Goal: Task Accomplishment & Management: Manage account settings

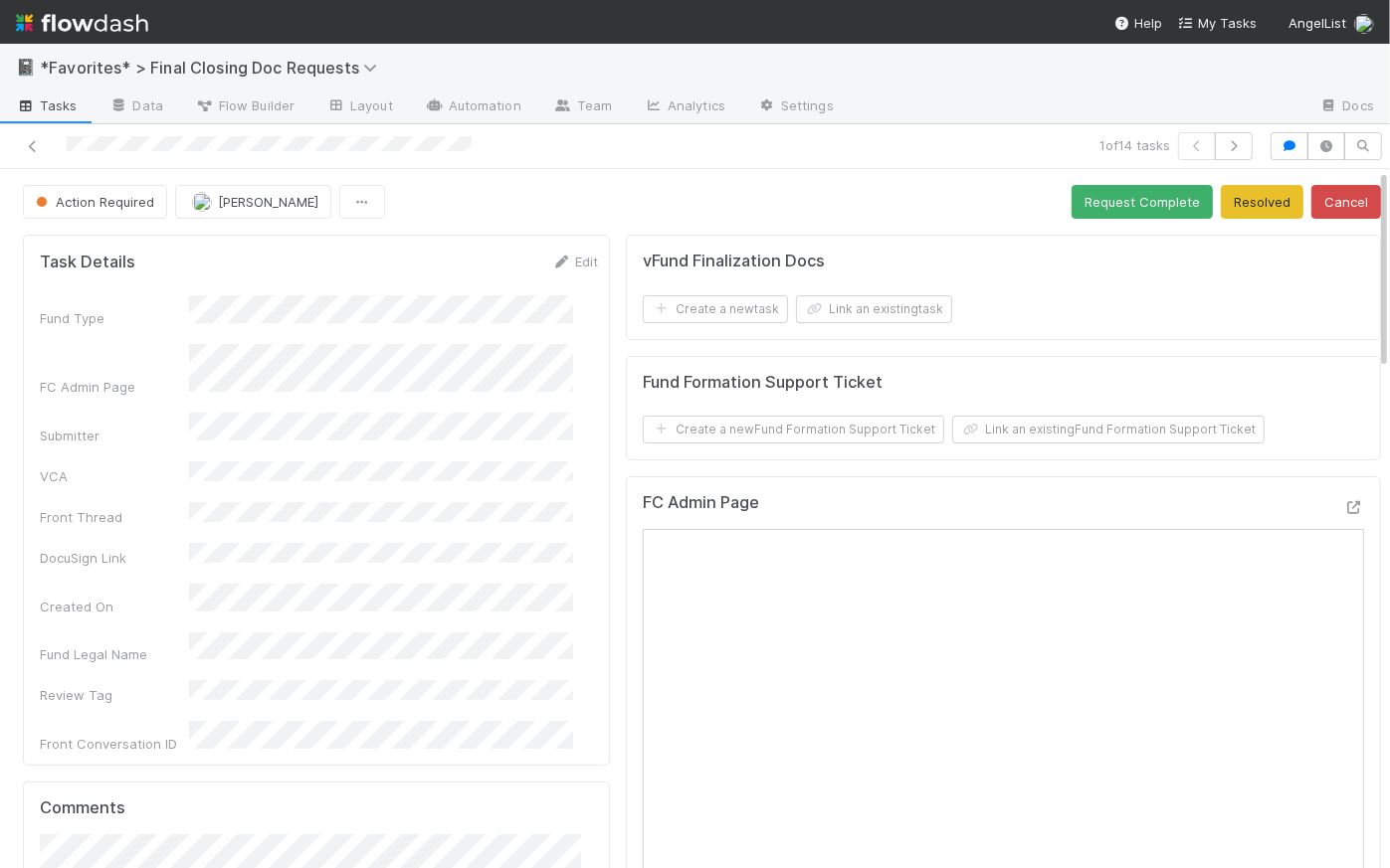
click at [123, 18] on img at bounding box center [82, 23] width 133 height 34
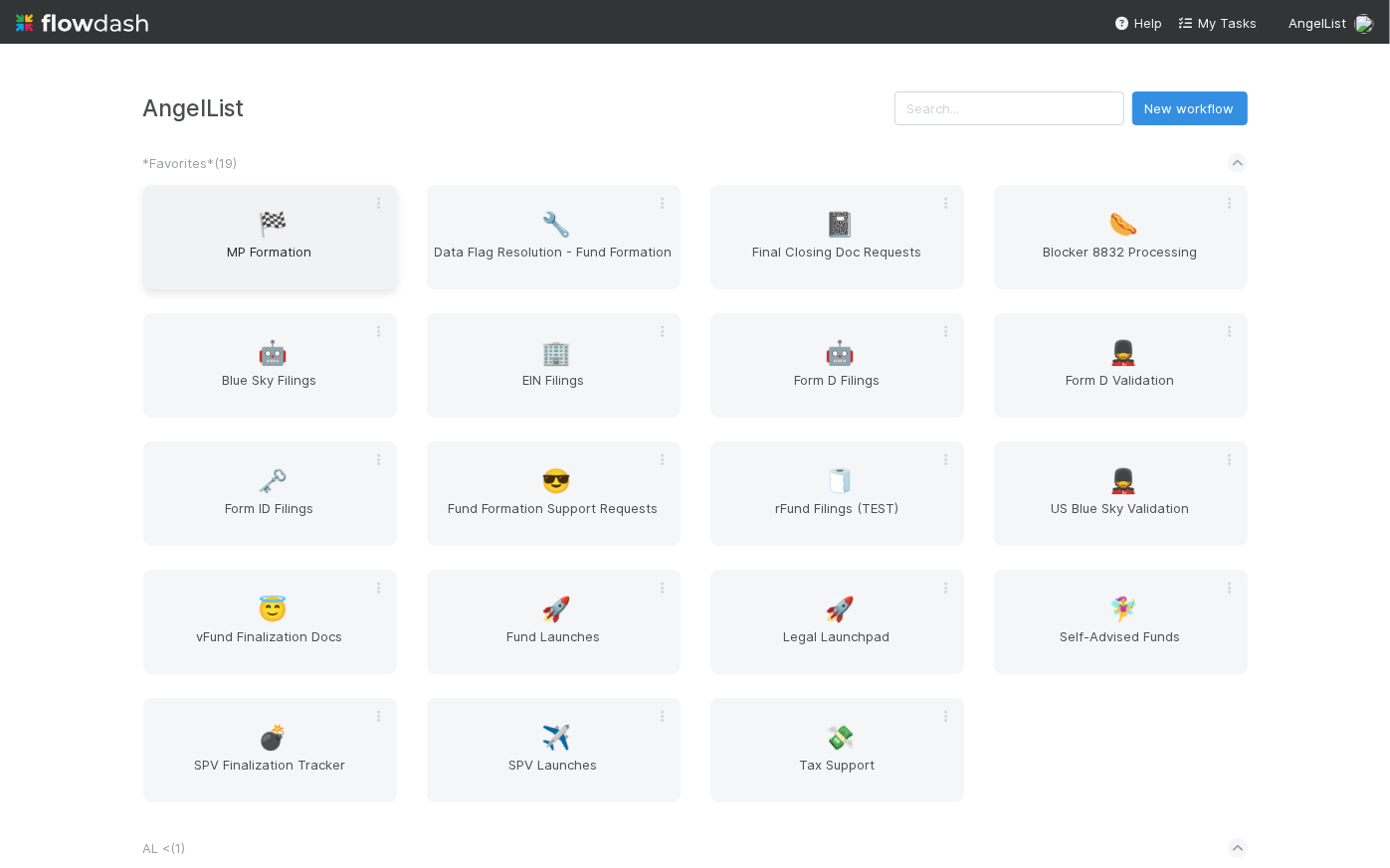
click at [336, 261] on span "MP Formation" at bounding box center [270, 261] width 237 height 40
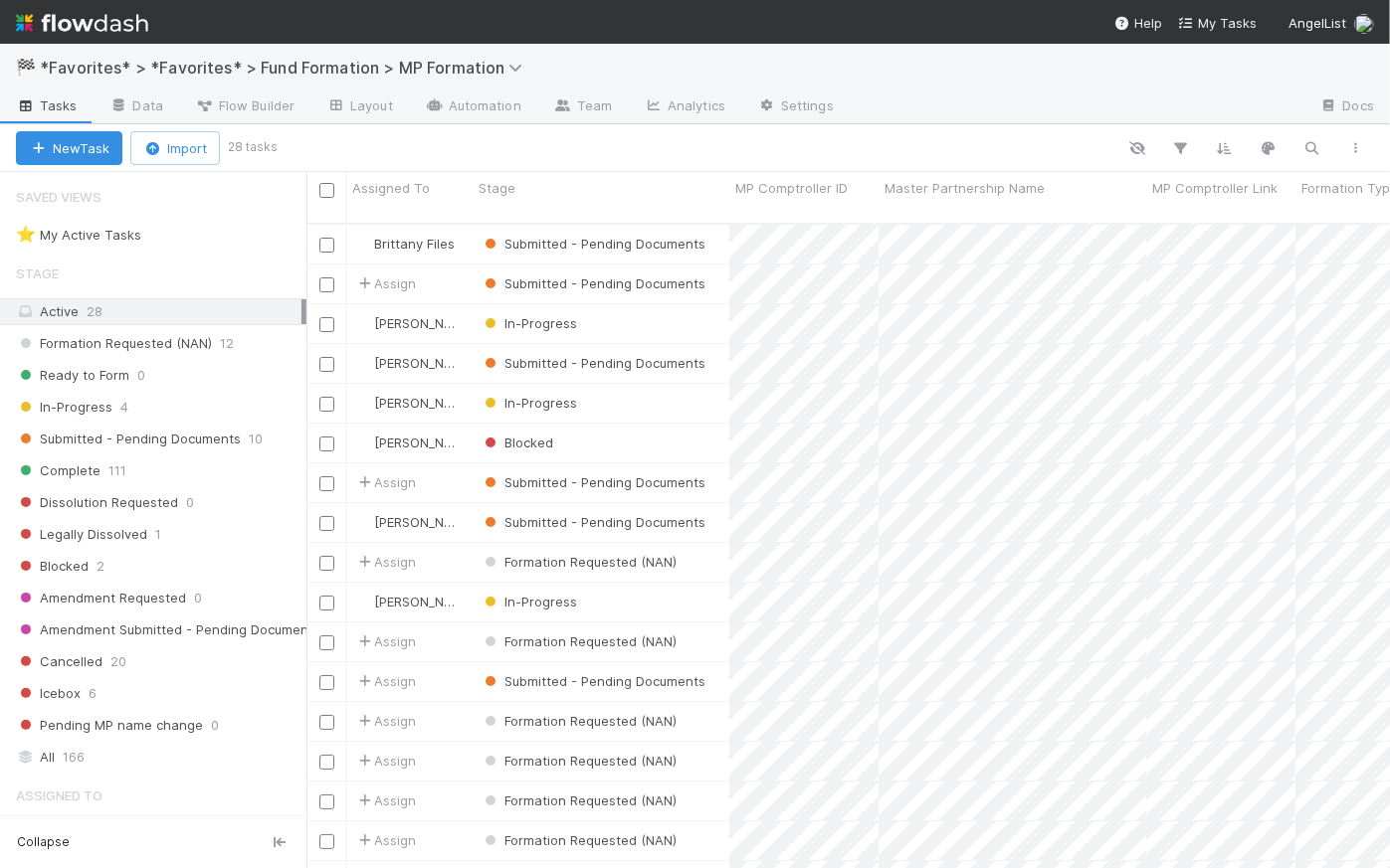
scroll to position [648, 1070]
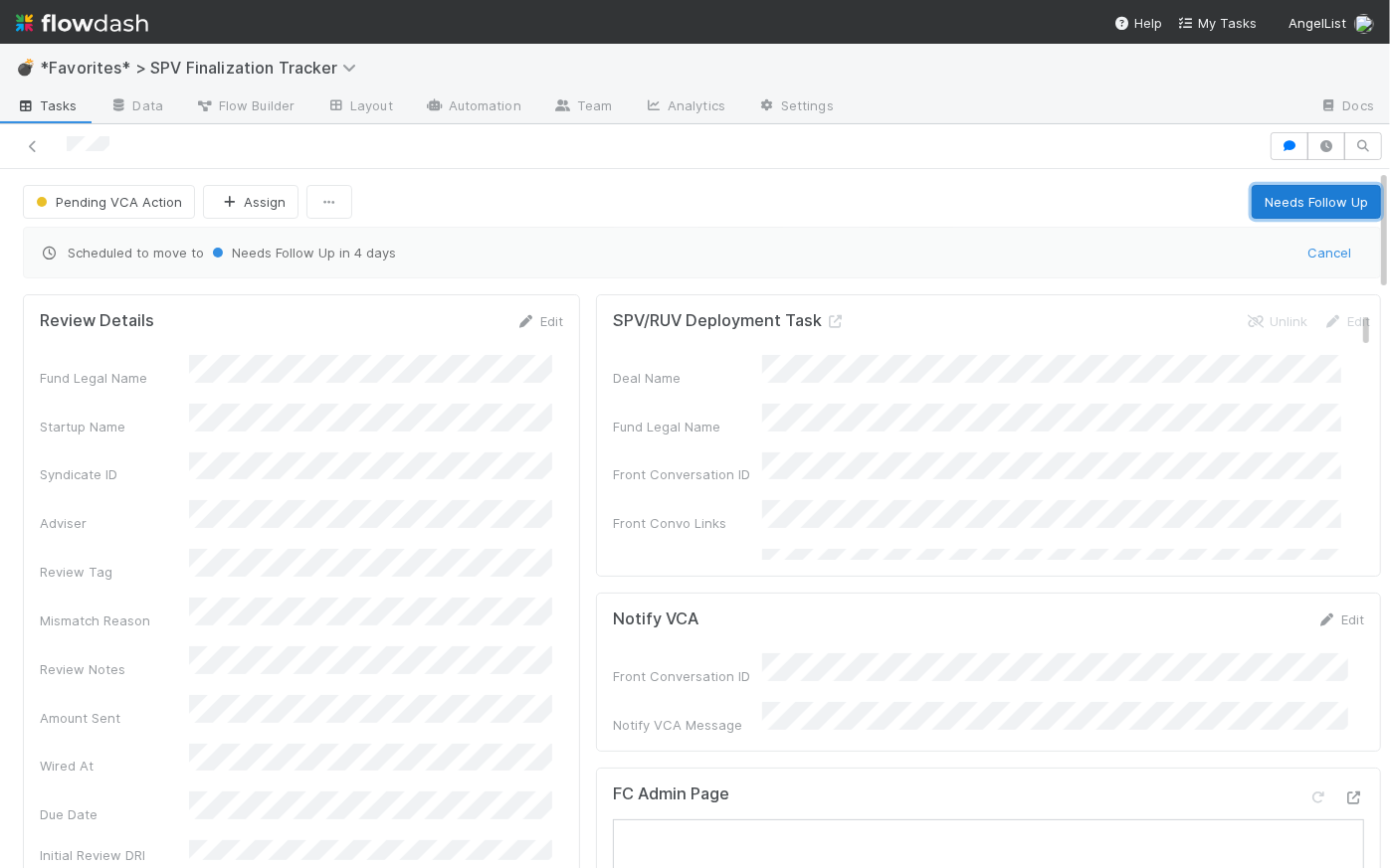
click at [1281, 194] on button "Needs Follow Up" at bounding box center [1316, 202] width 130 height 34
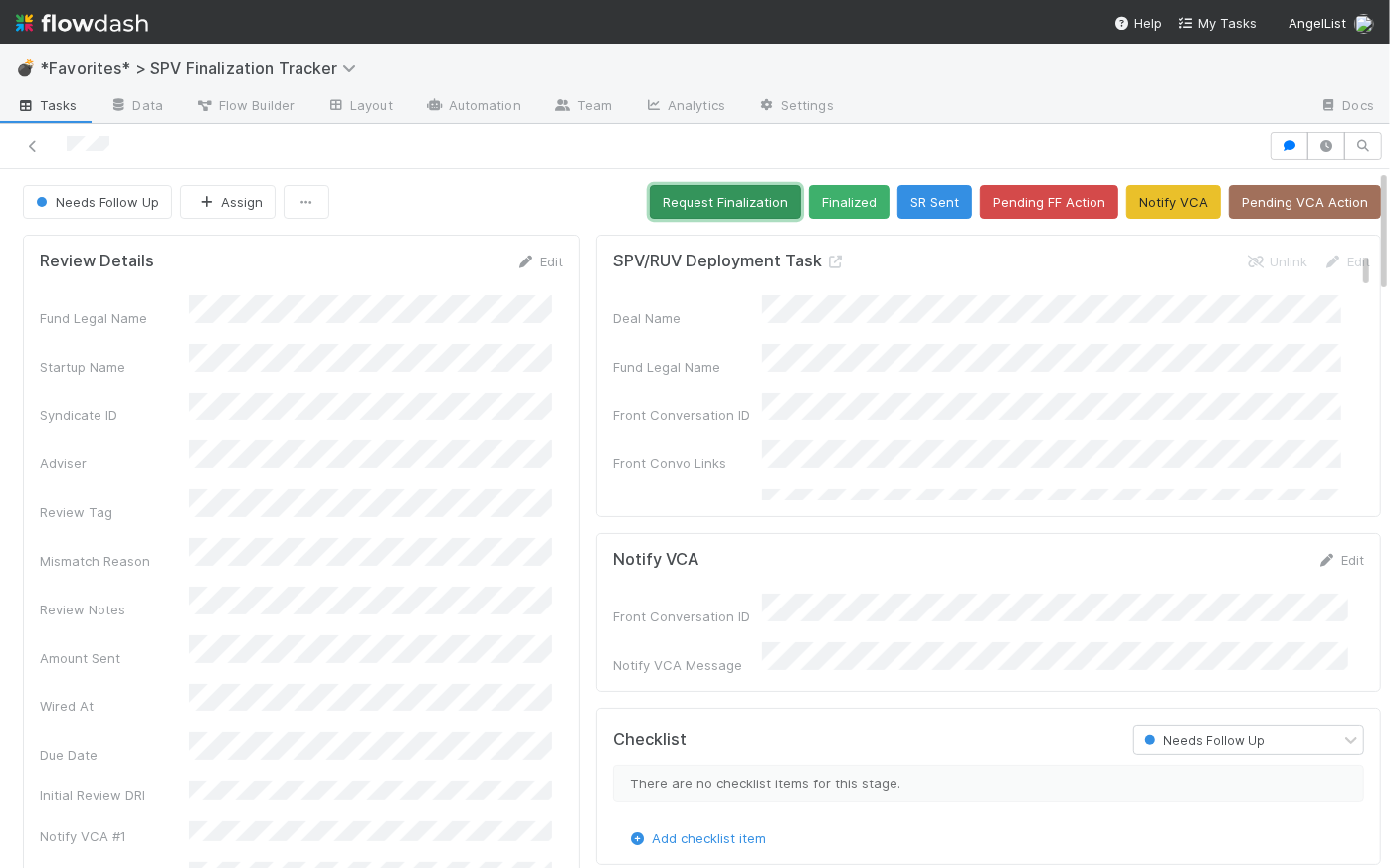
click at [682, 201] on button "Request Finalization" at bounding box center [725, 202] width 152 height 34
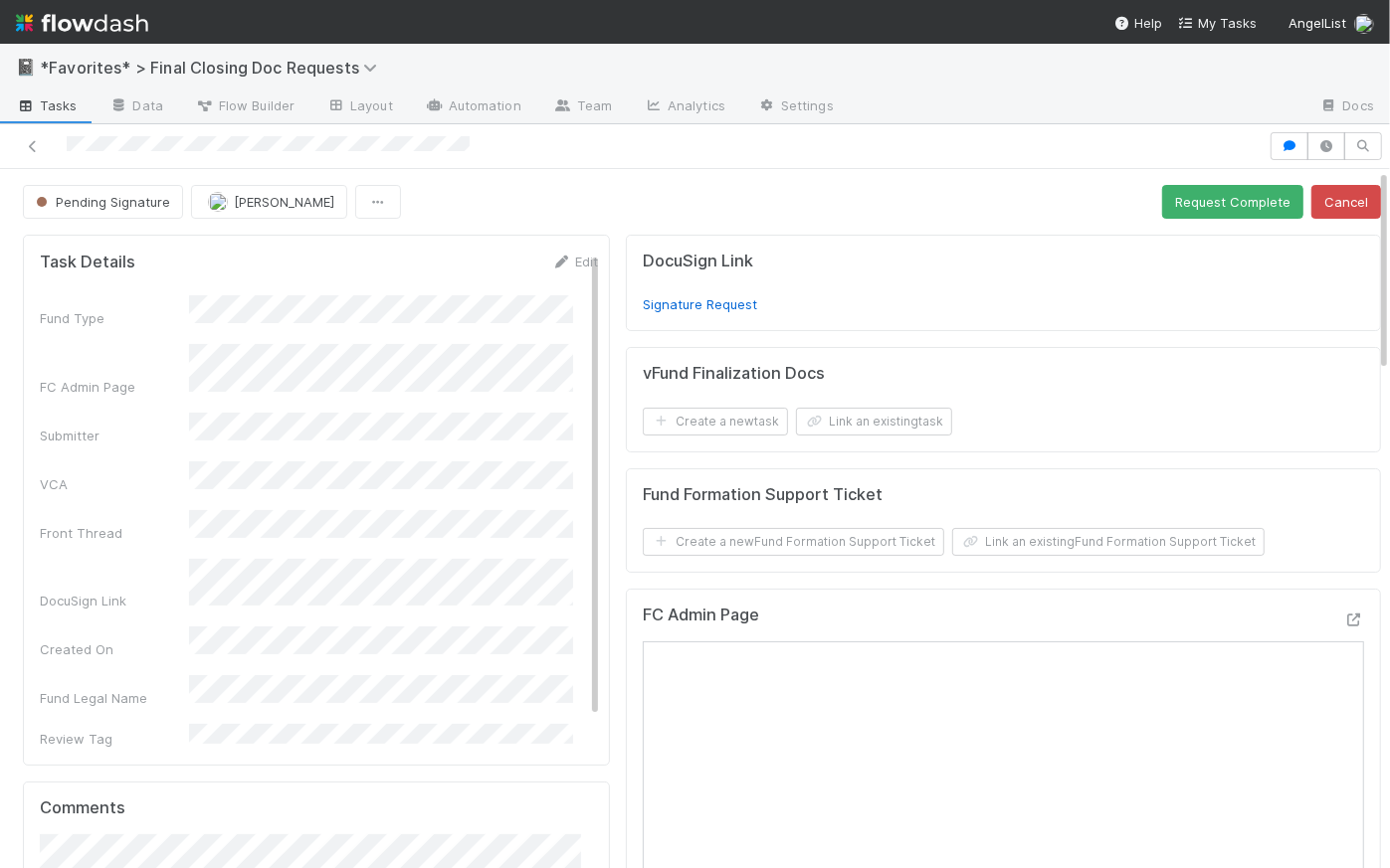
click at [605, 205] on div "Pending Signature Raven Jacinto Request Complete Cancel" at bounding box center [701, 202] width 1358 height 34
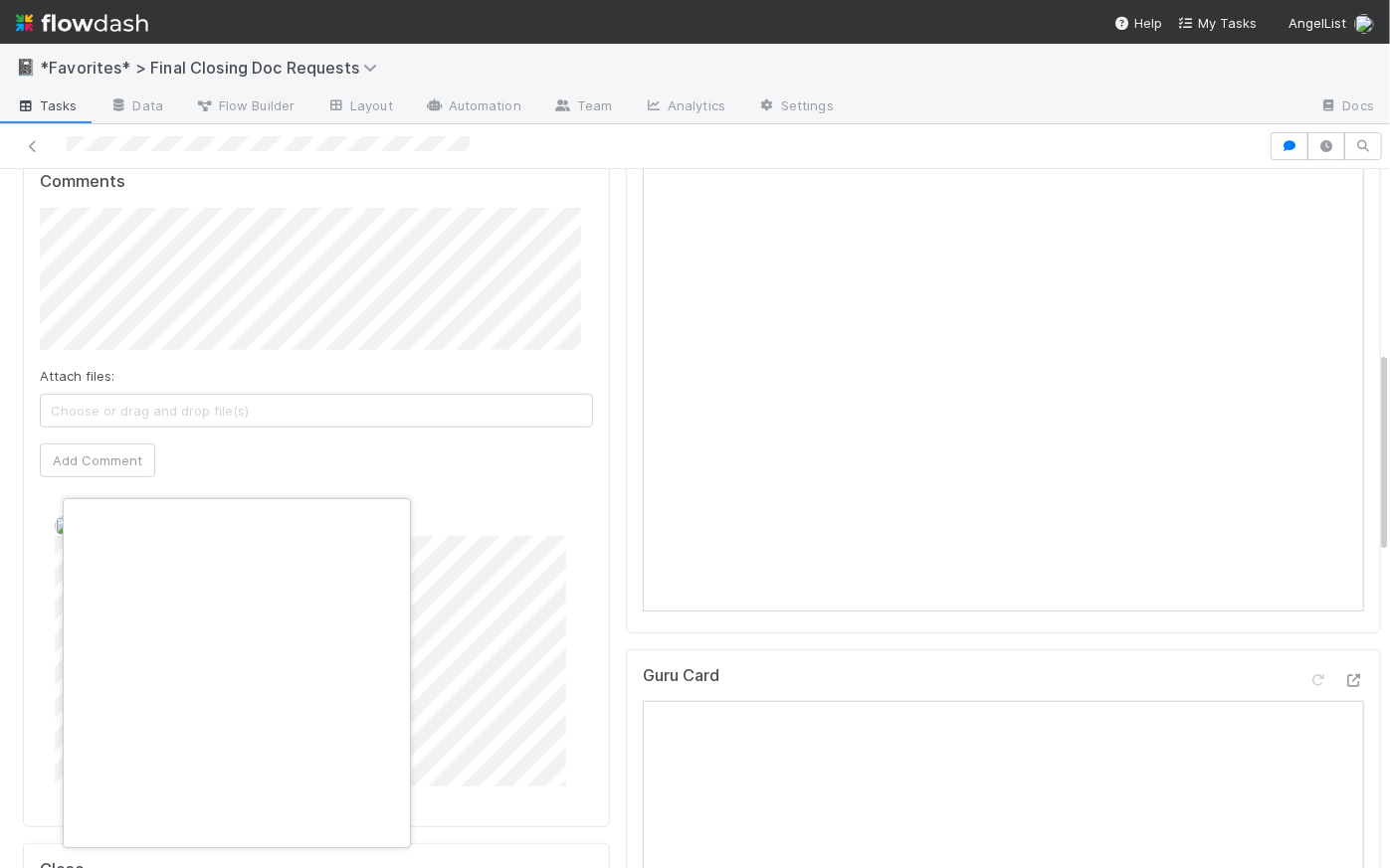
scroll to position [0, 5]
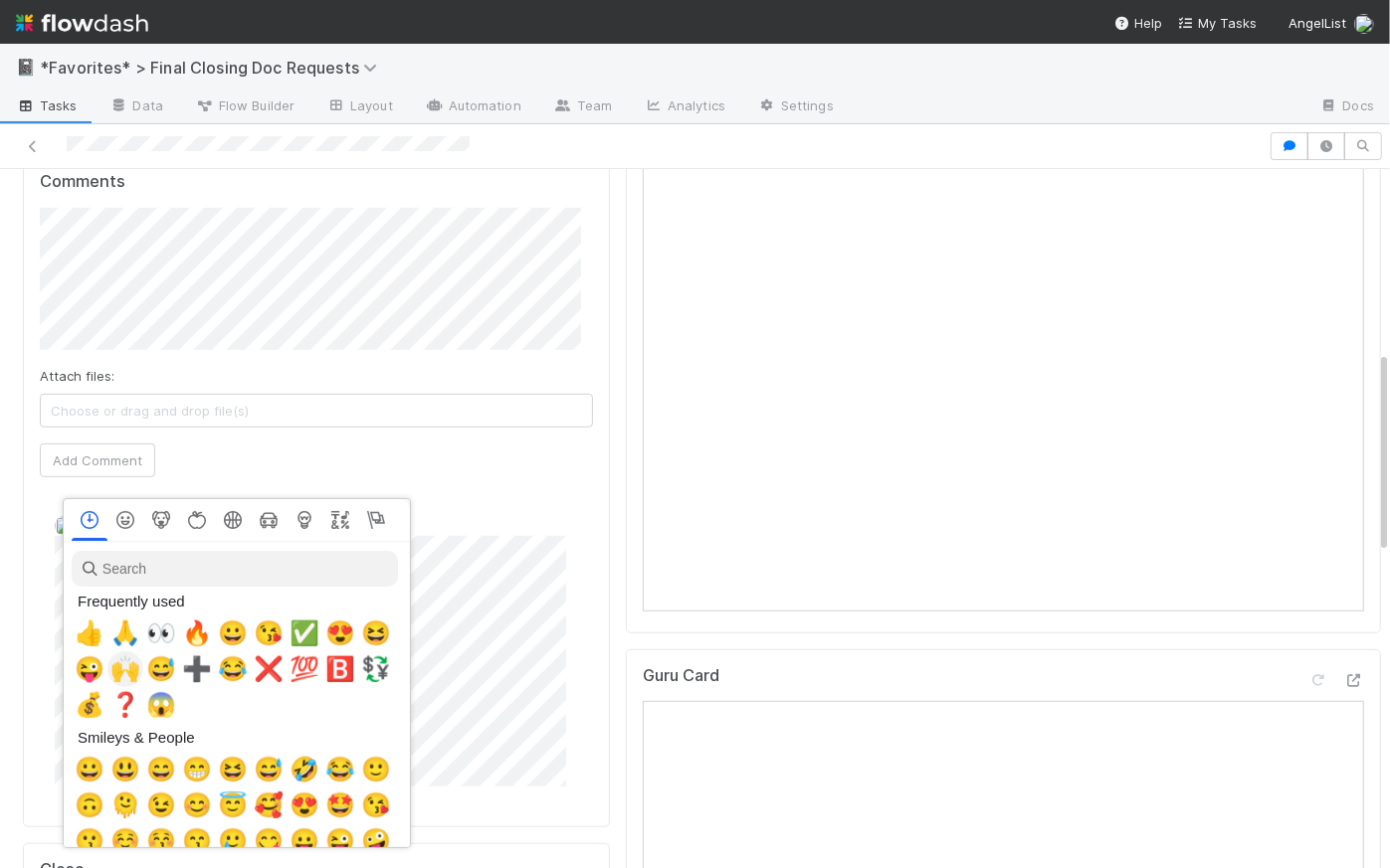
click at [127, 671] on span "🙌" at bounding box center [126, 669] width 30 height 28
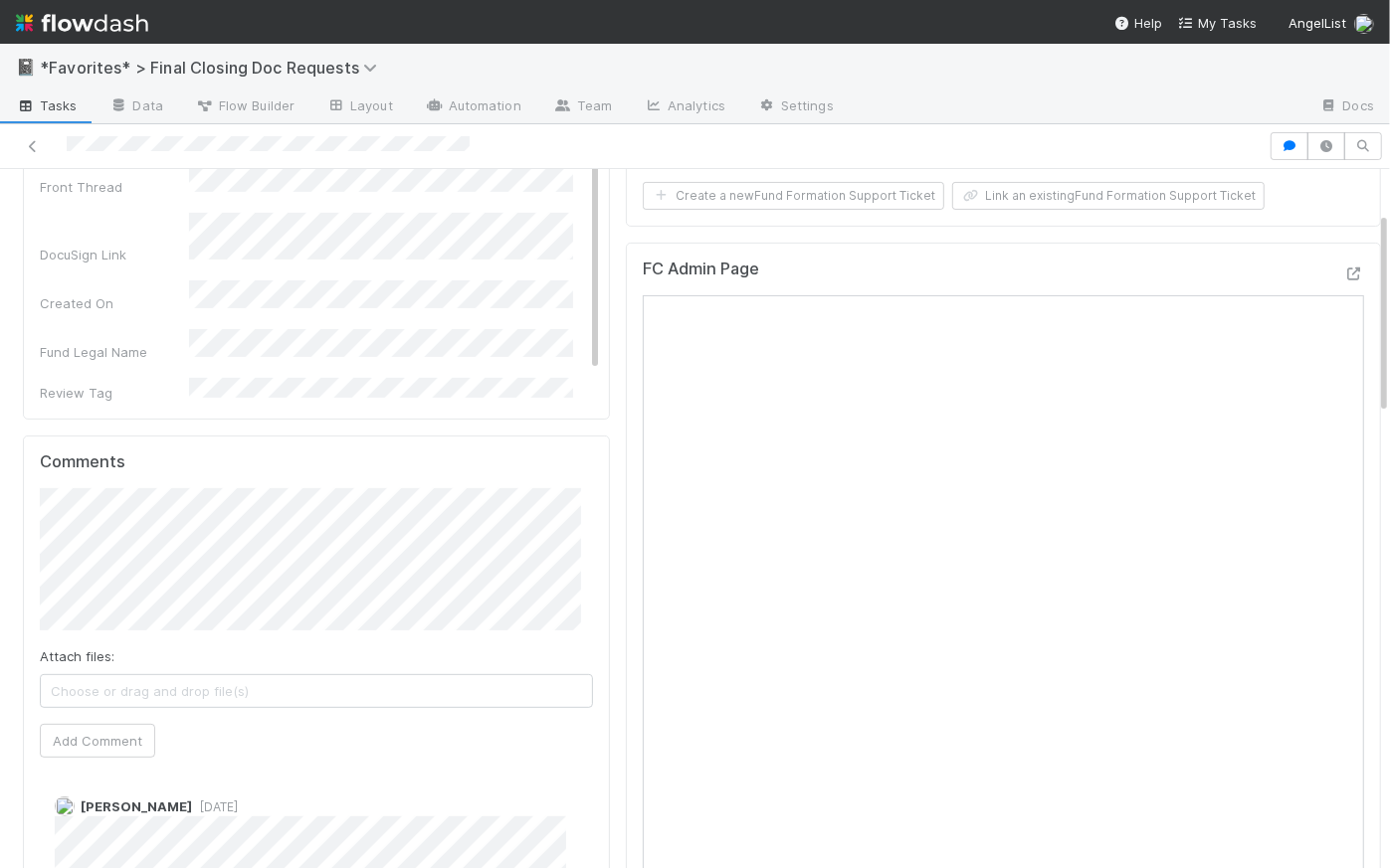
scroll to position [0, 0]
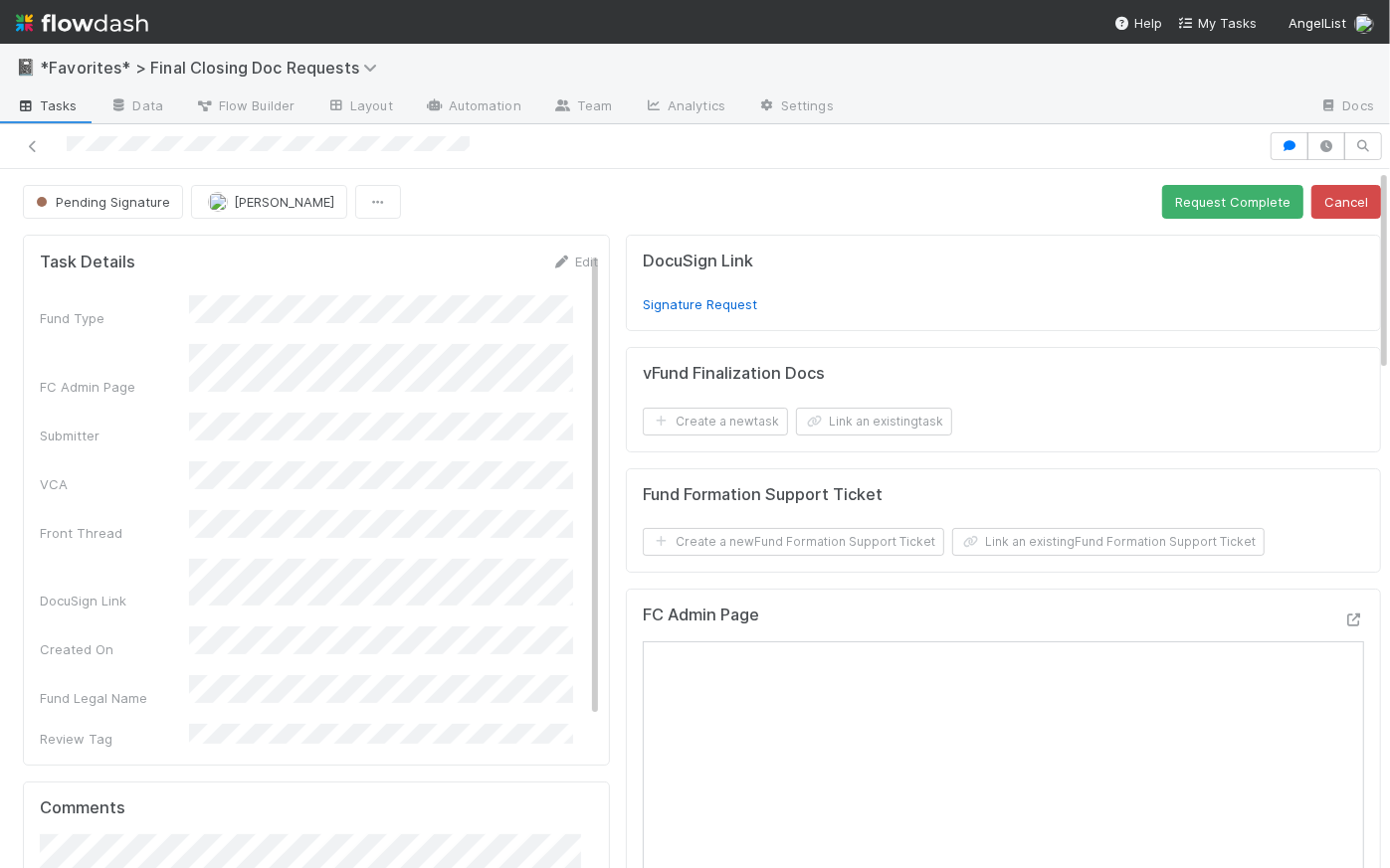
click at [612, 203] on div "Pending Signature Raven Jacinto Request Complete Cancel" at bounding box center [701, 202] width 1358 height 34
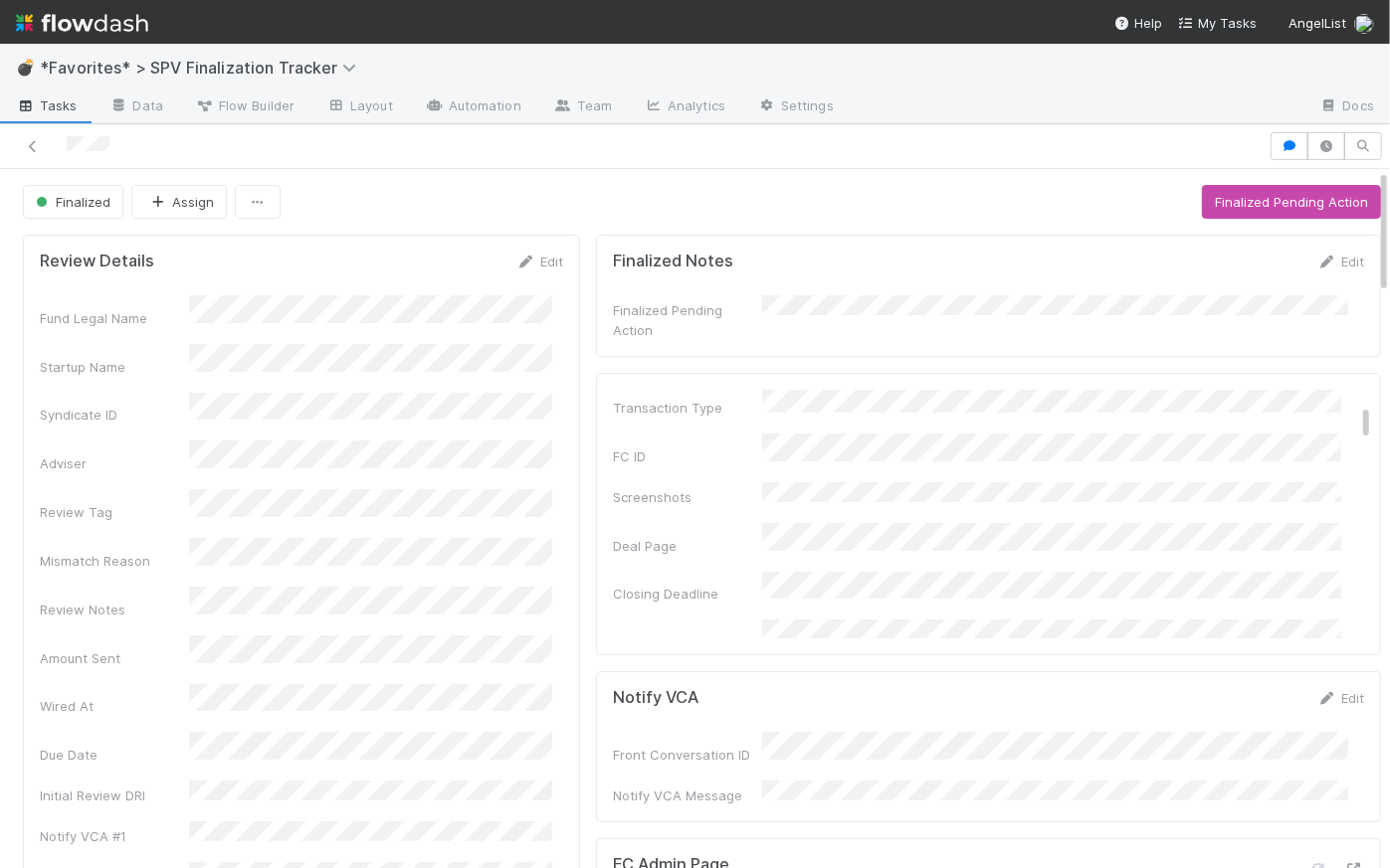
click at [54, 98] on span "Tasks" at bounding box center [47, 106] width 62 height 20
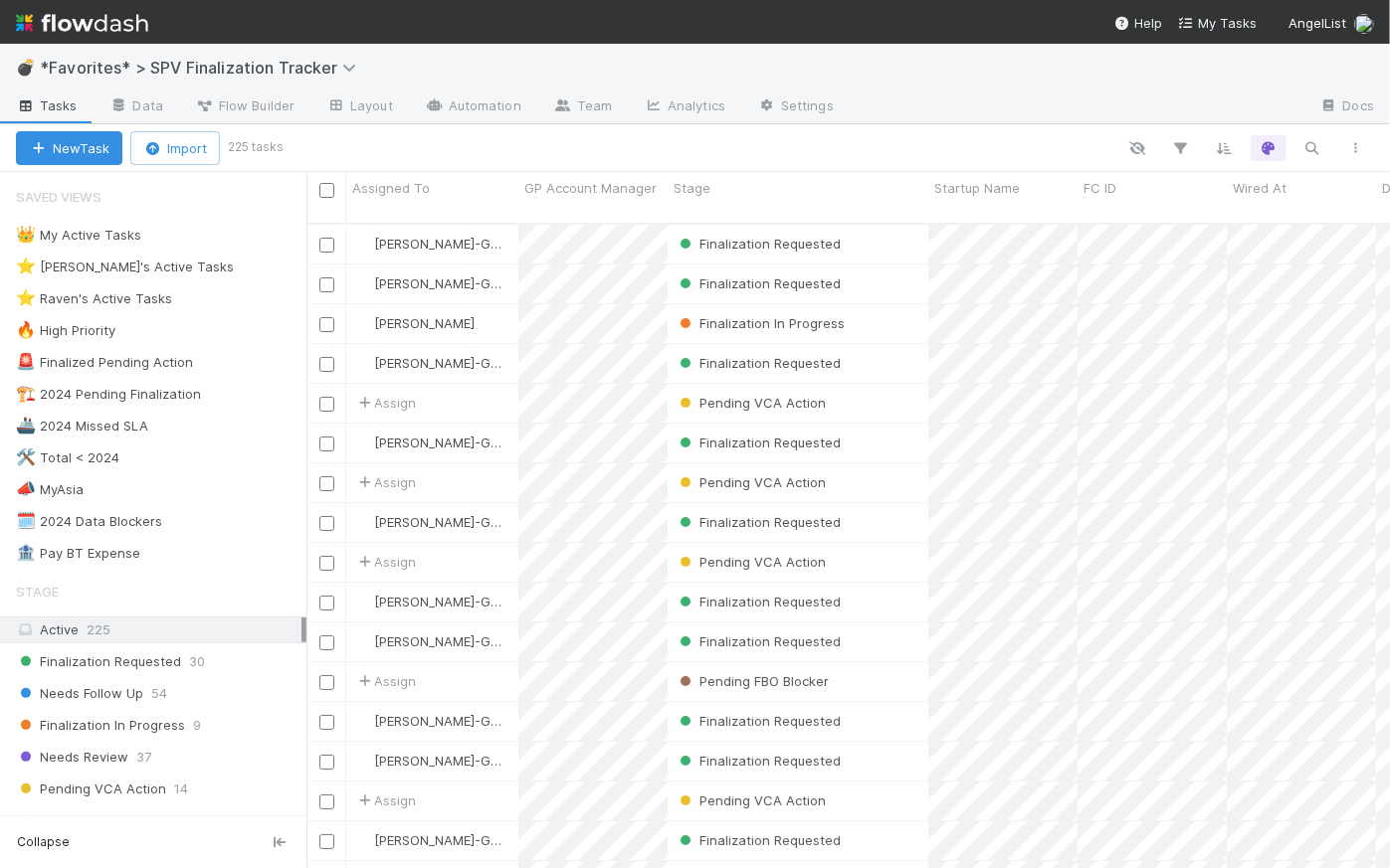
scroll to position [648, 1070]
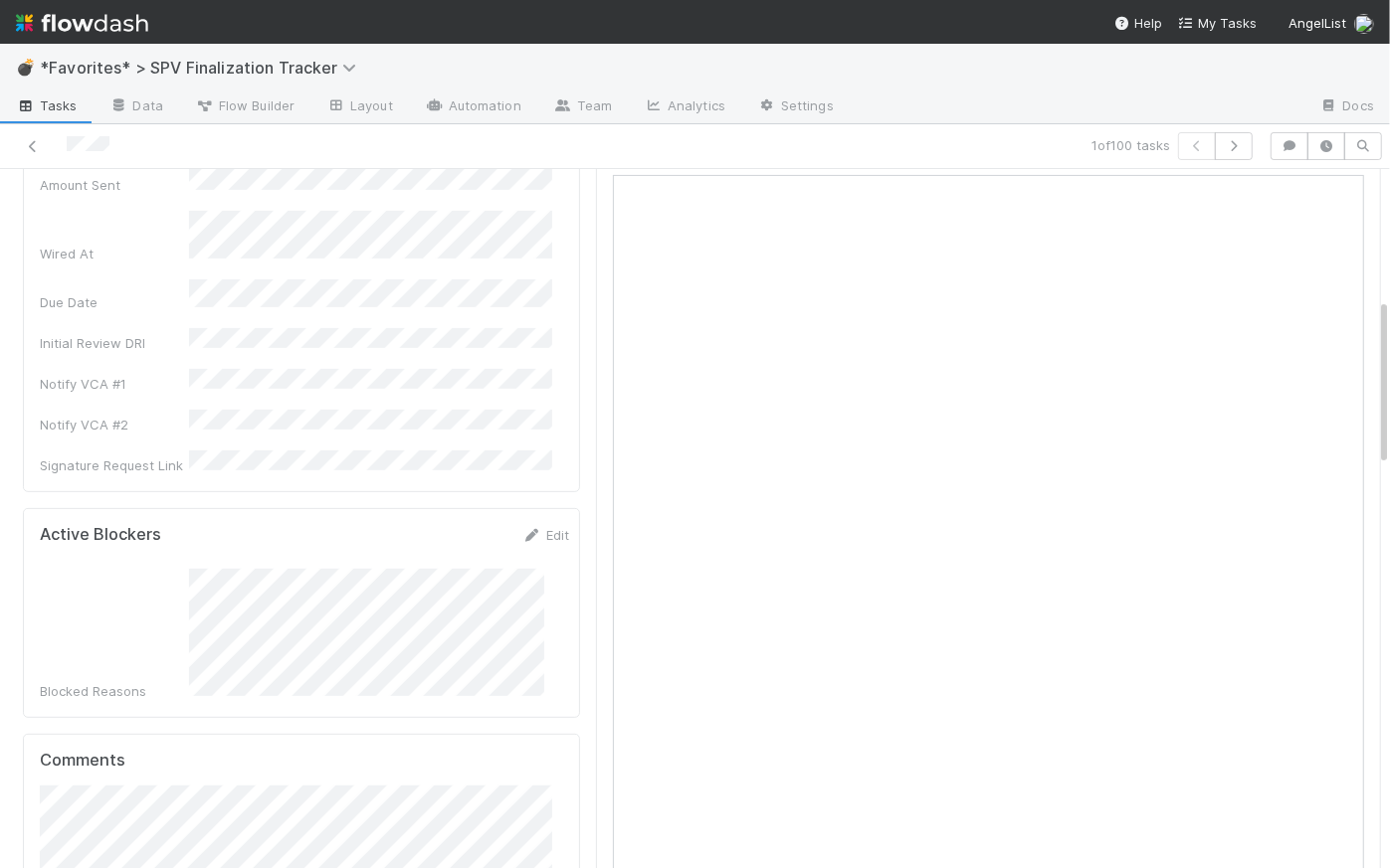
scroll to position [432, 0]
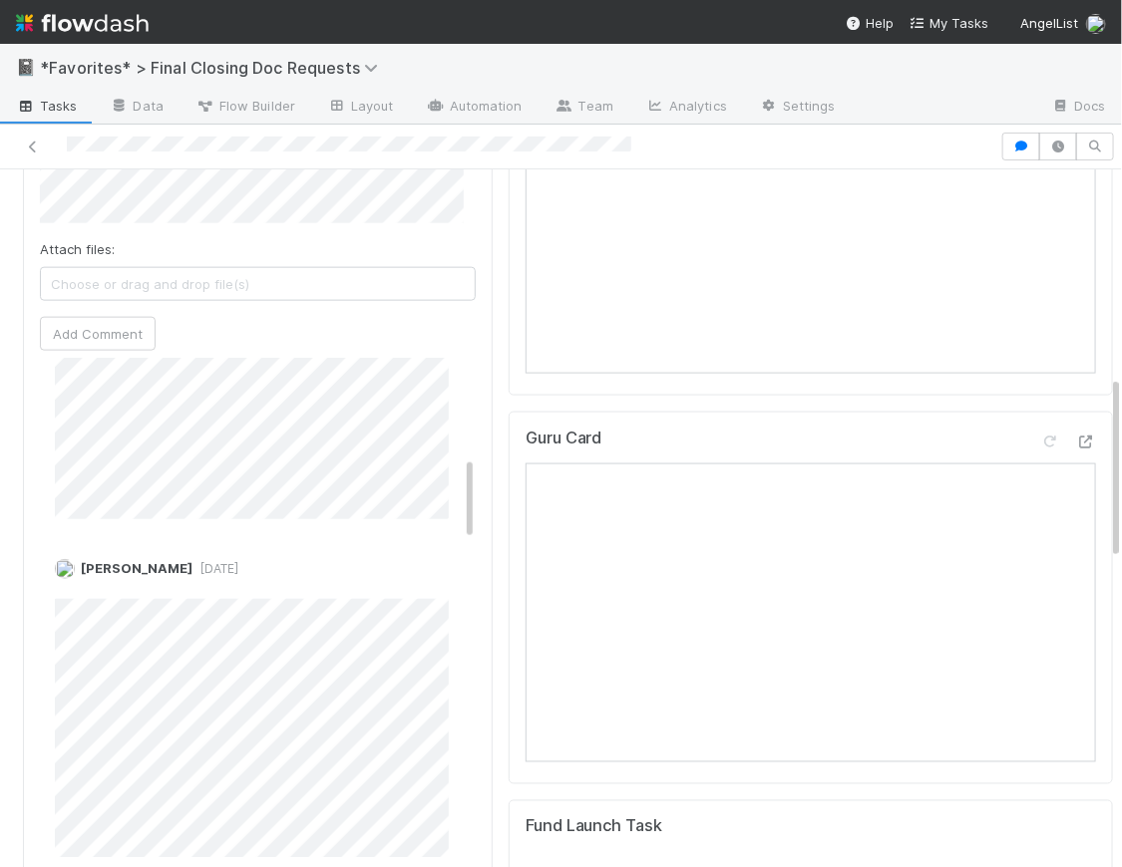
scroll to position [570, 0]
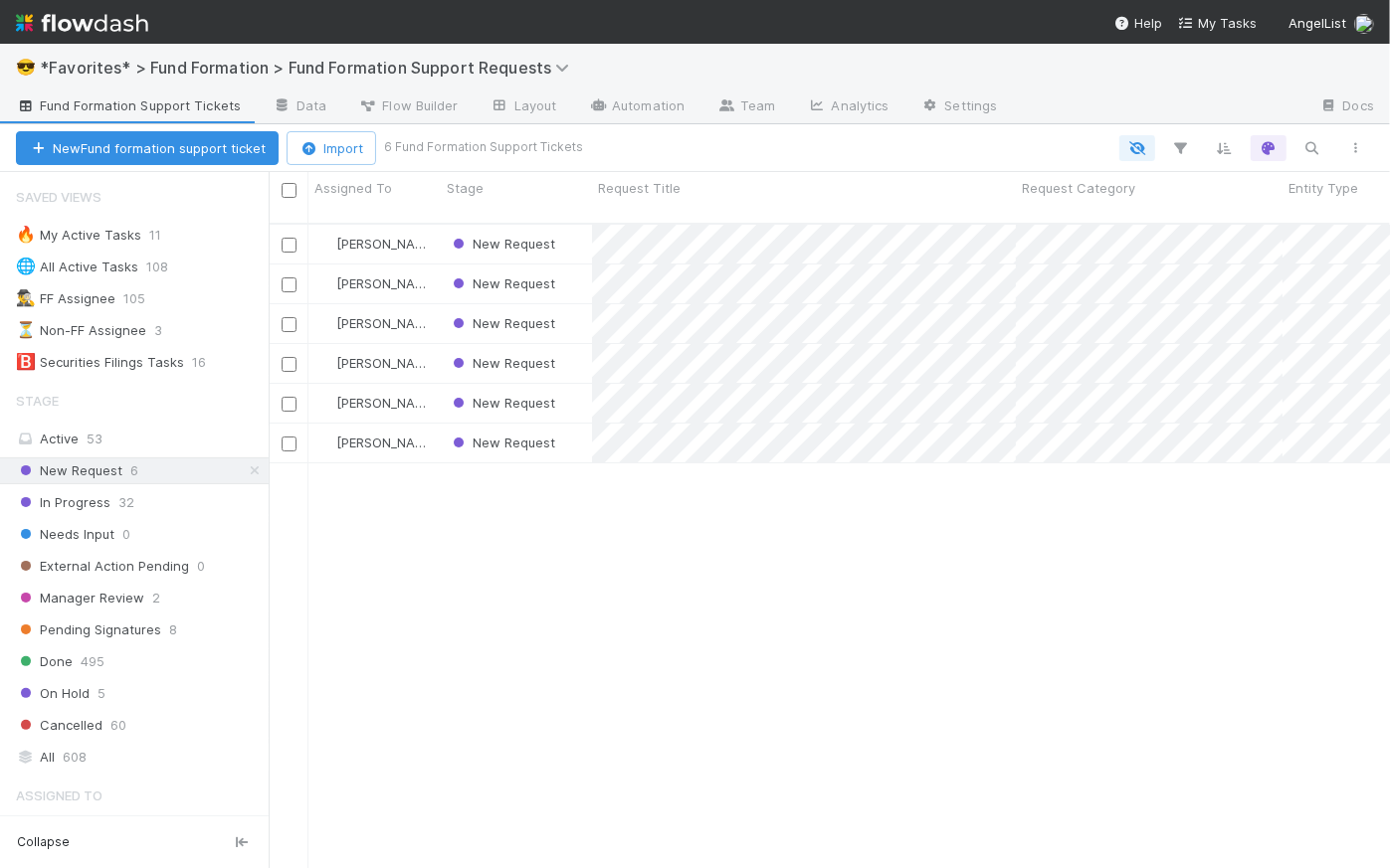
scroll to position [648, 1108]
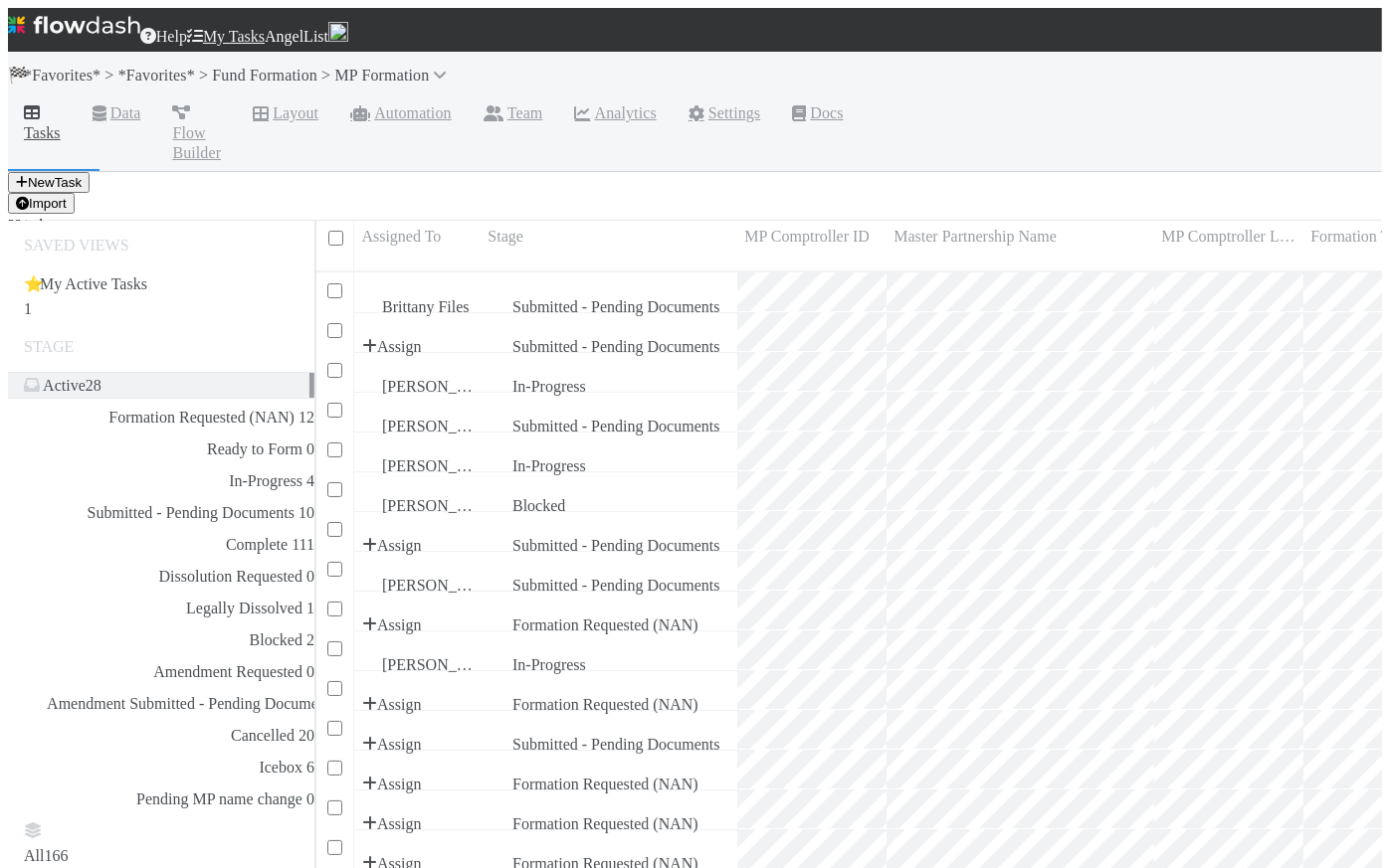
scroll to position [648, 1070]
click at [114, 15] on img at bounding box center [74, 25] width 133 height 34
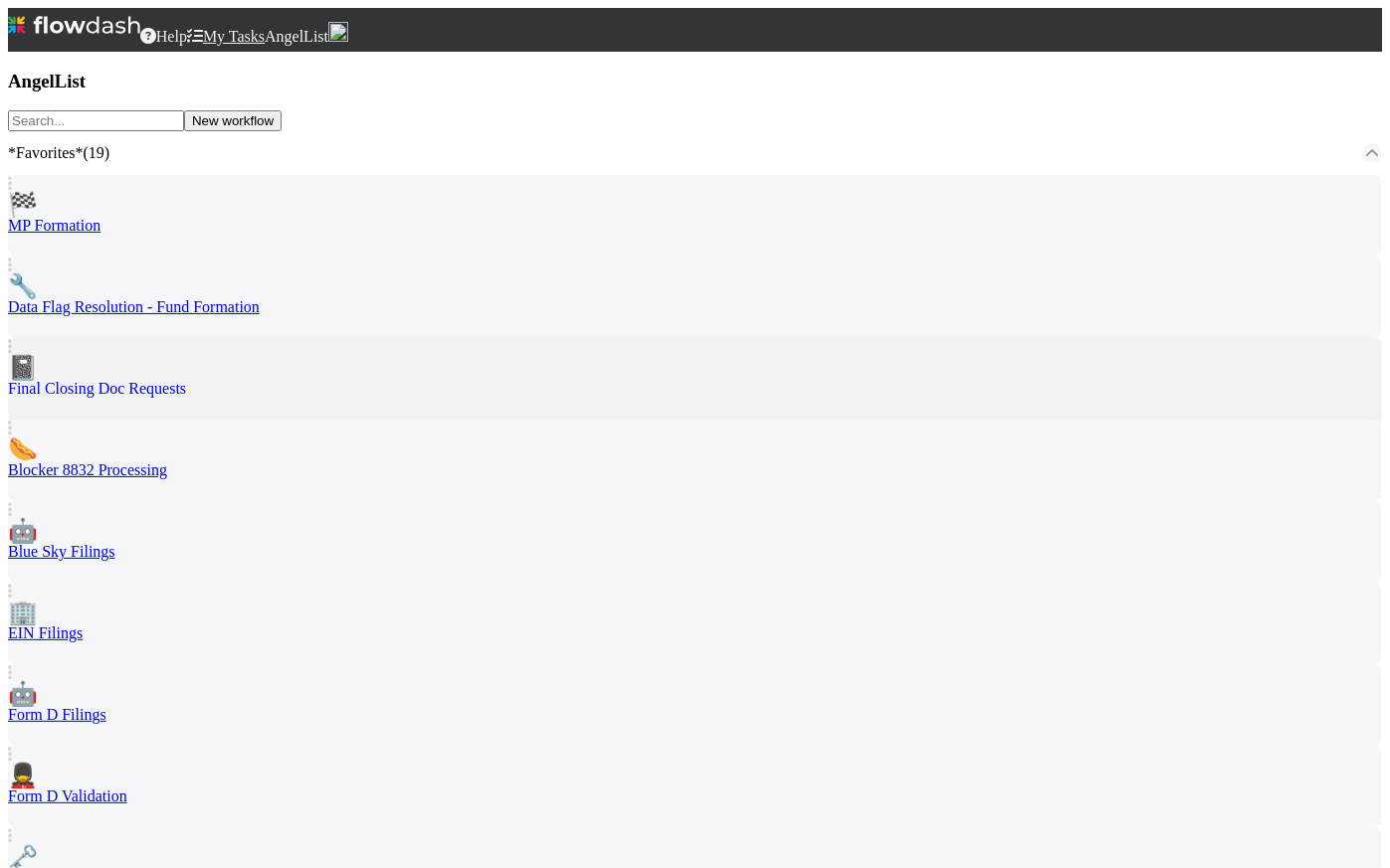
click at [38, 355] on span "📓" at bounding box center [23, 368] width 30 height 26
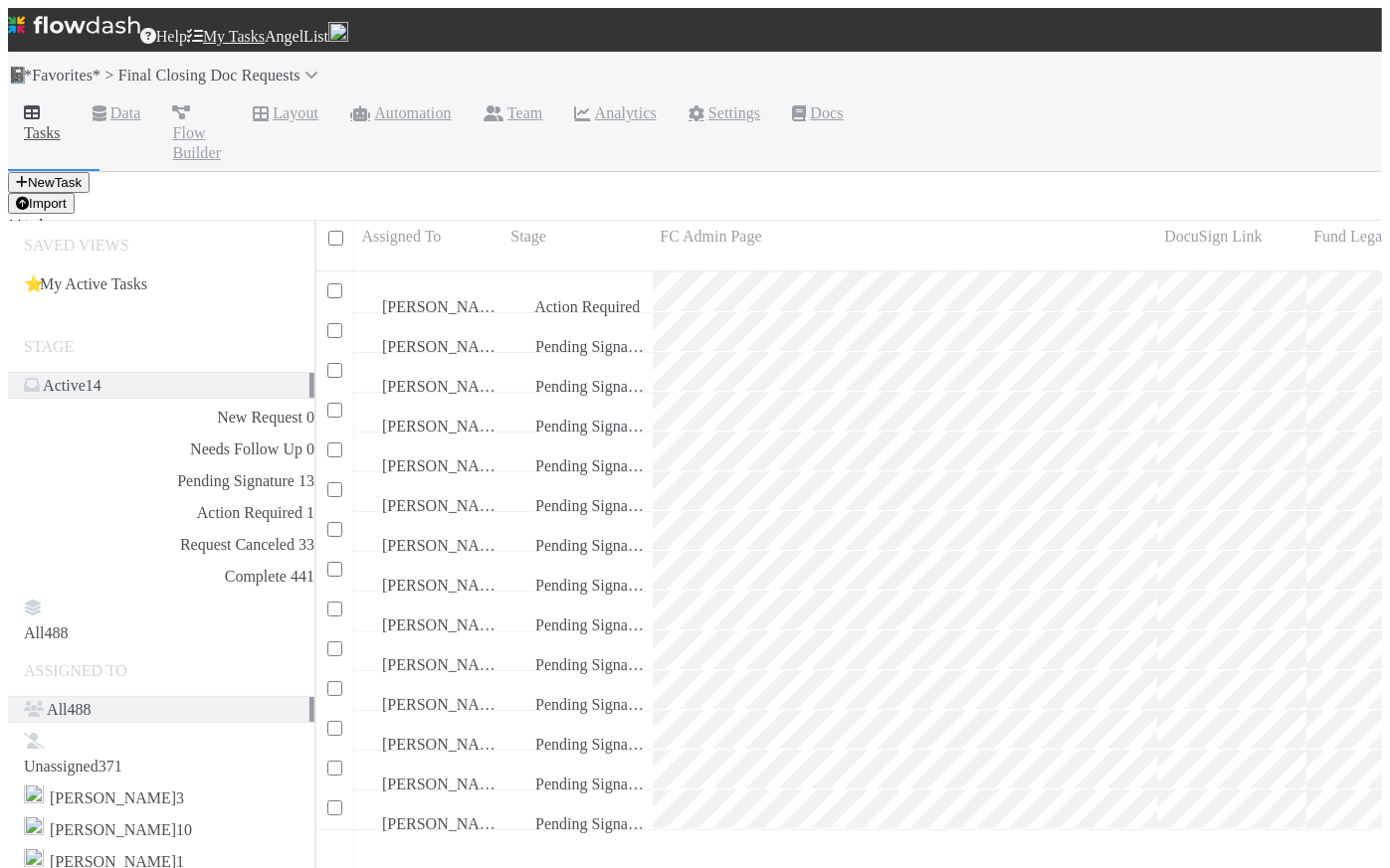
scroll to position [648, 1070]
click at [642, 272] on div "Action Required" at bounding box center [578, 292] width 150 height 40
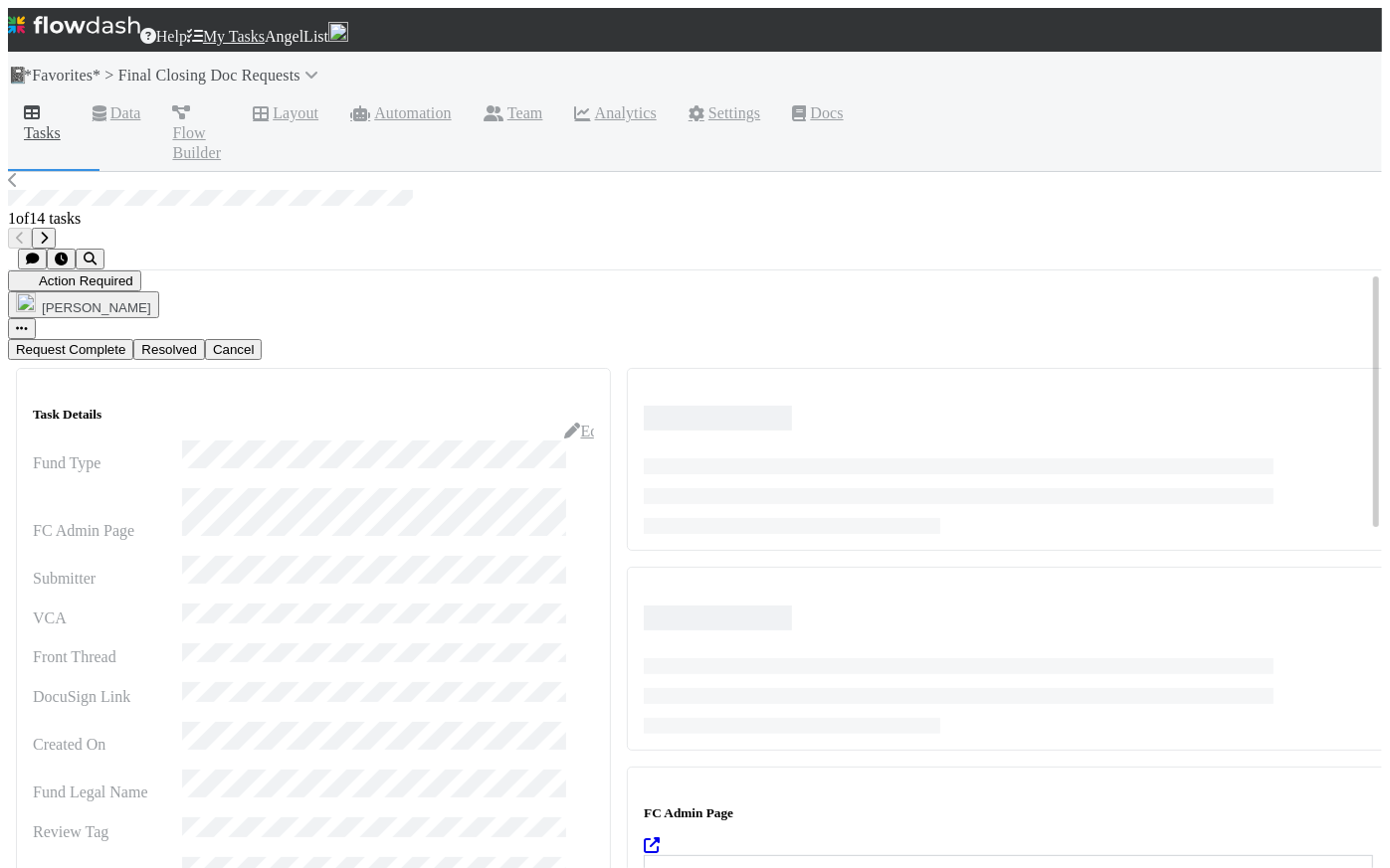
click at [94, 273] on span "Action Required" at bounding box center [75, 280] width 118 height 15
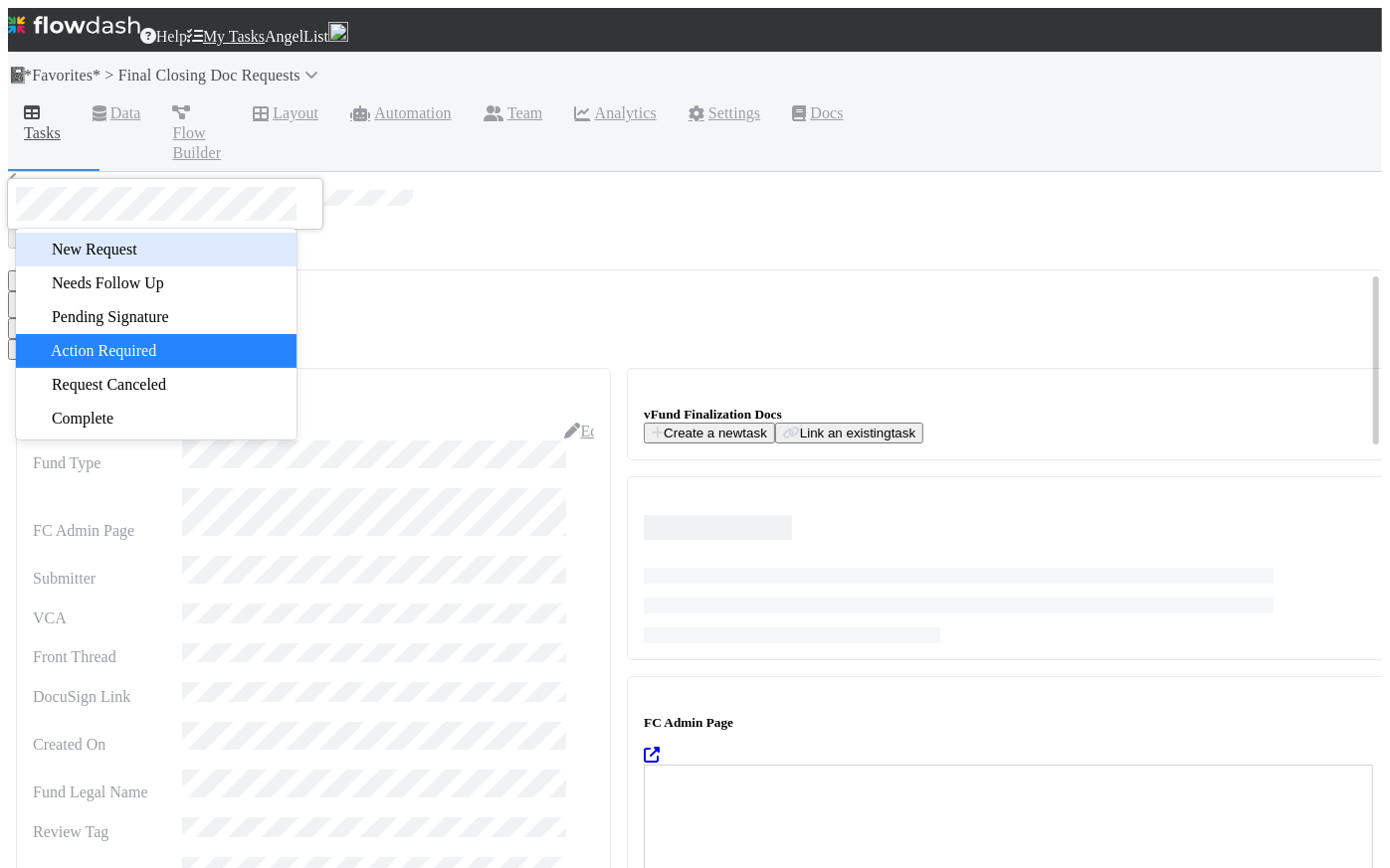
click at [108, 247] on span "New Request" at bounding box center [83, 248] width 110 height 17
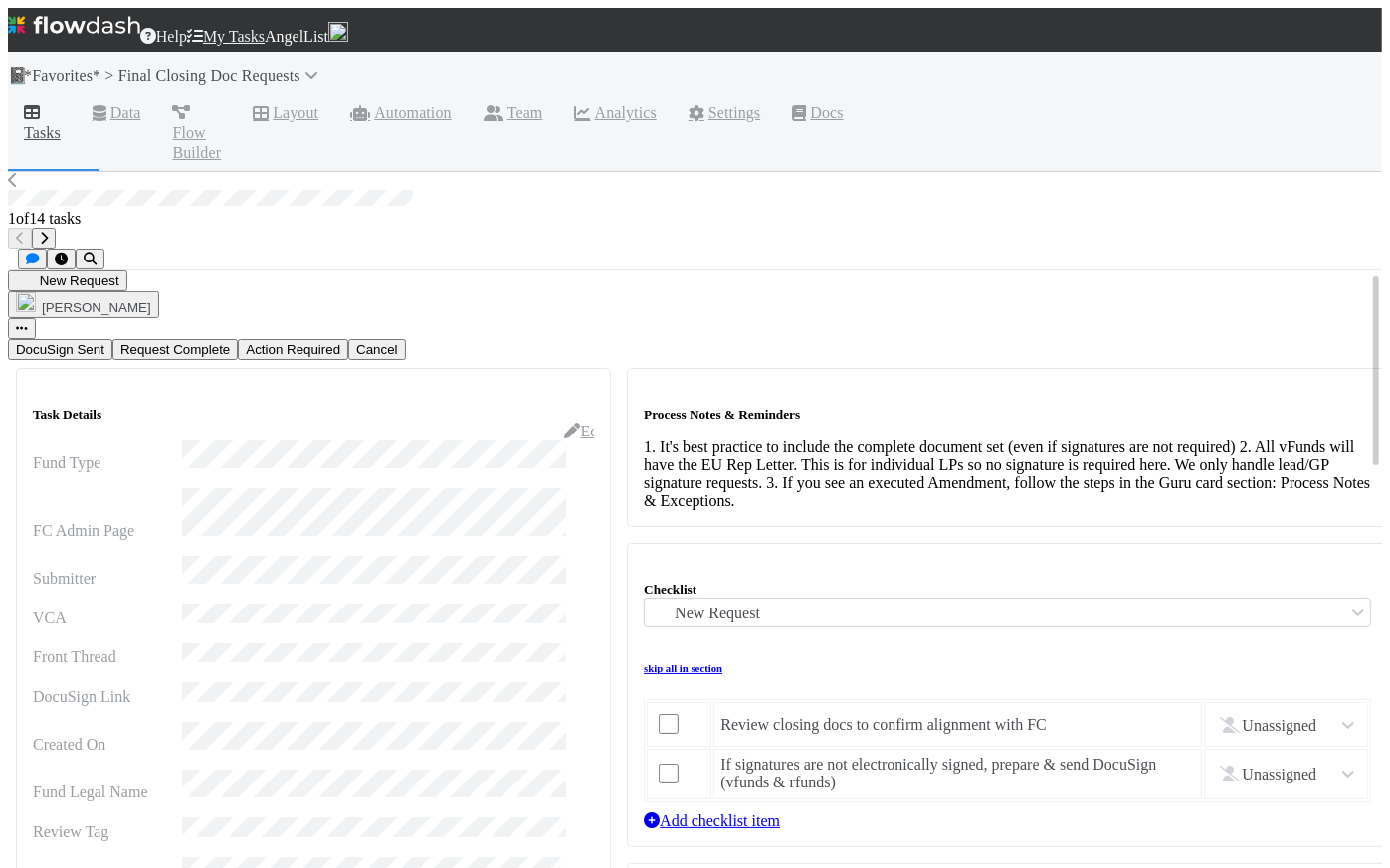
click at [103, 273] on span "New Request" at bounding box center [68, 280] width 104 height 15
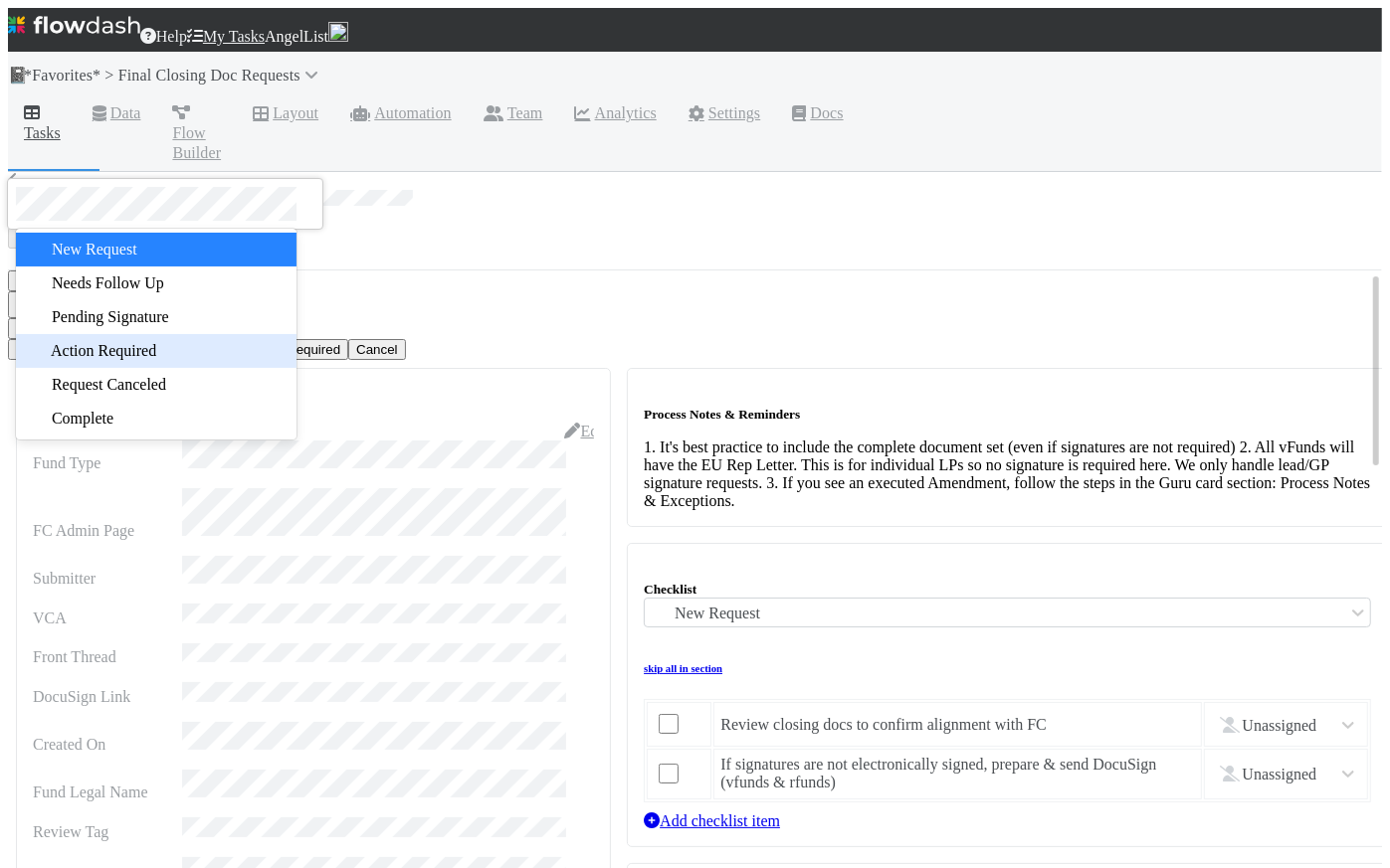
click at [106, 357] on span "Action Required" at bounding box center [92, 350] width 129 height 17
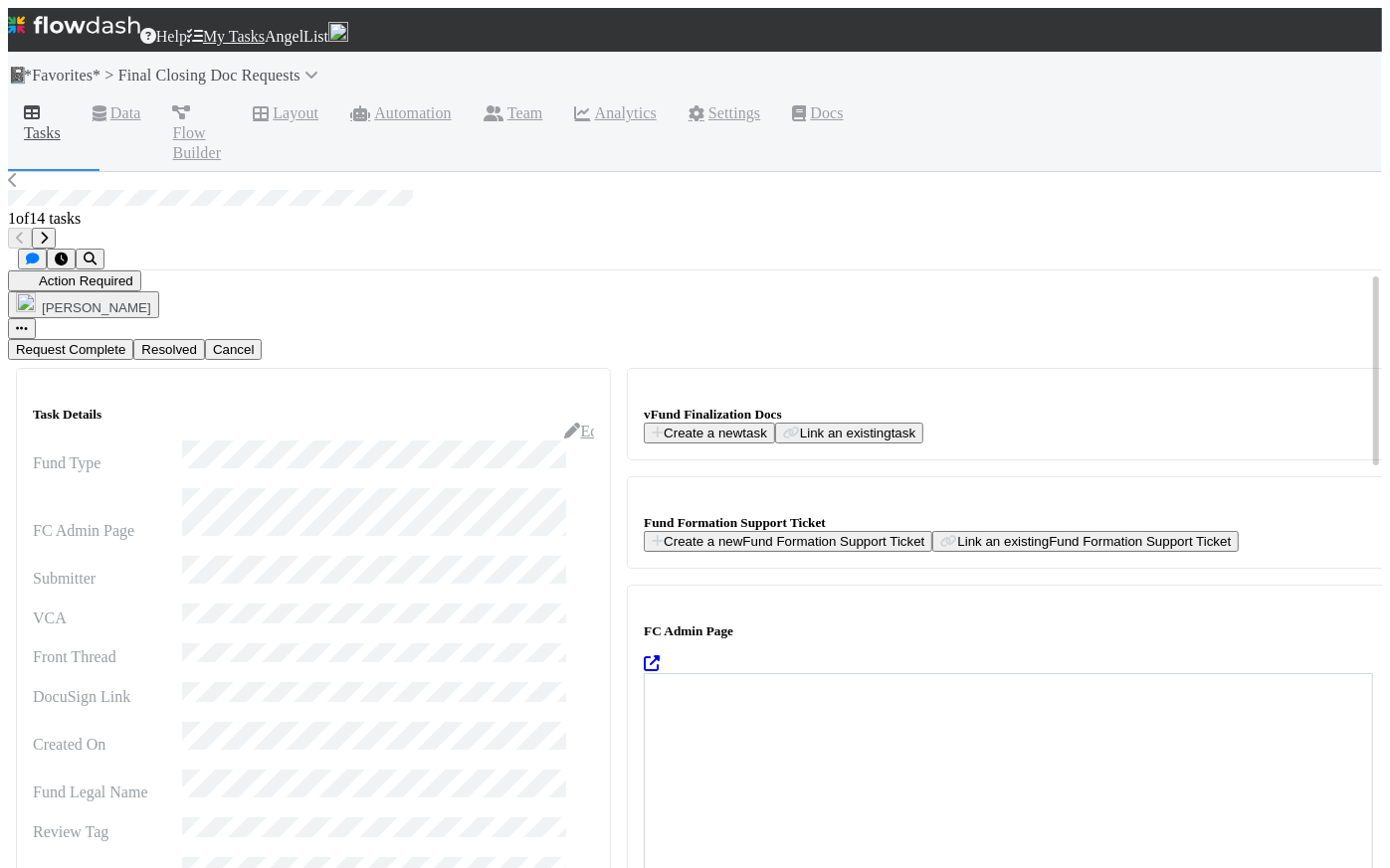
click at [95, 273] on span "Action Required" at bounding box center [75, 280] width 118 height 15
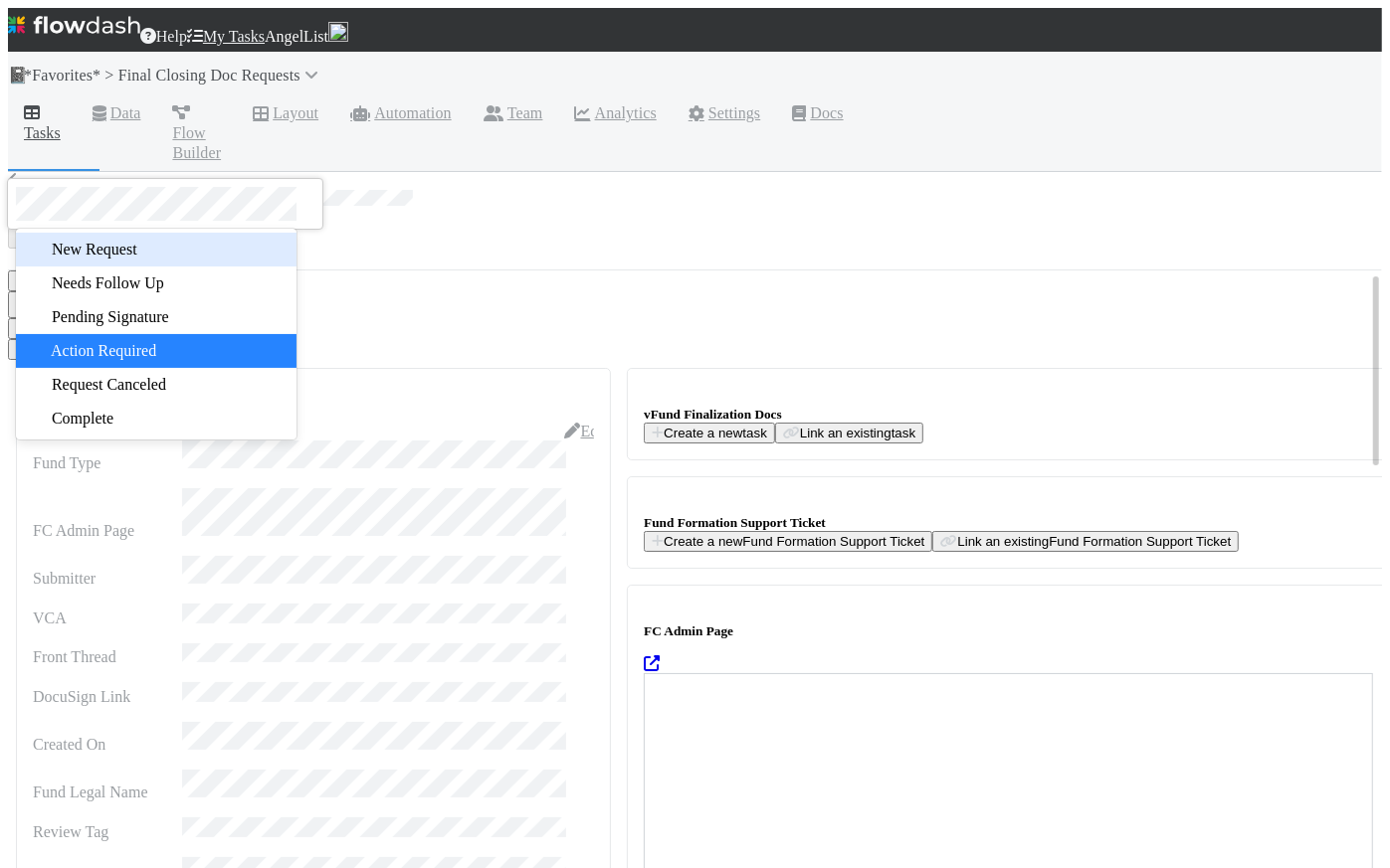
click at [120, 249] on span "New Request" at bounding box center [83, 248] width 110 height 17
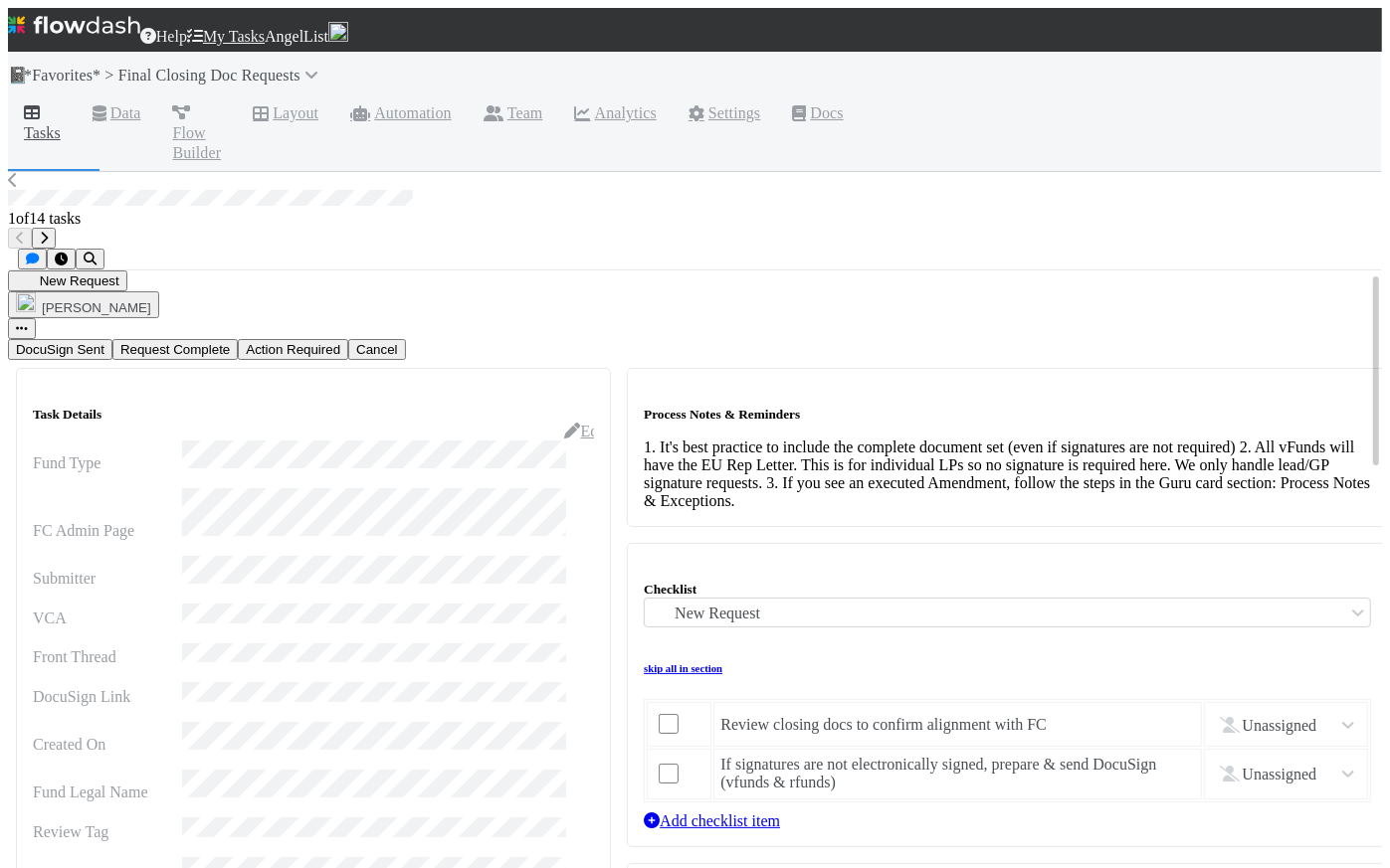
click at [102, 270] on button "New Request" at bounding box center [68, 280] width 120 height 21
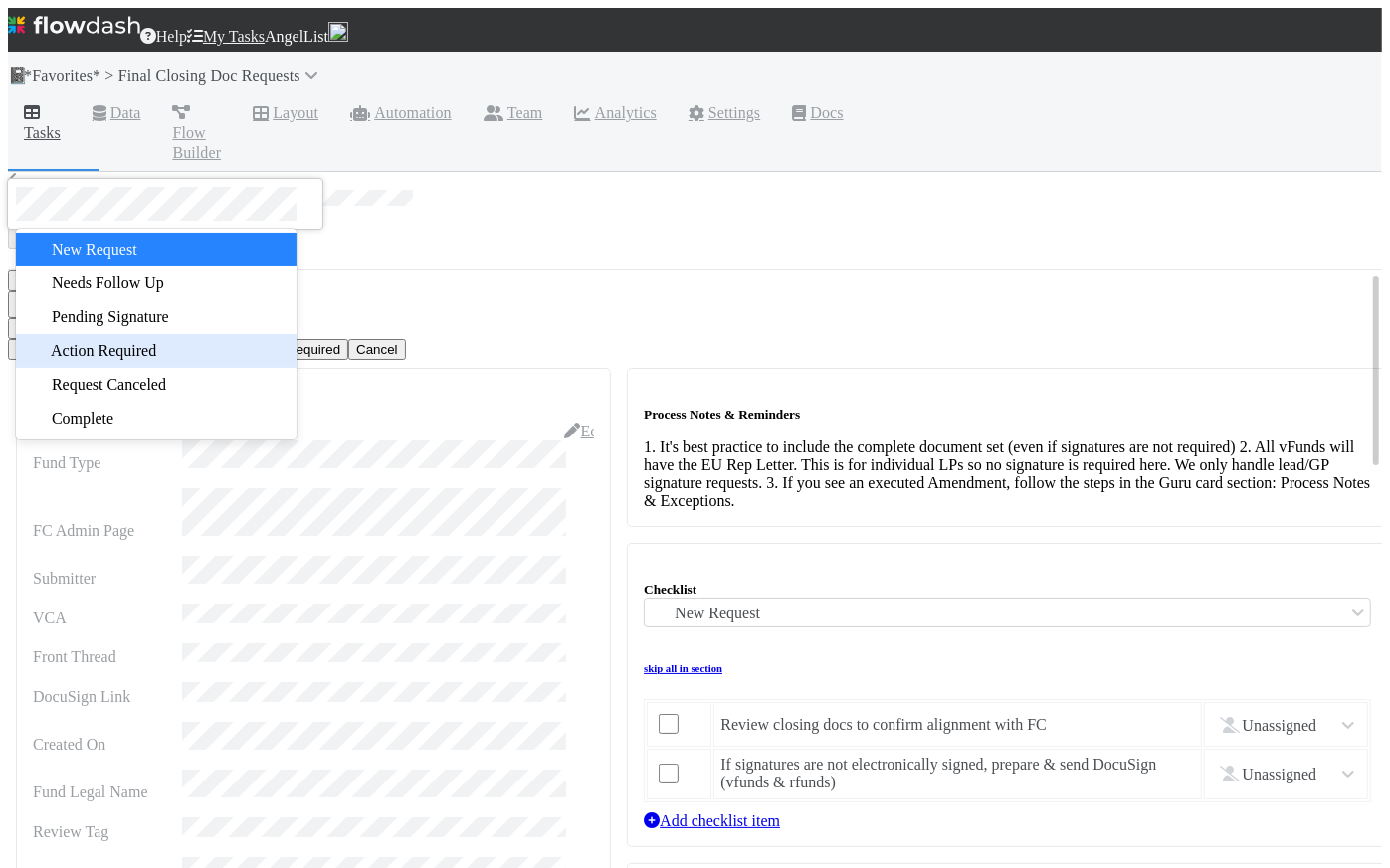
click at [110, 359] on span "Action Required" at bounding box center [92, 350] width 129 height 17
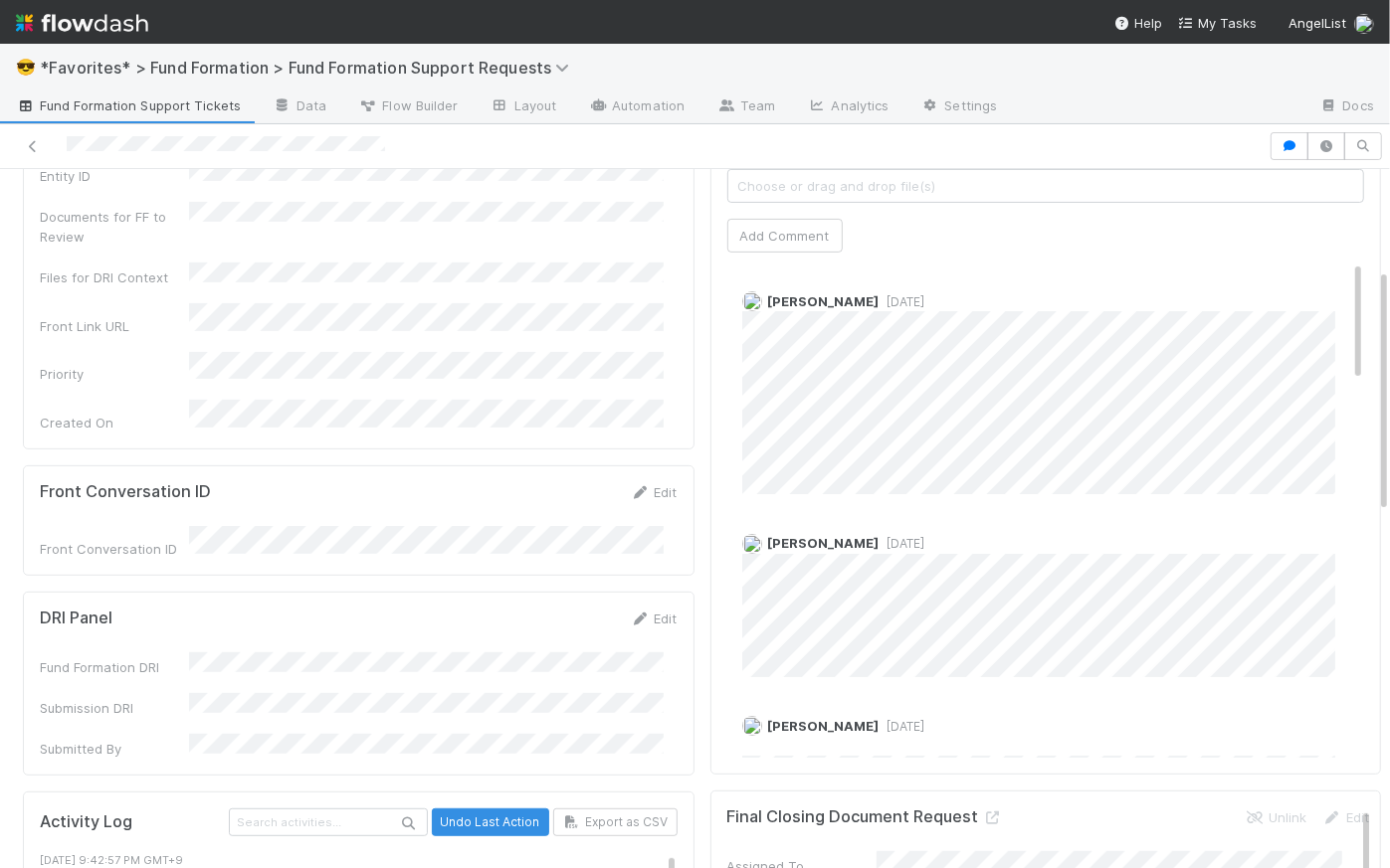
scroll to position [140, 0]
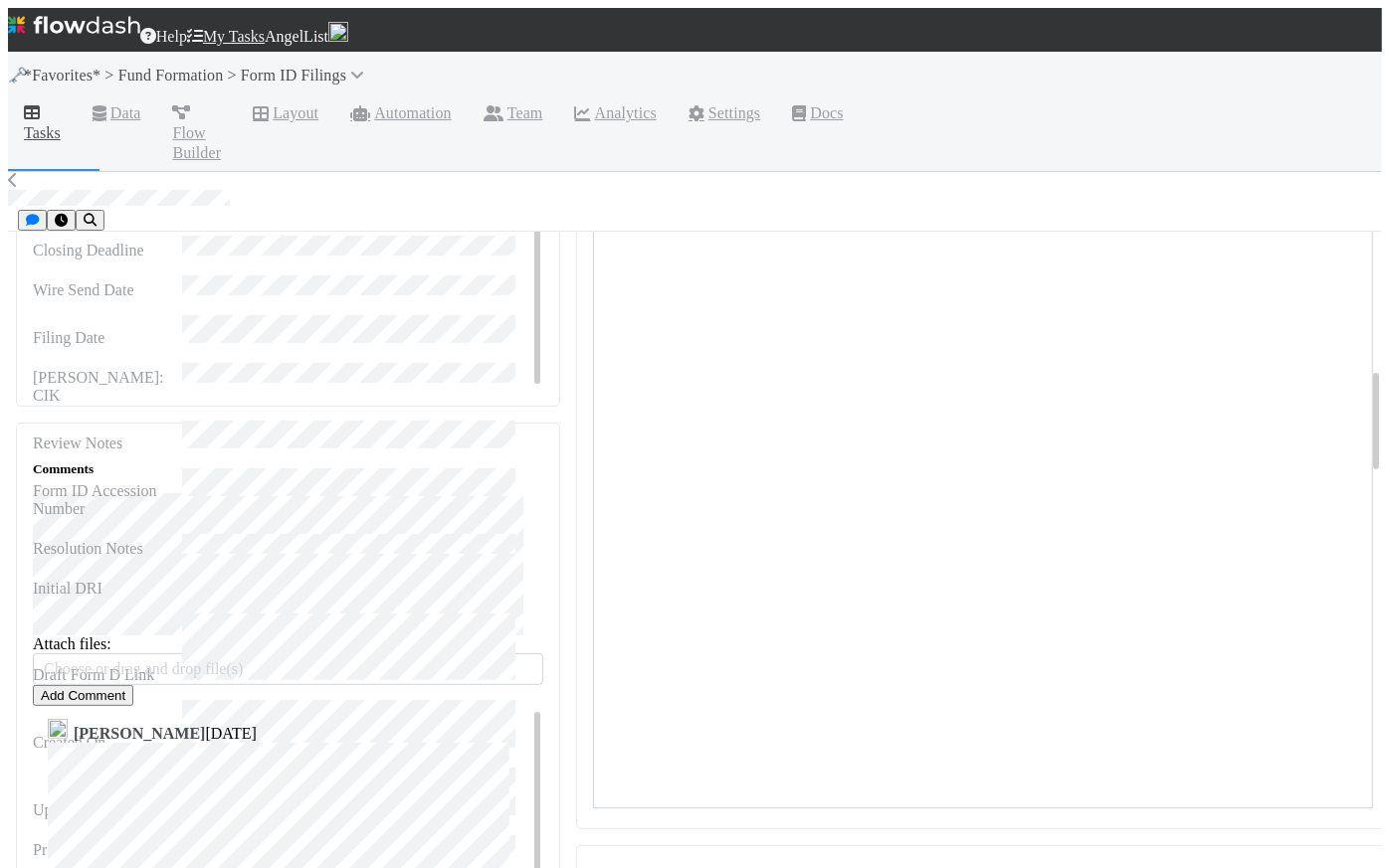
scroll to position [872, 0]
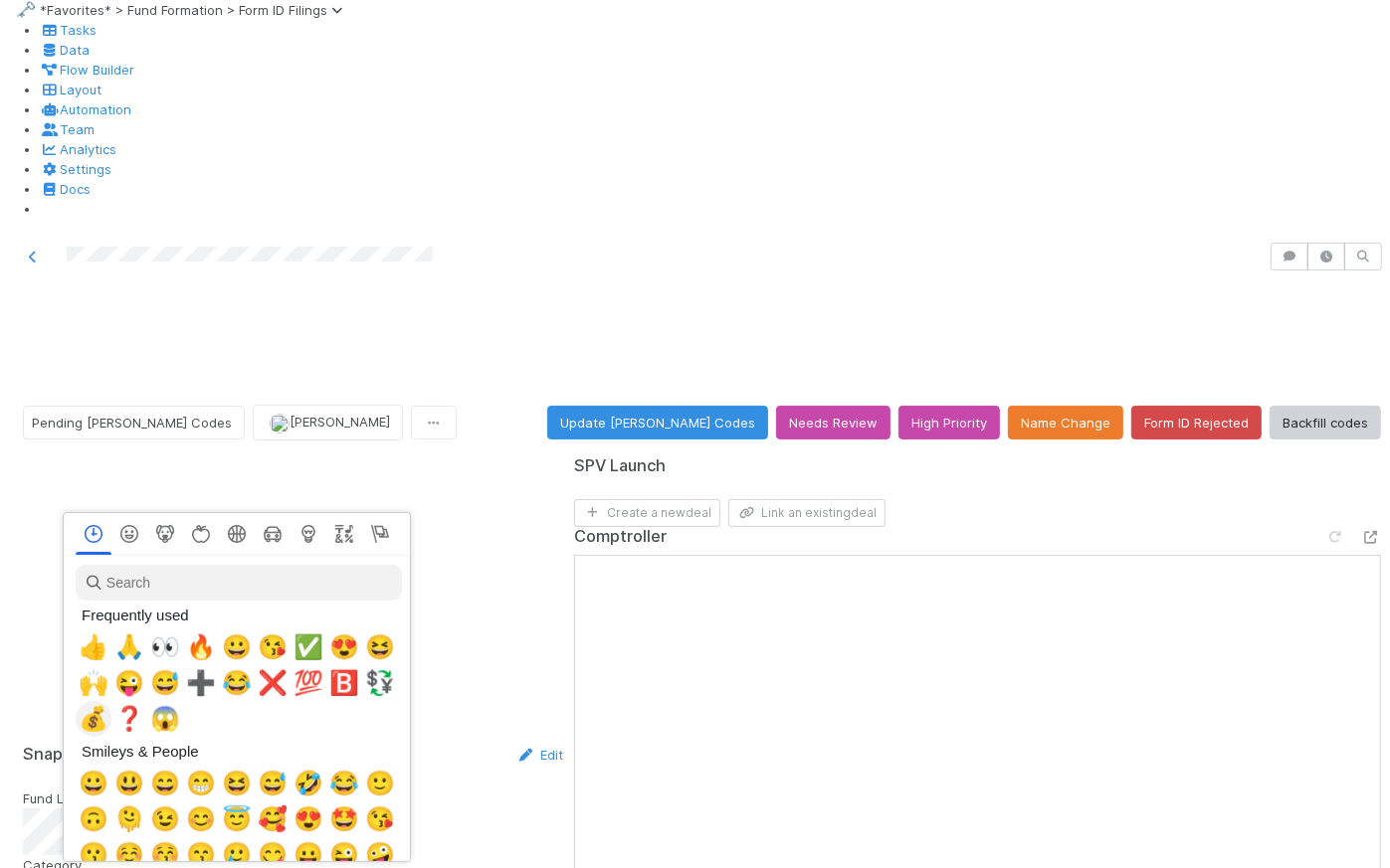
scroll to position [0, 5]
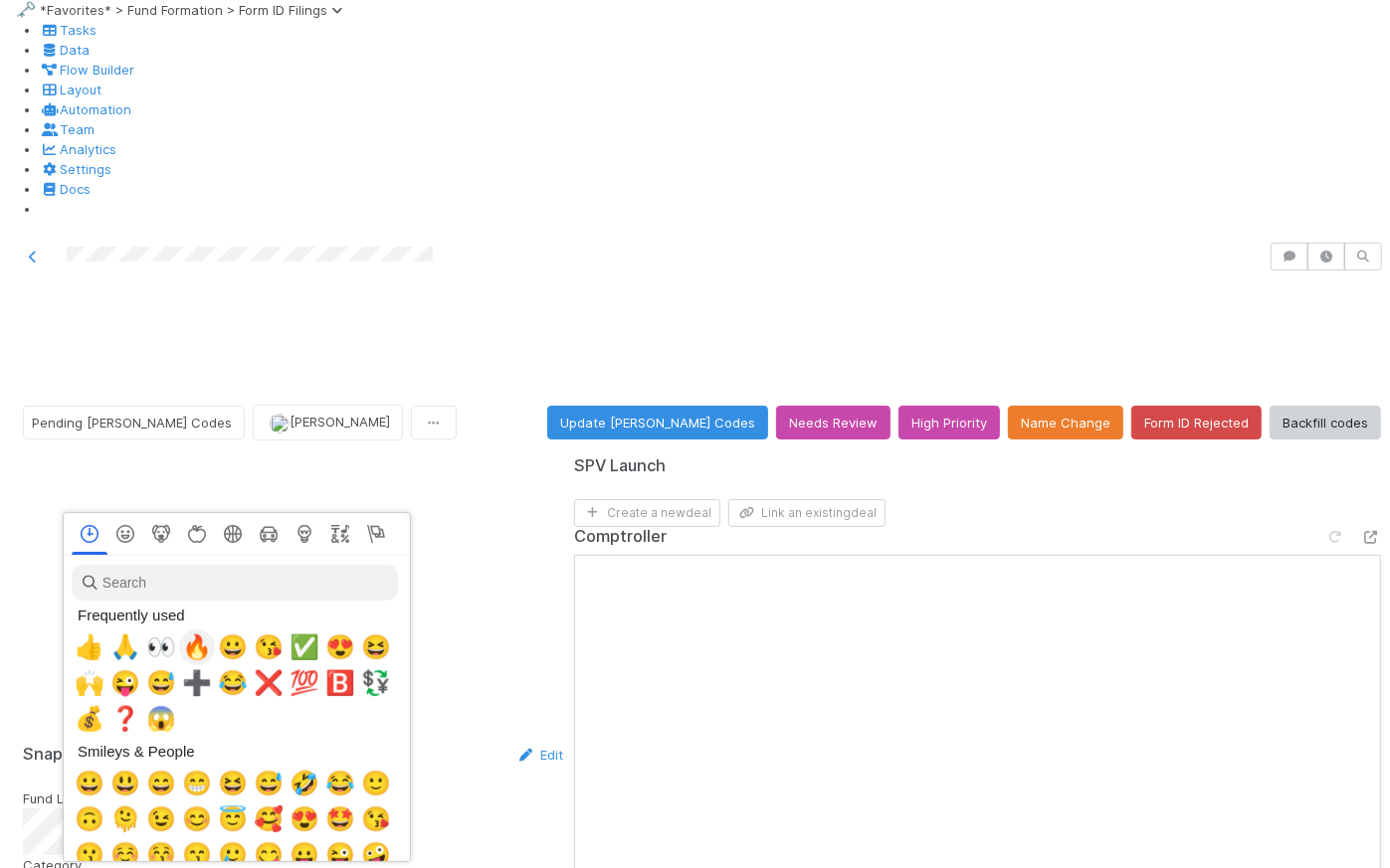
click at [196, 655] on span "🔥" at bounding box center [197, 648] width 30 height 28
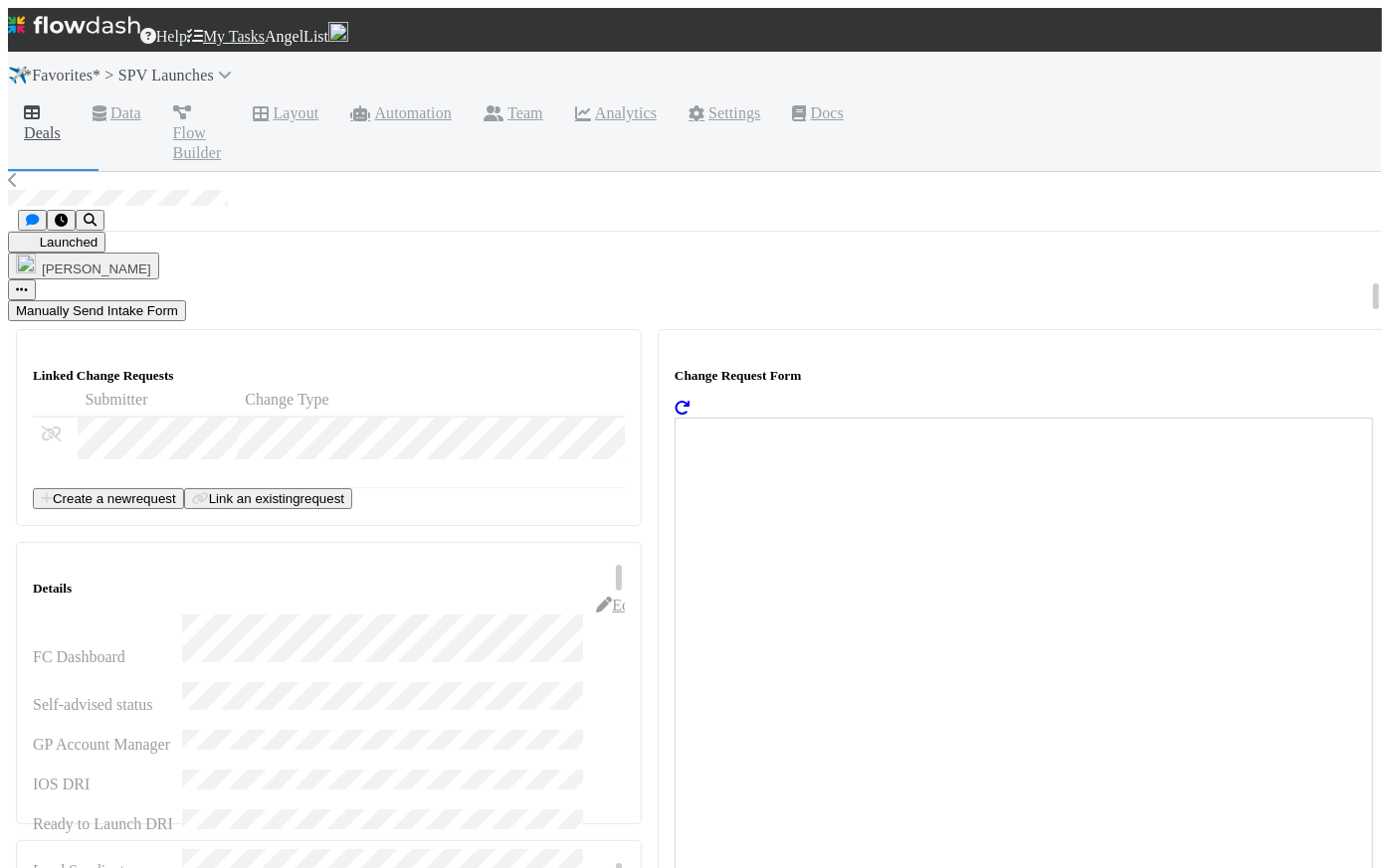
scroll to position [1251, 0]
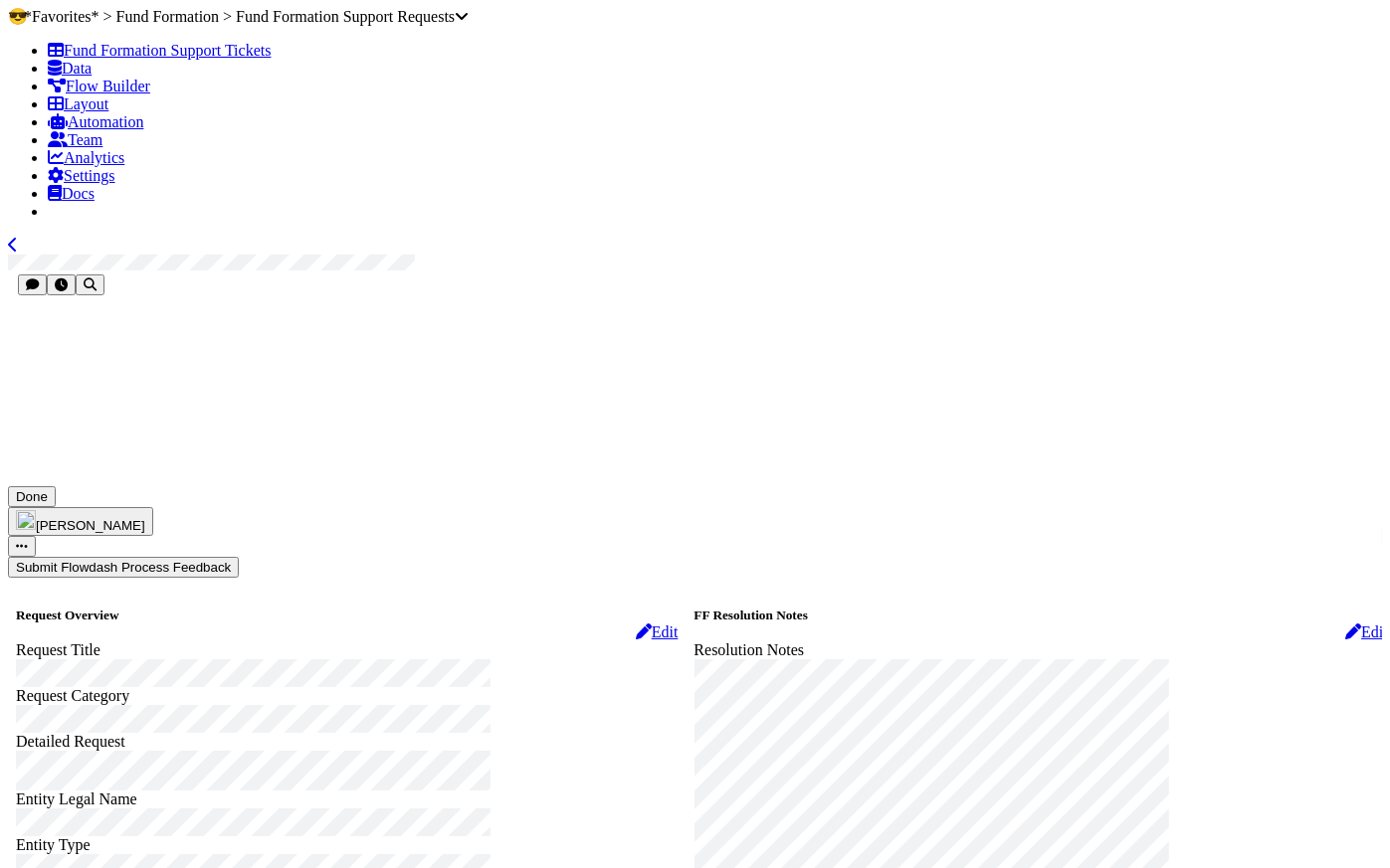
scroll to position [623, 0]
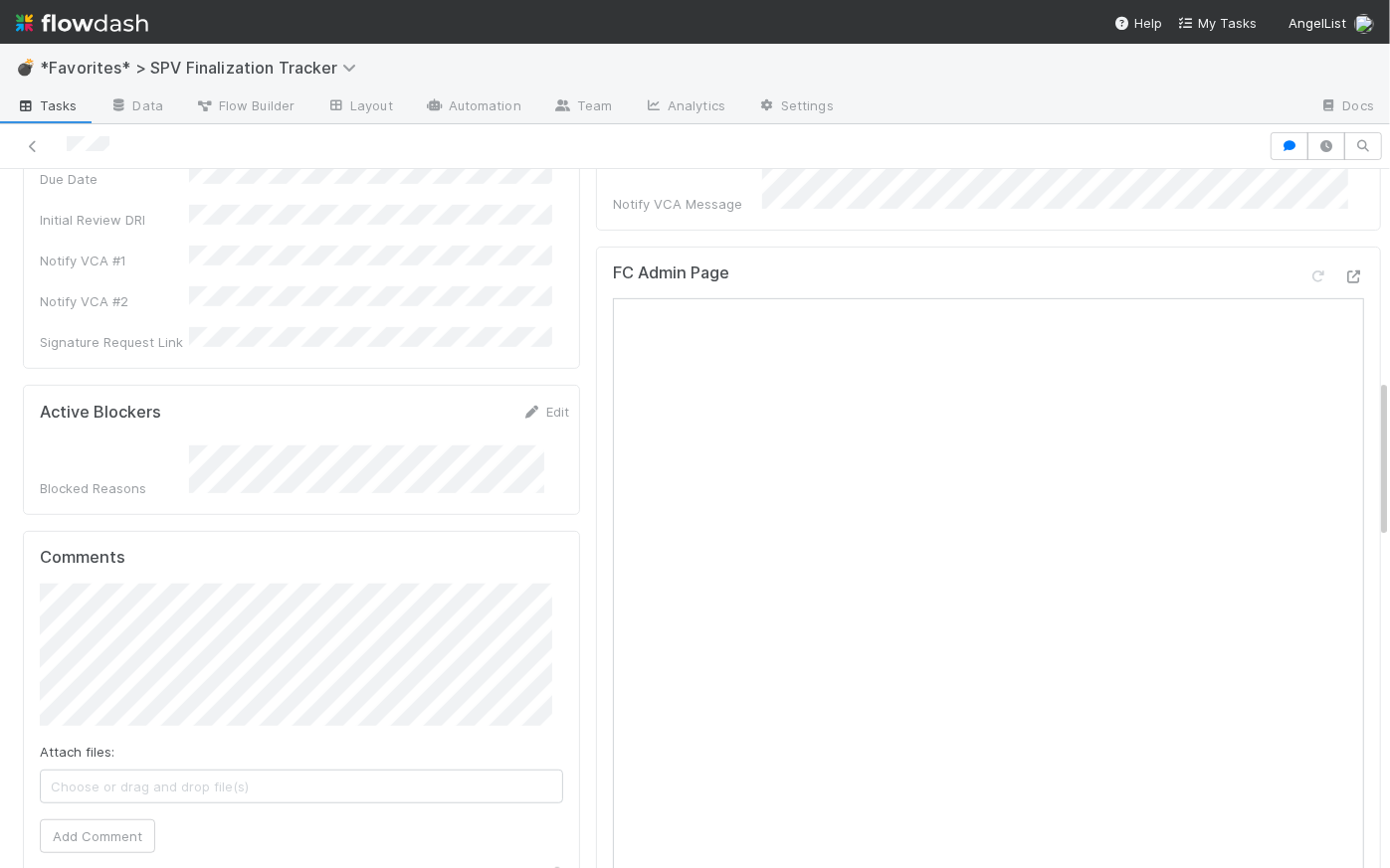
scroll to position [605, 0]
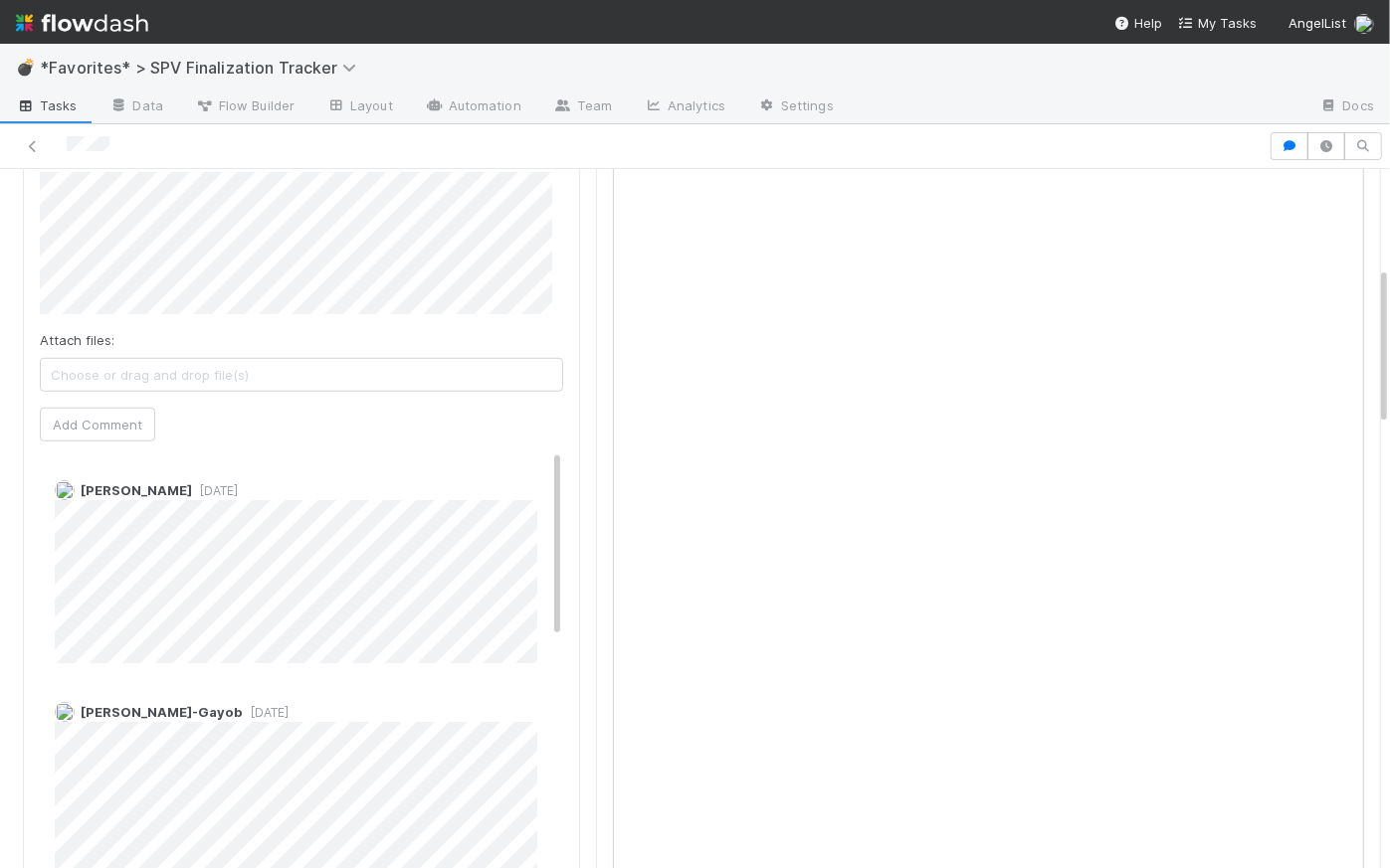
scroll to position [1034, 0]
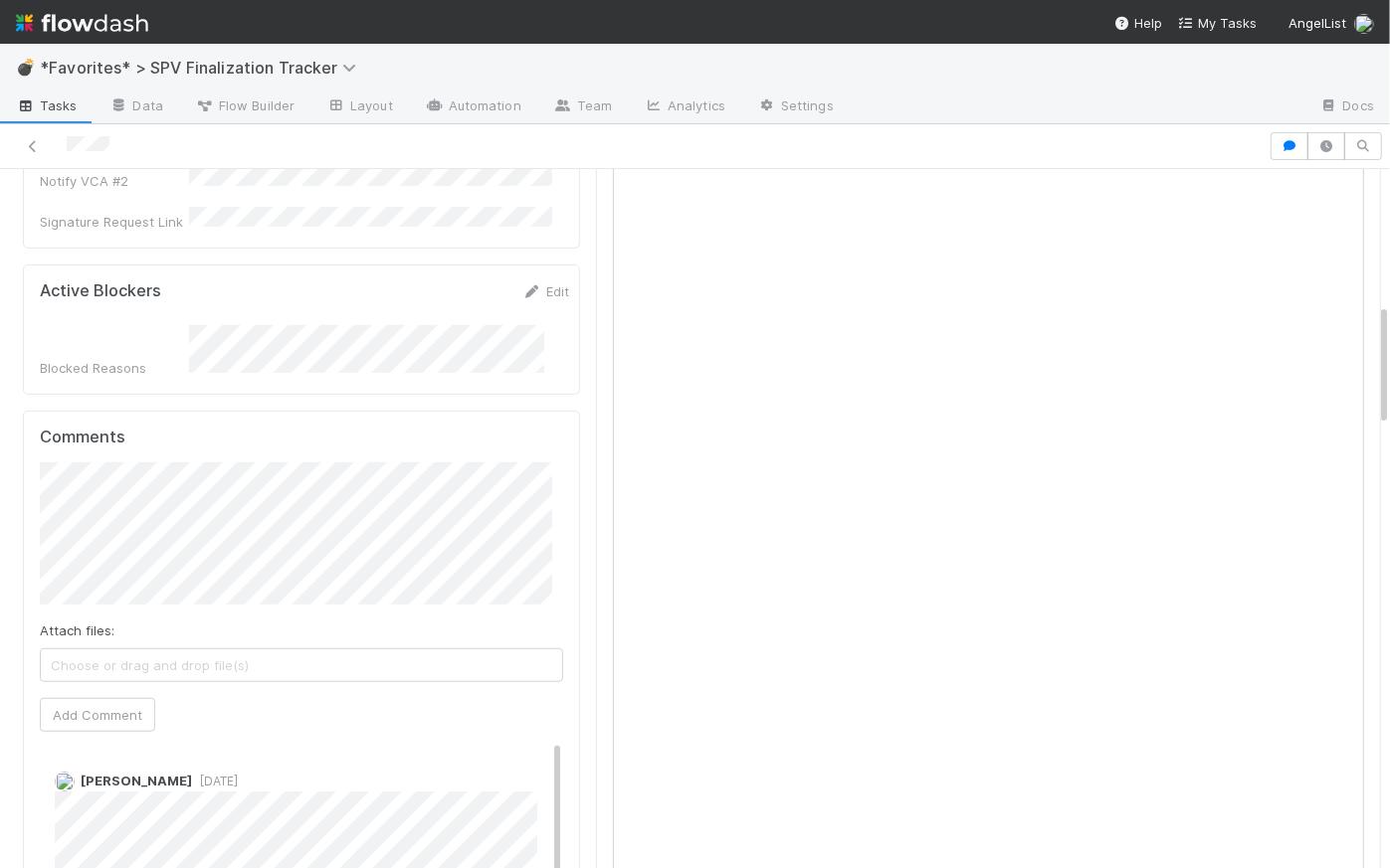
scroll to position [1144, 0]
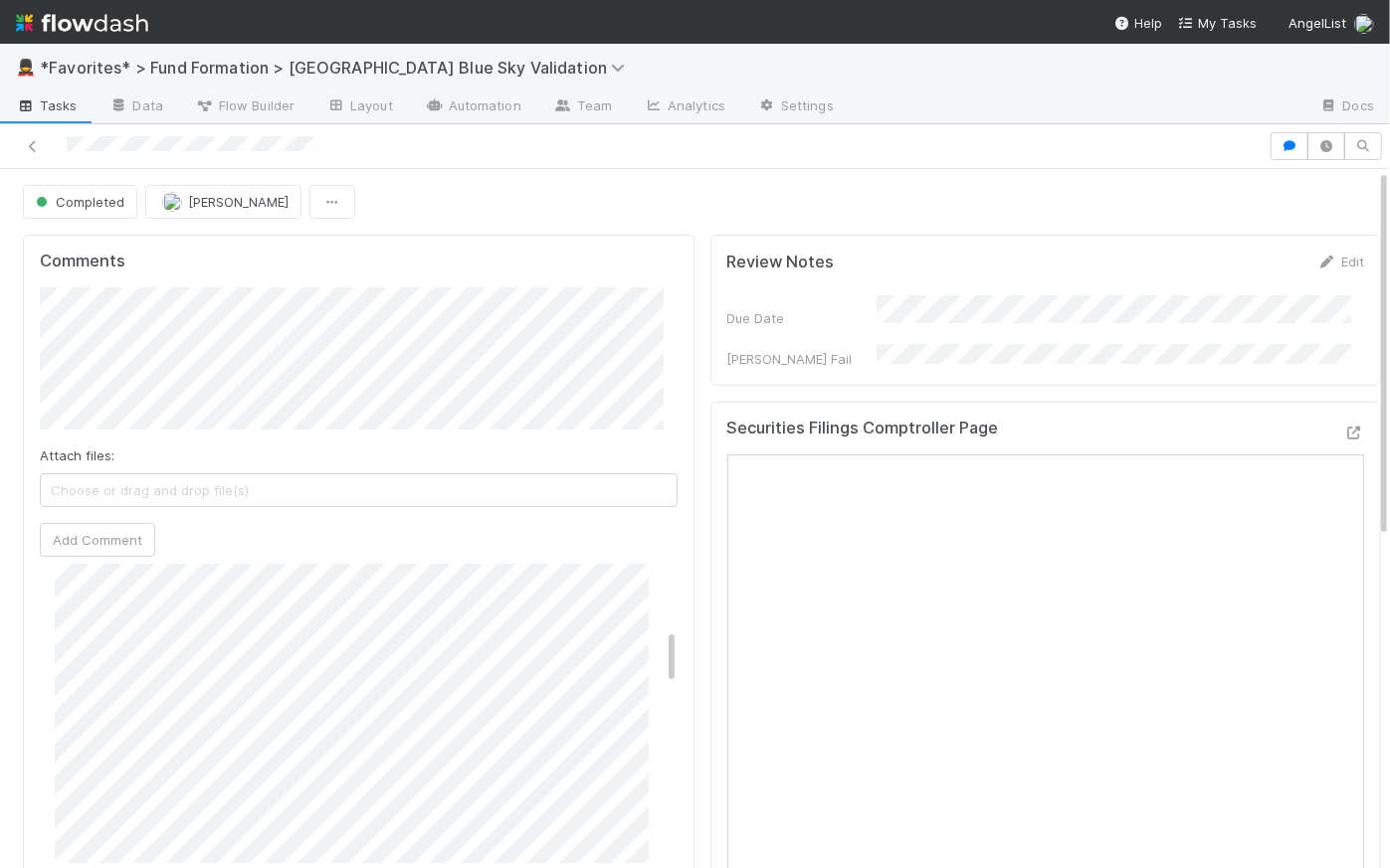
scroll to position [371, 0]
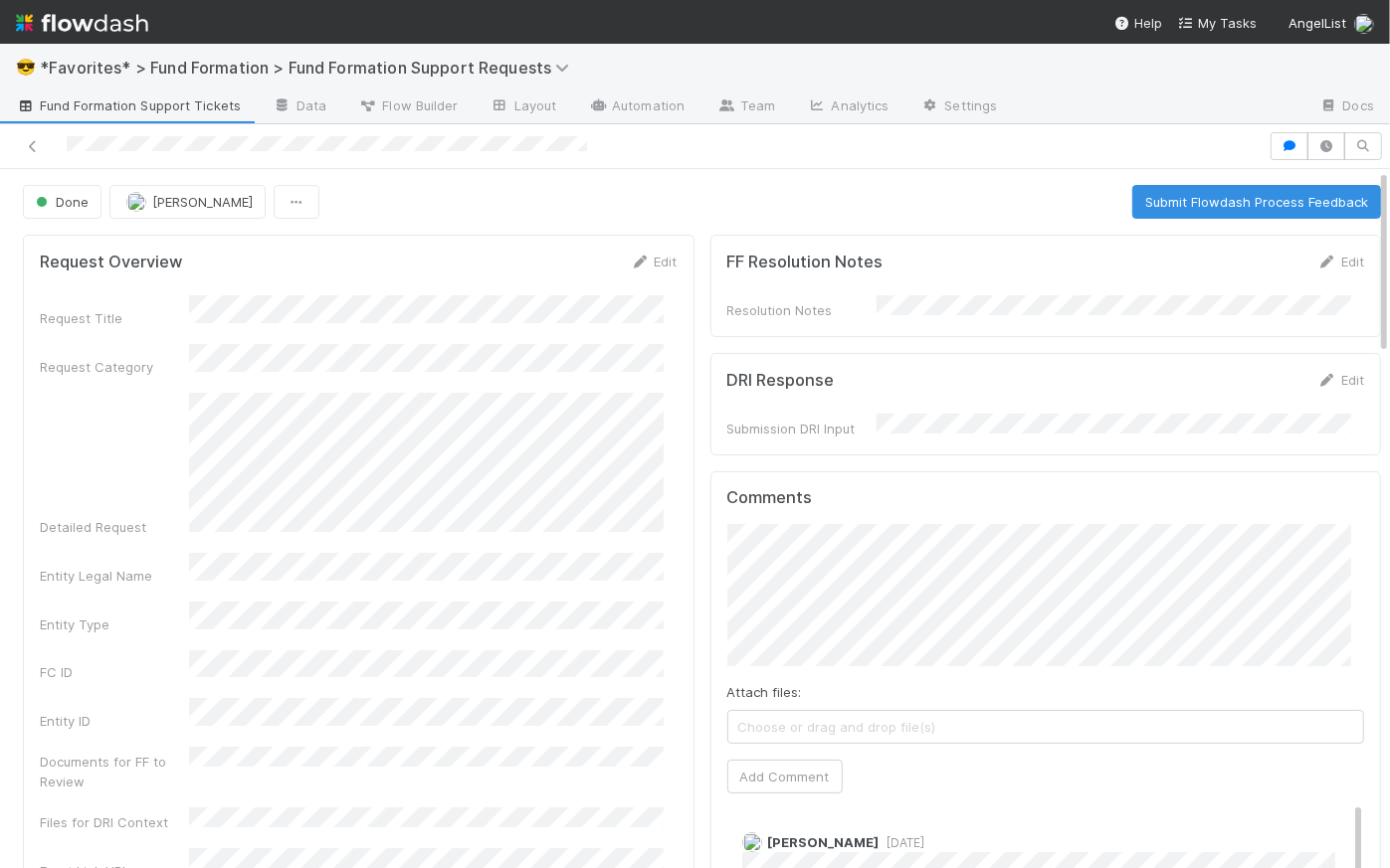
scroll to position [392, 0]
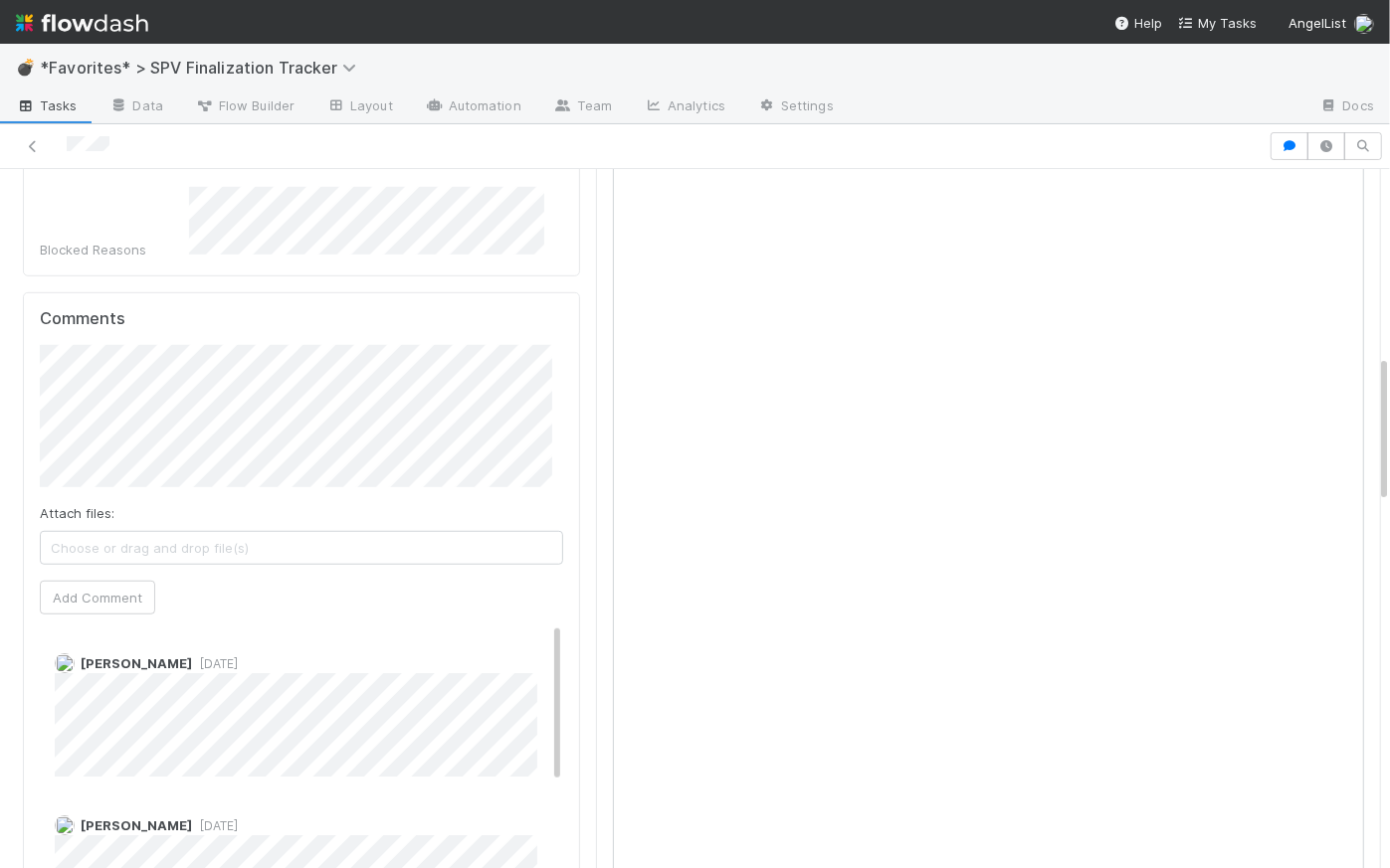
scroll to position [879, 0]
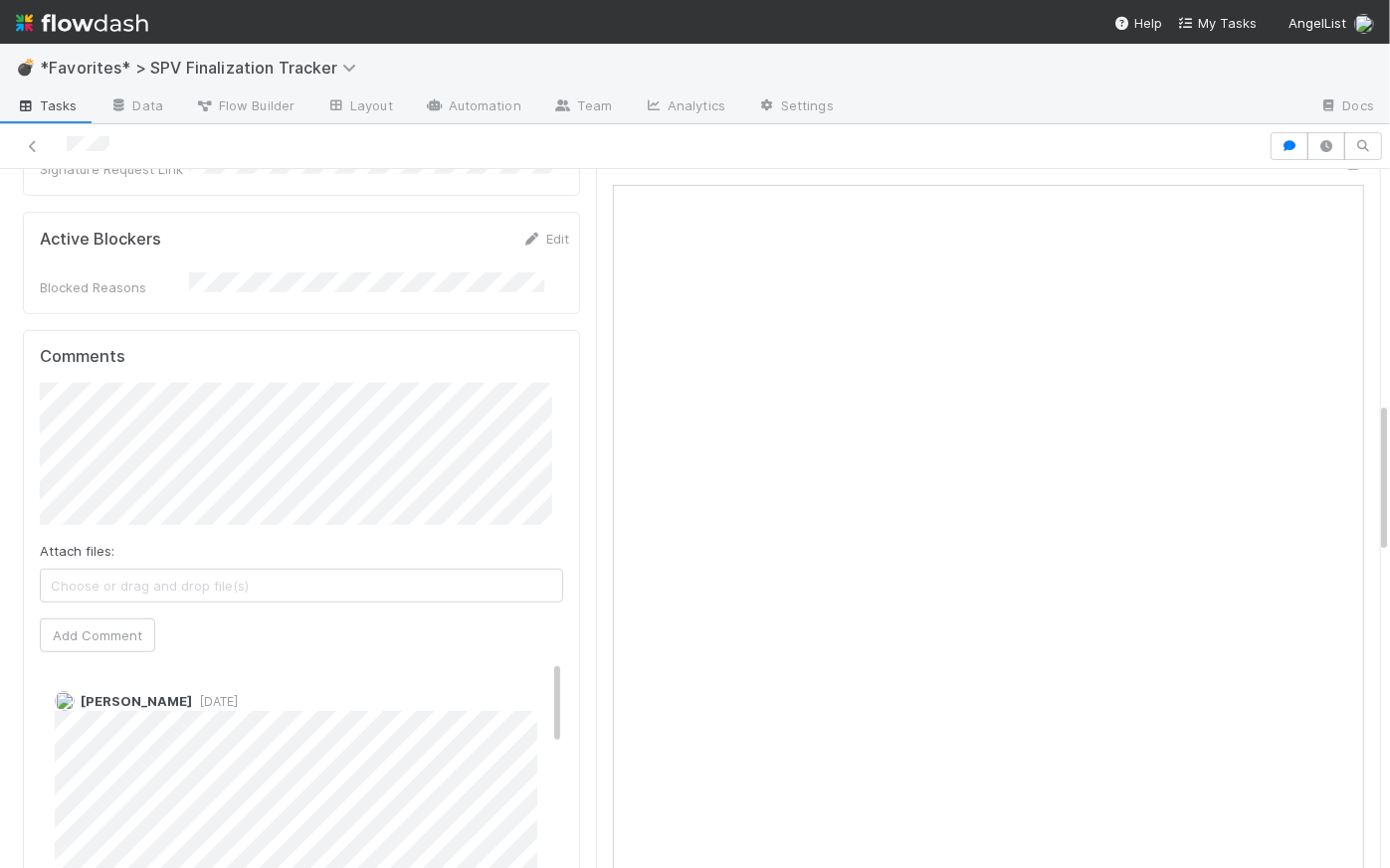
scroll to position [752, 0]
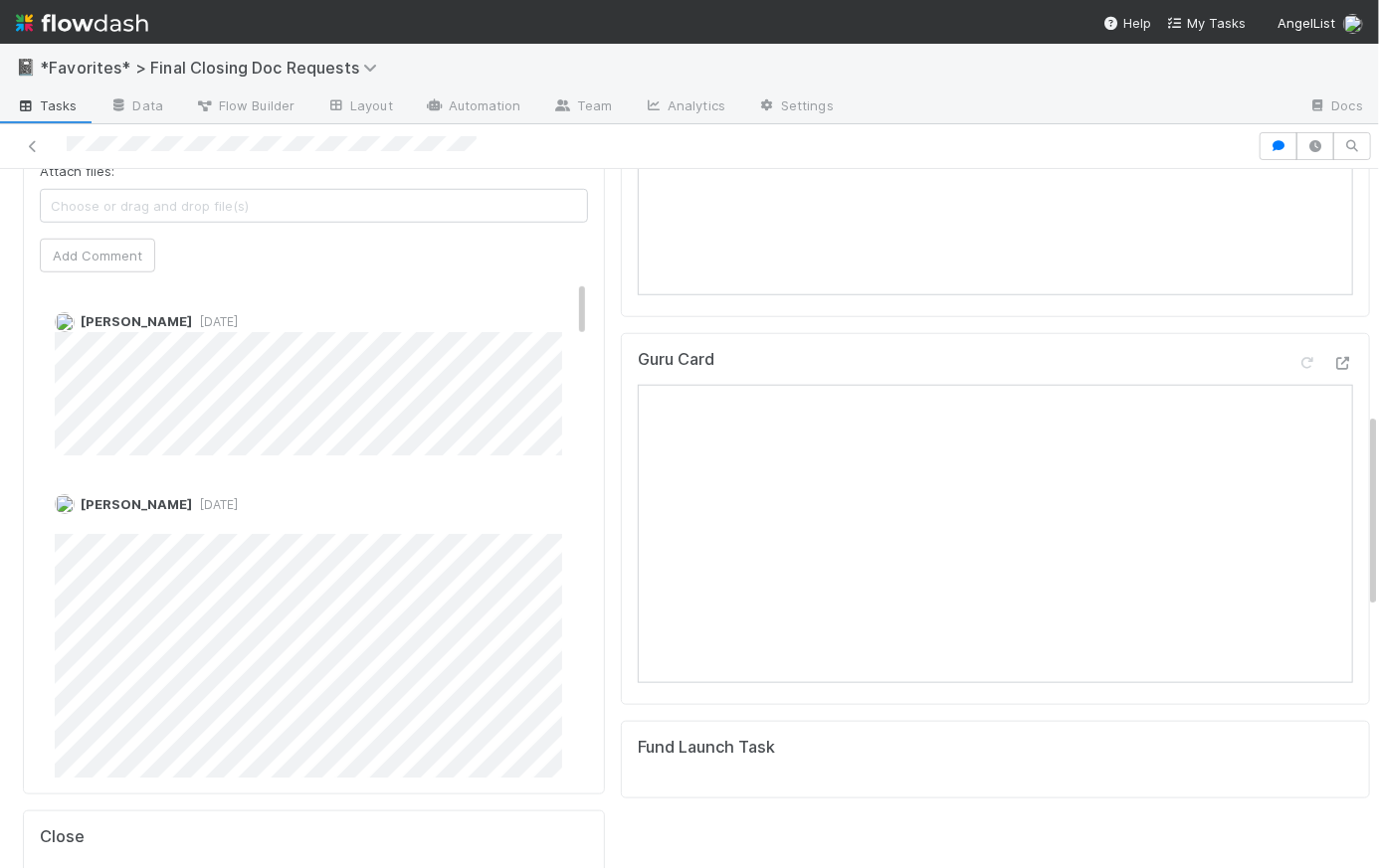
scroll to position [873, 0]
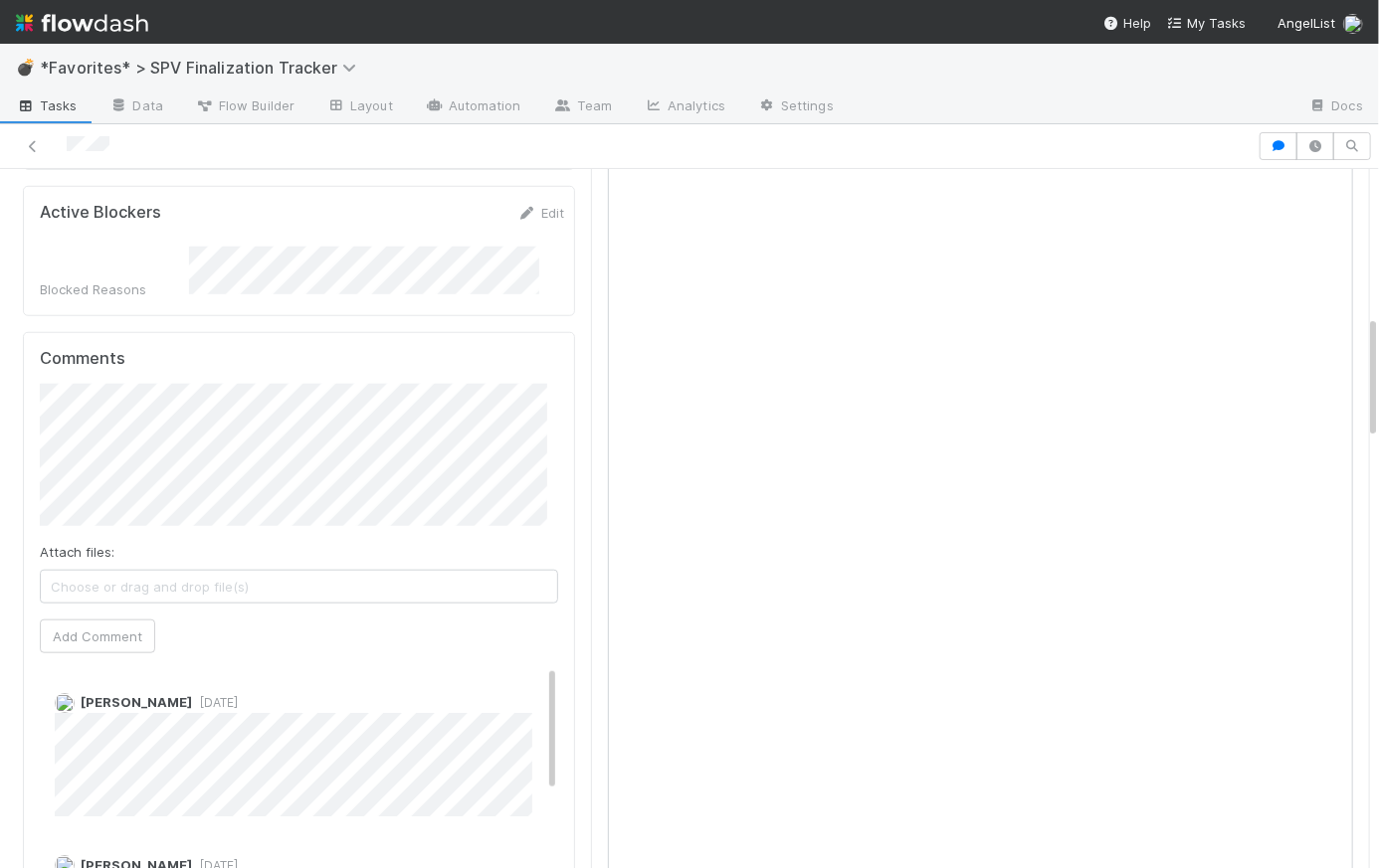
scroll to position [172, 0]
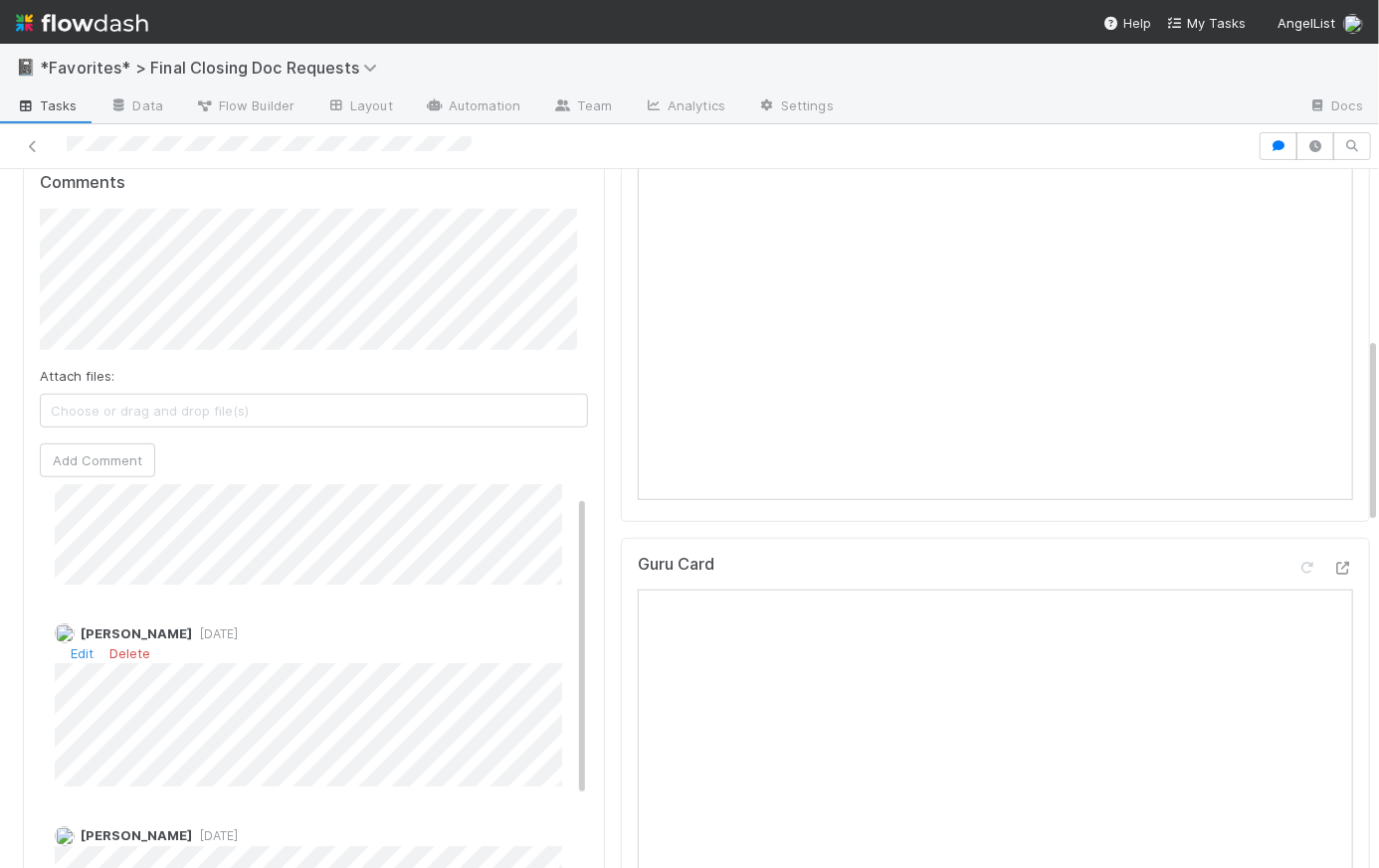
scroll to position [5, 0]
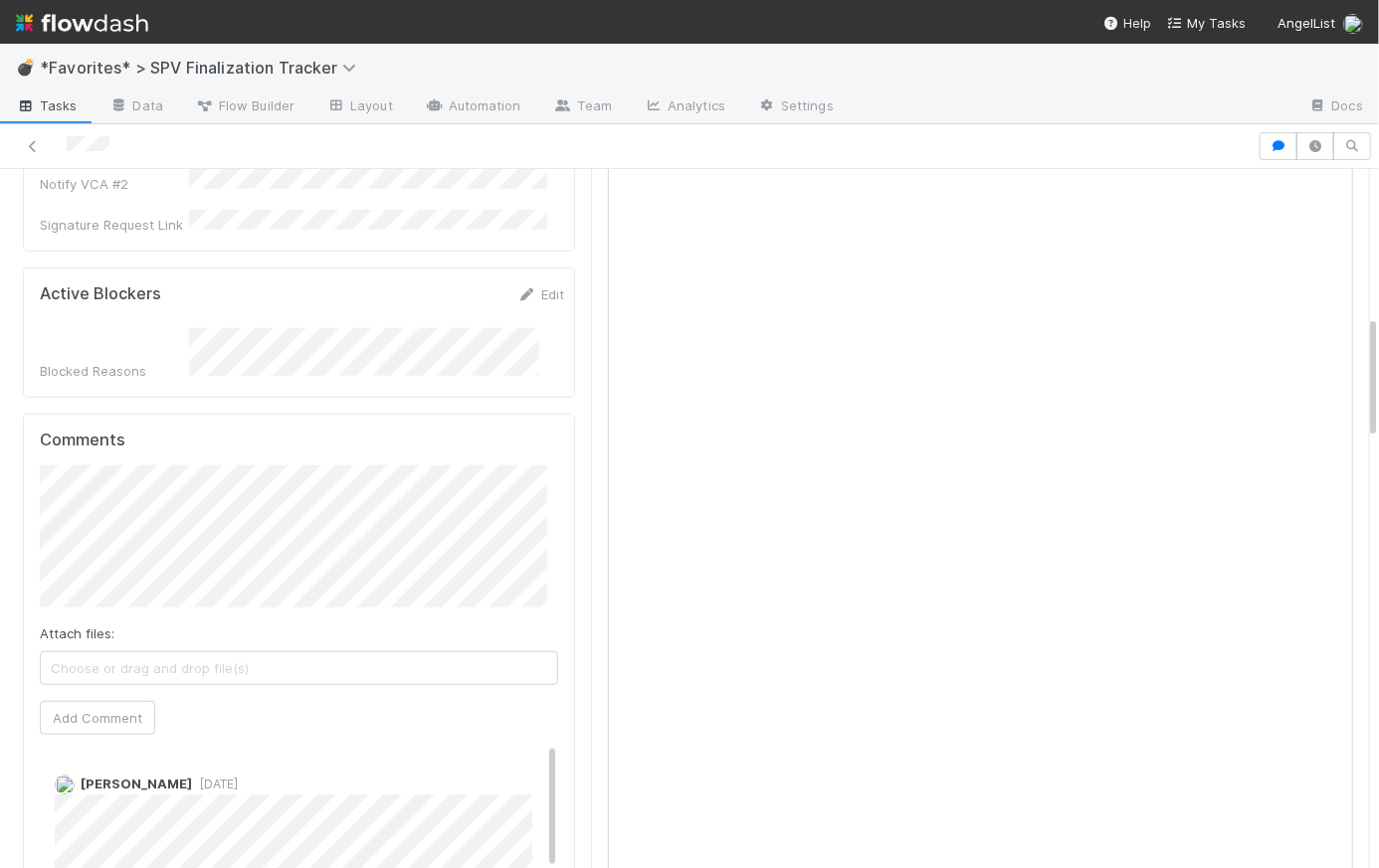
scroll to position [948, 0]
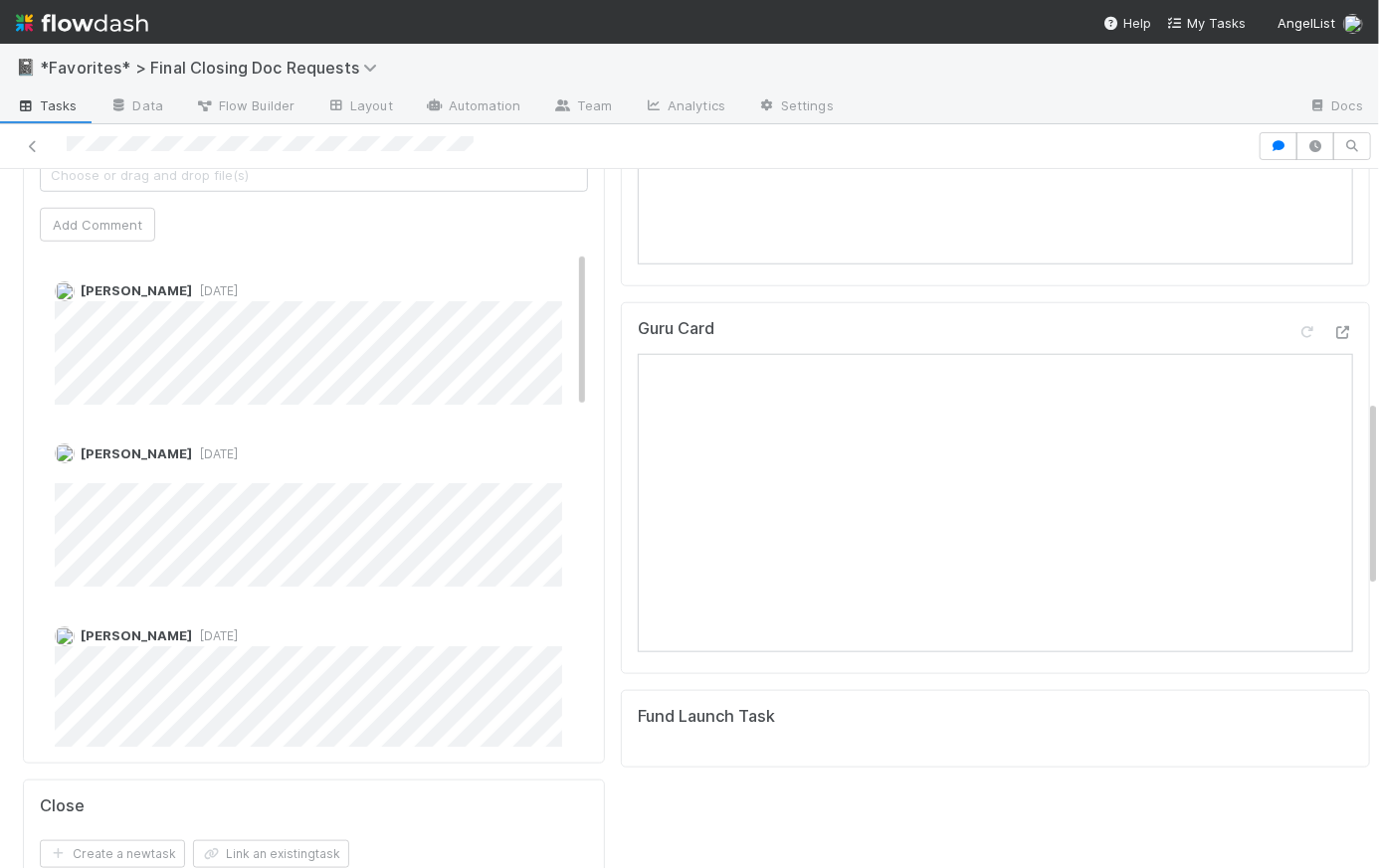
scroll to position [3, 0]
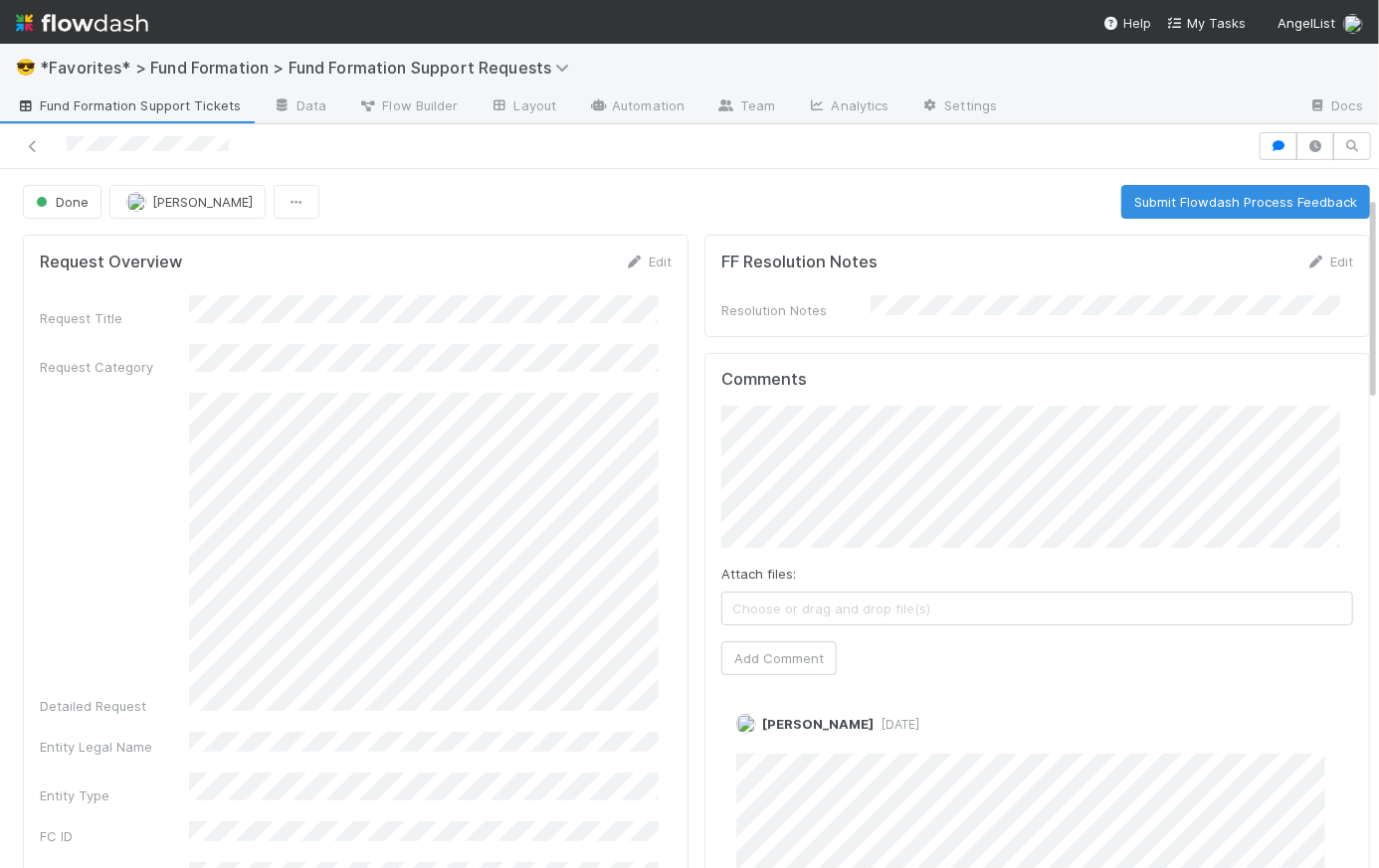
scroll to position [389, 0]
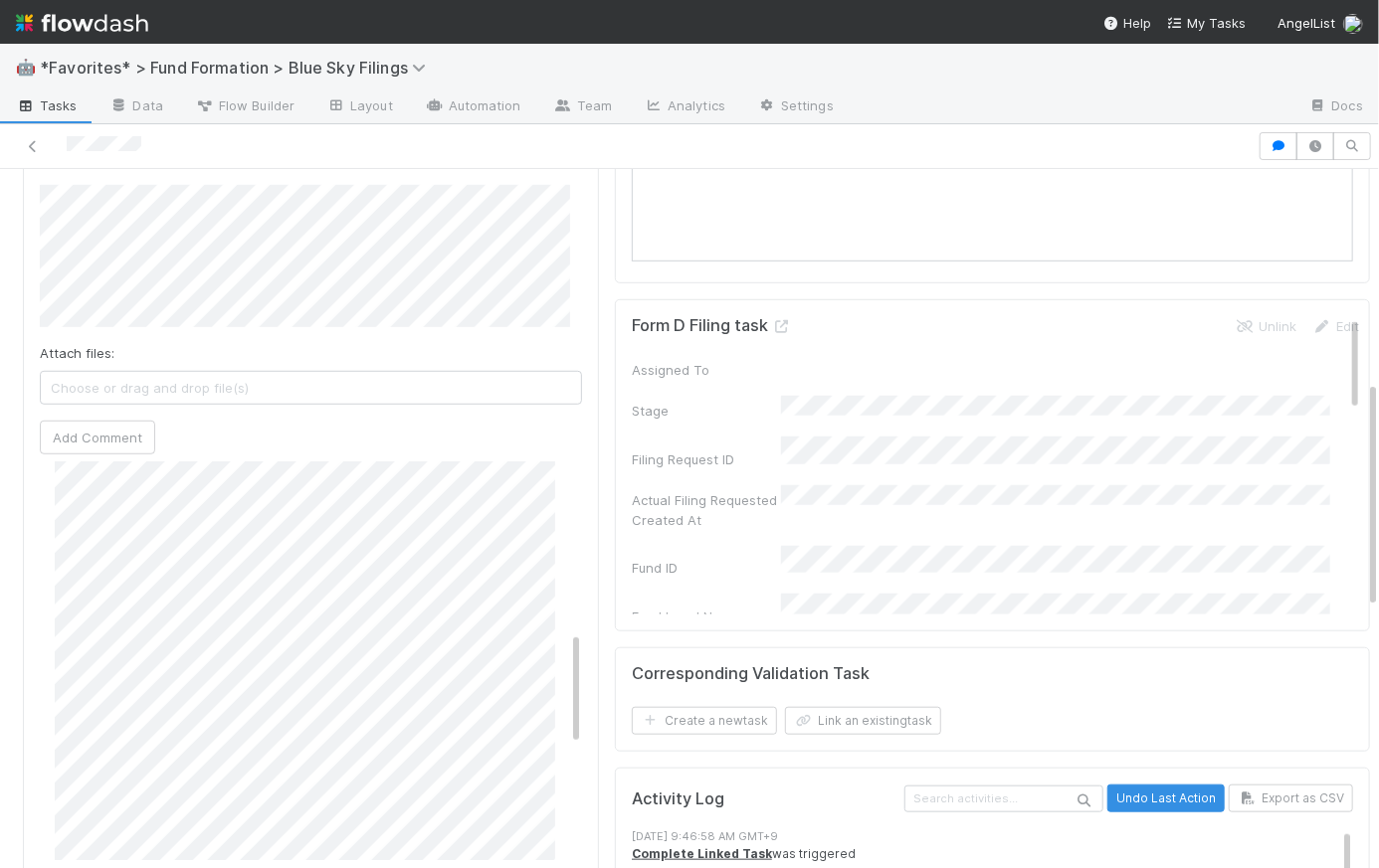
scroll to position [987, 0]
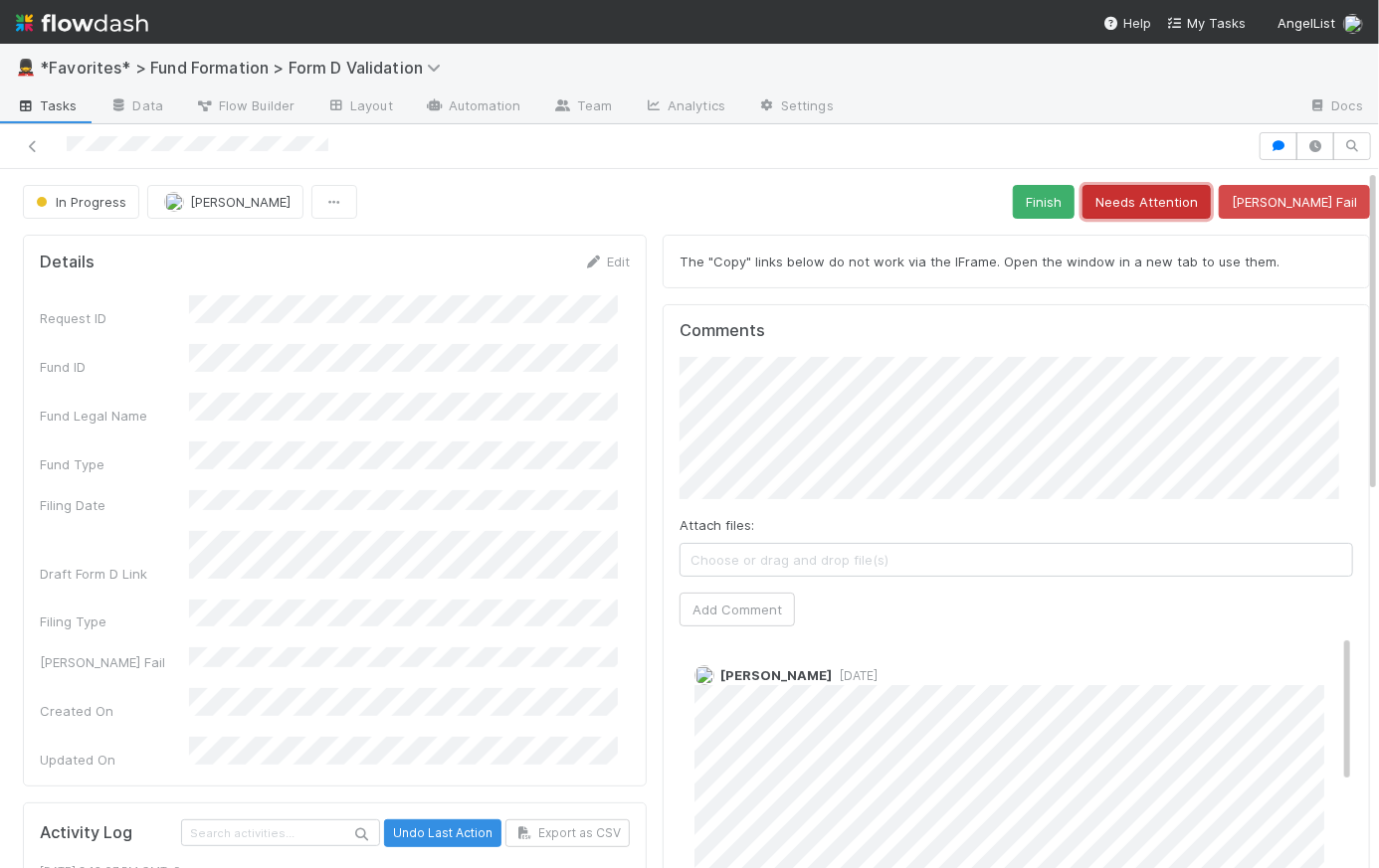
click at [1172, 205] on button "Needs Attention" at bounding box center [1147, 202] width 129 height 34
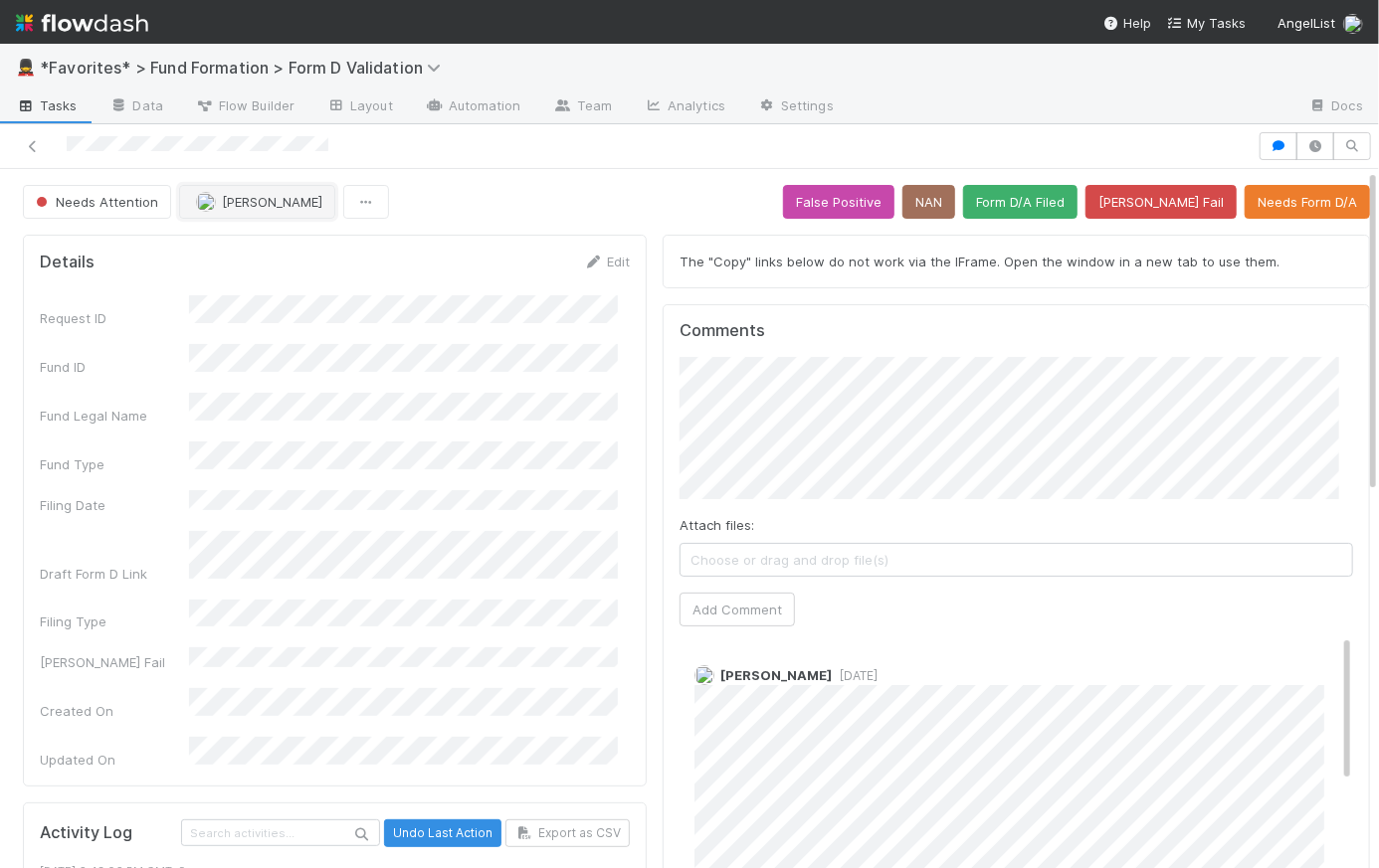
click at [258, 205] on span "Catherine Lambright" at bounding box center [271, 202] width 101 height 16
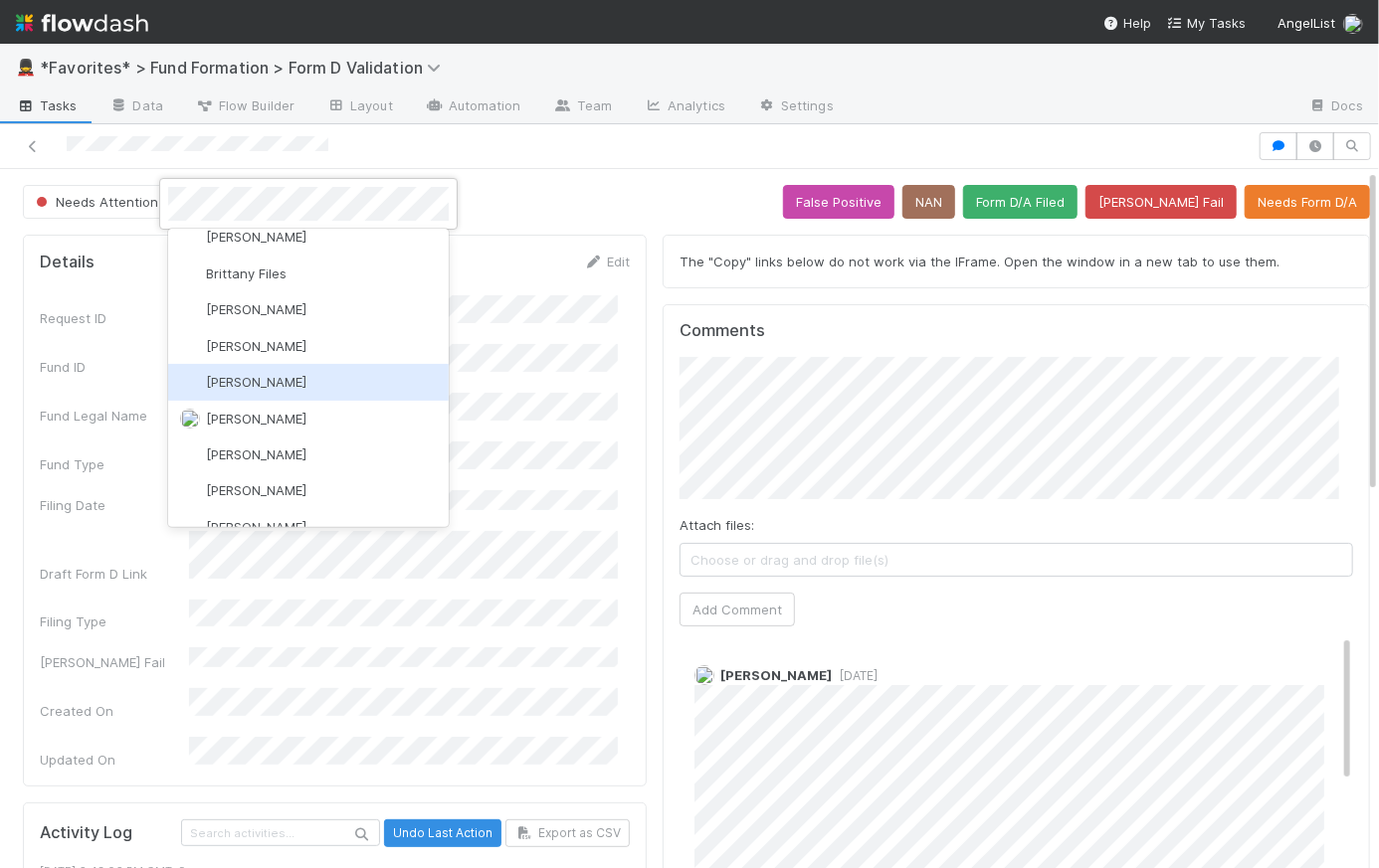
scroll to position [160, 0]
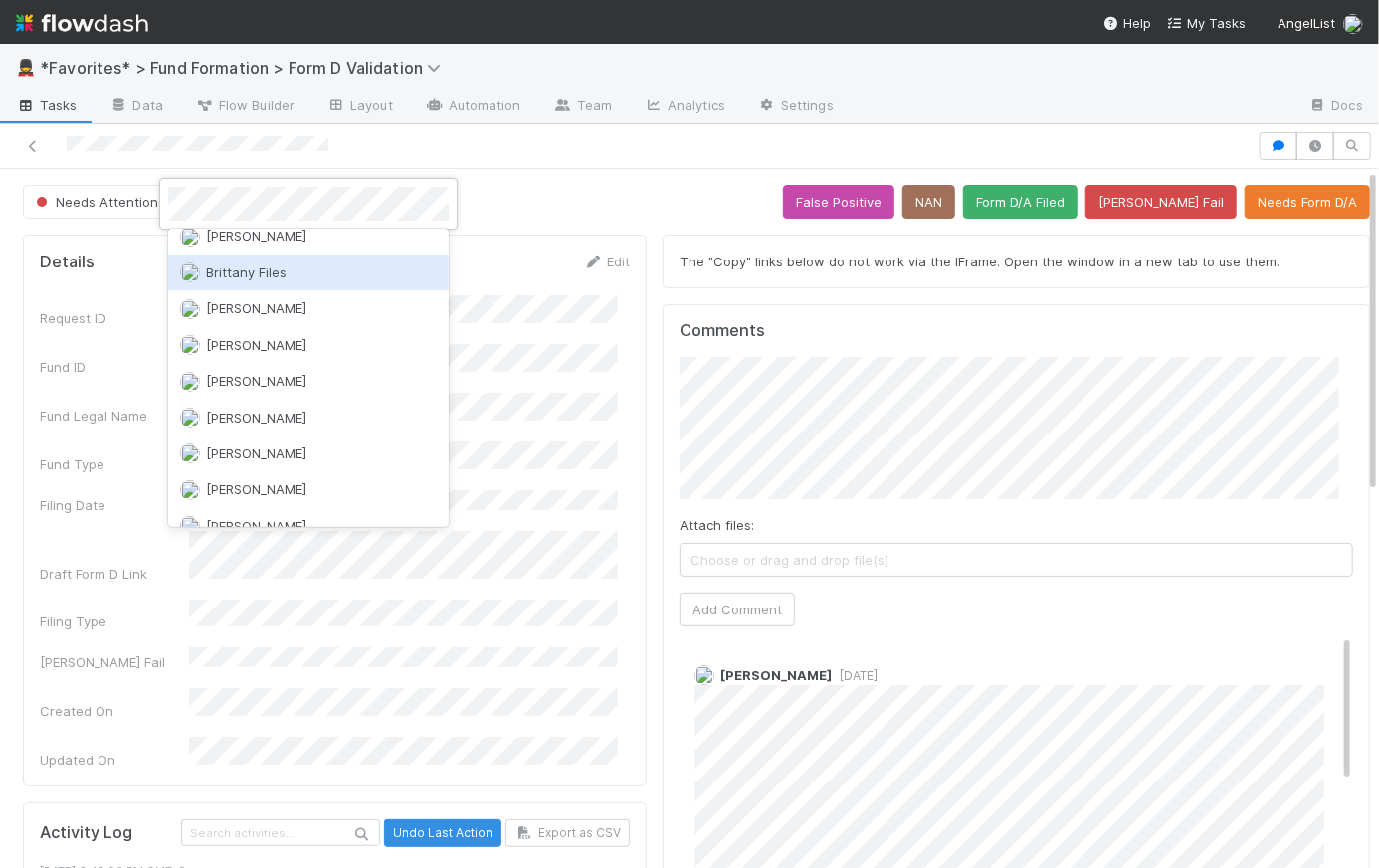
click at [326, 284] on div "Brittany Files" at bounding box center [307, 272] width 280 height 36
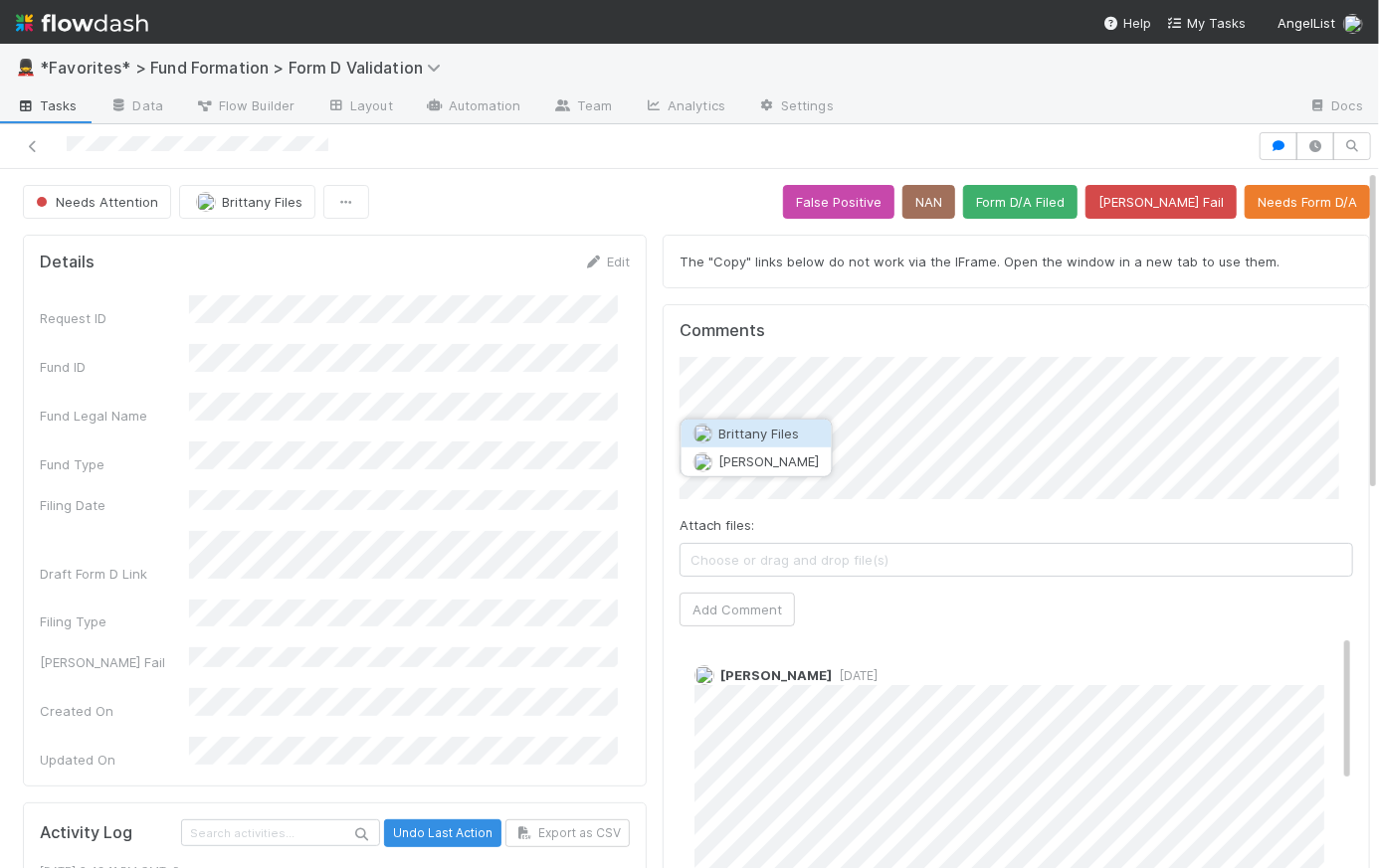
click at [797, 441] on button "Brittany Files" at bounding box center [756, 434] width 151 height 28
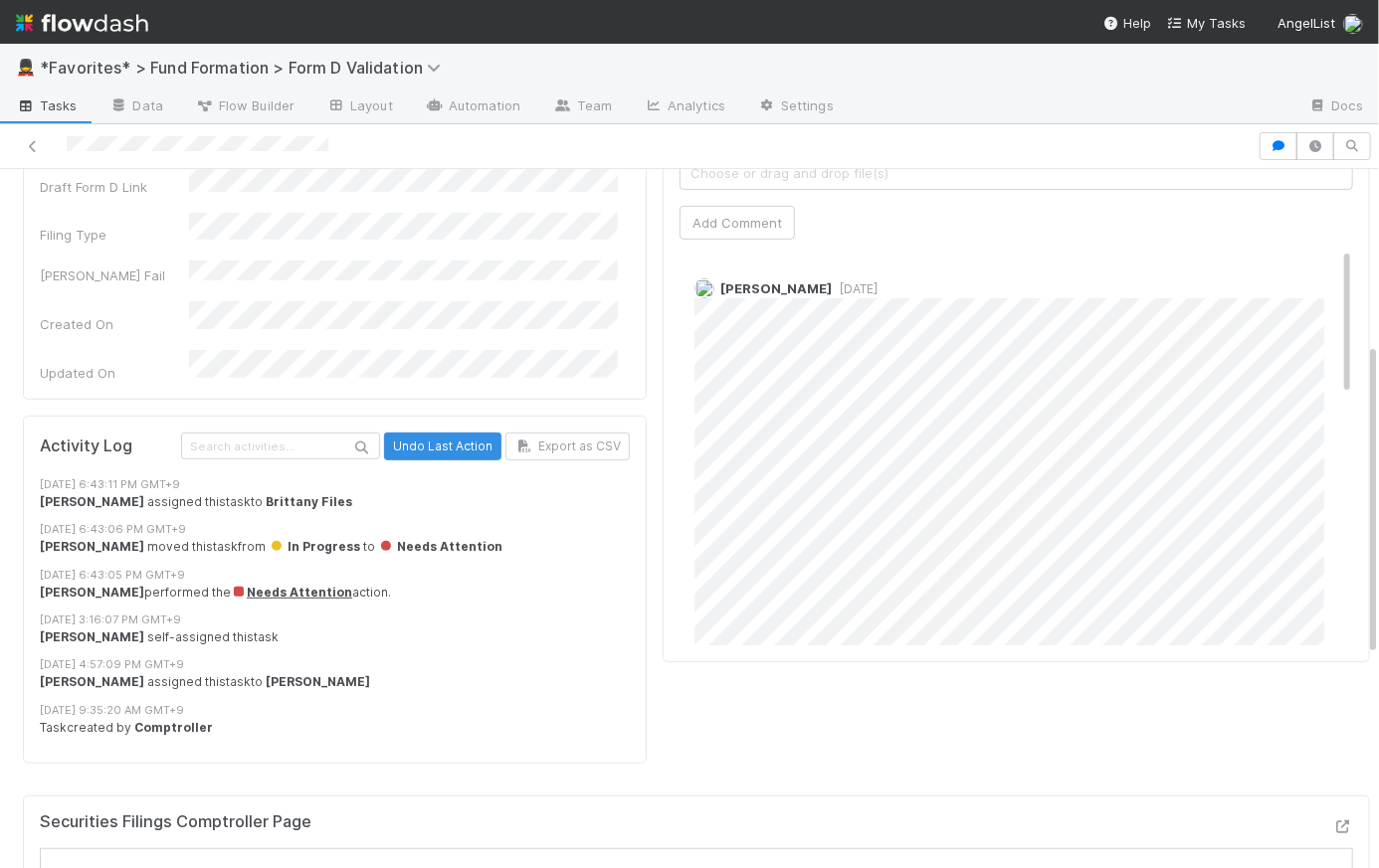
scroll to position [0, 0]
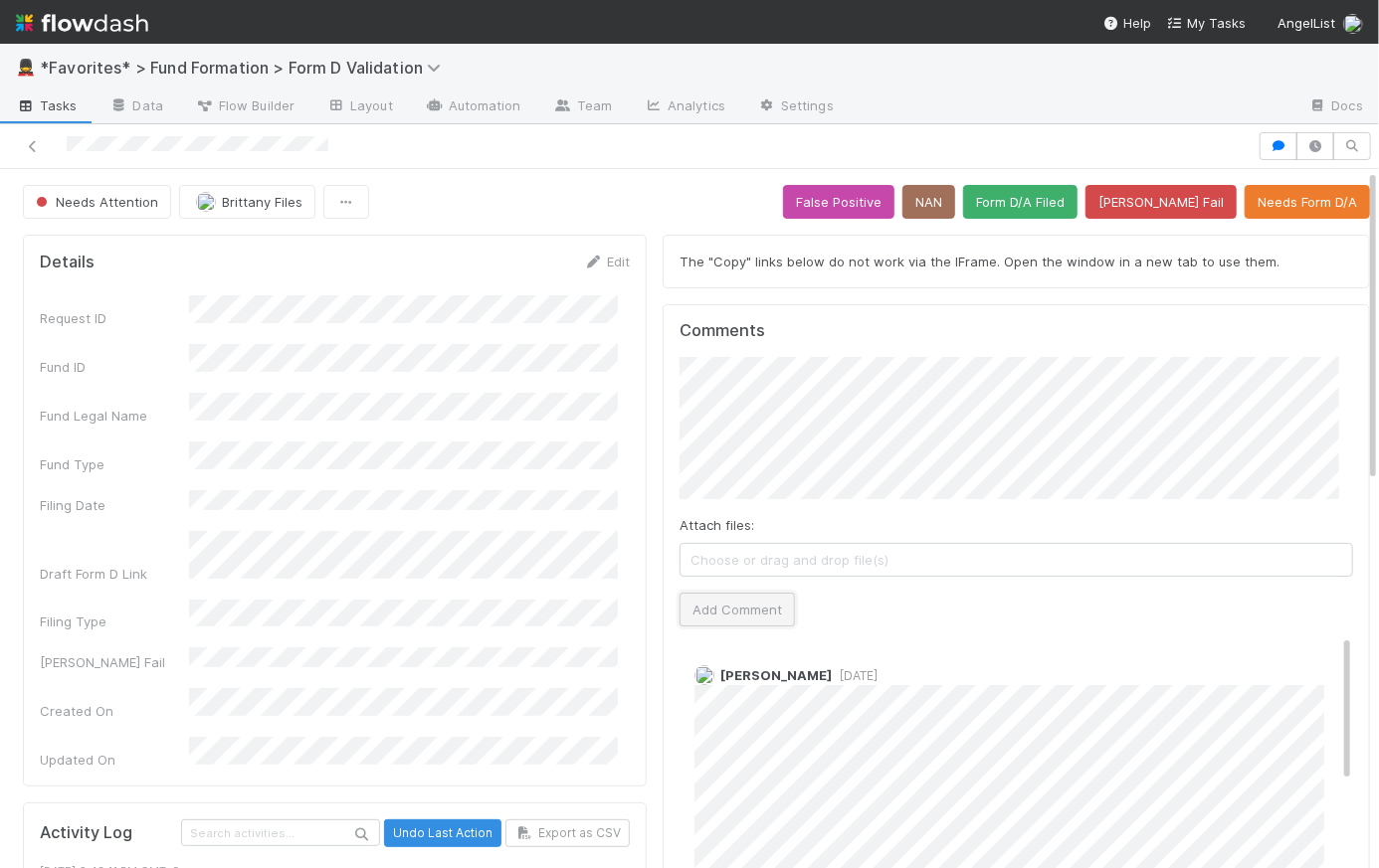
click at [746, 609] on button "Add Comment" at bounding box center [737, 610] width 116 height 34
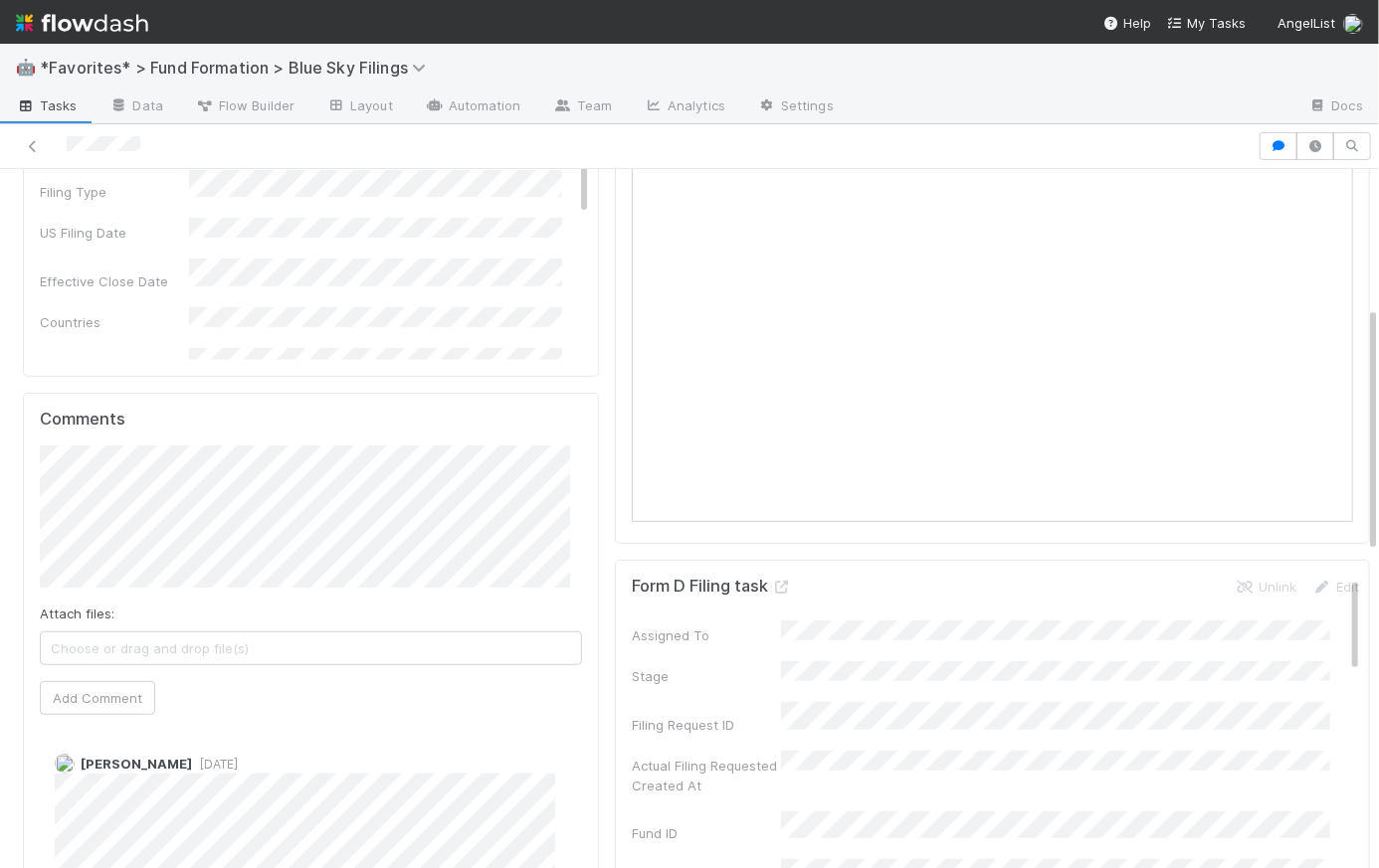
scroll to position [386, 0]
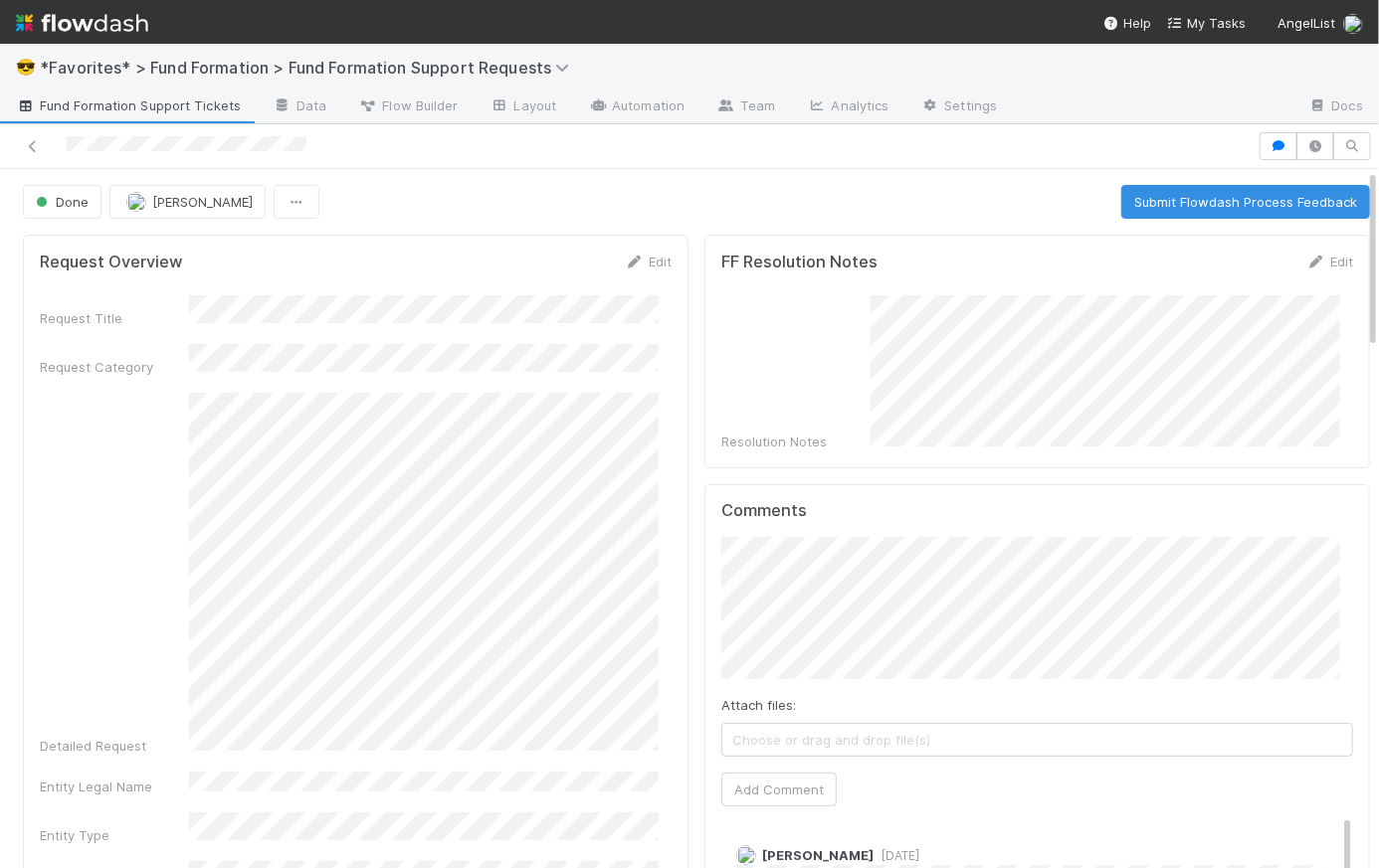
scroll to position [624, 0]
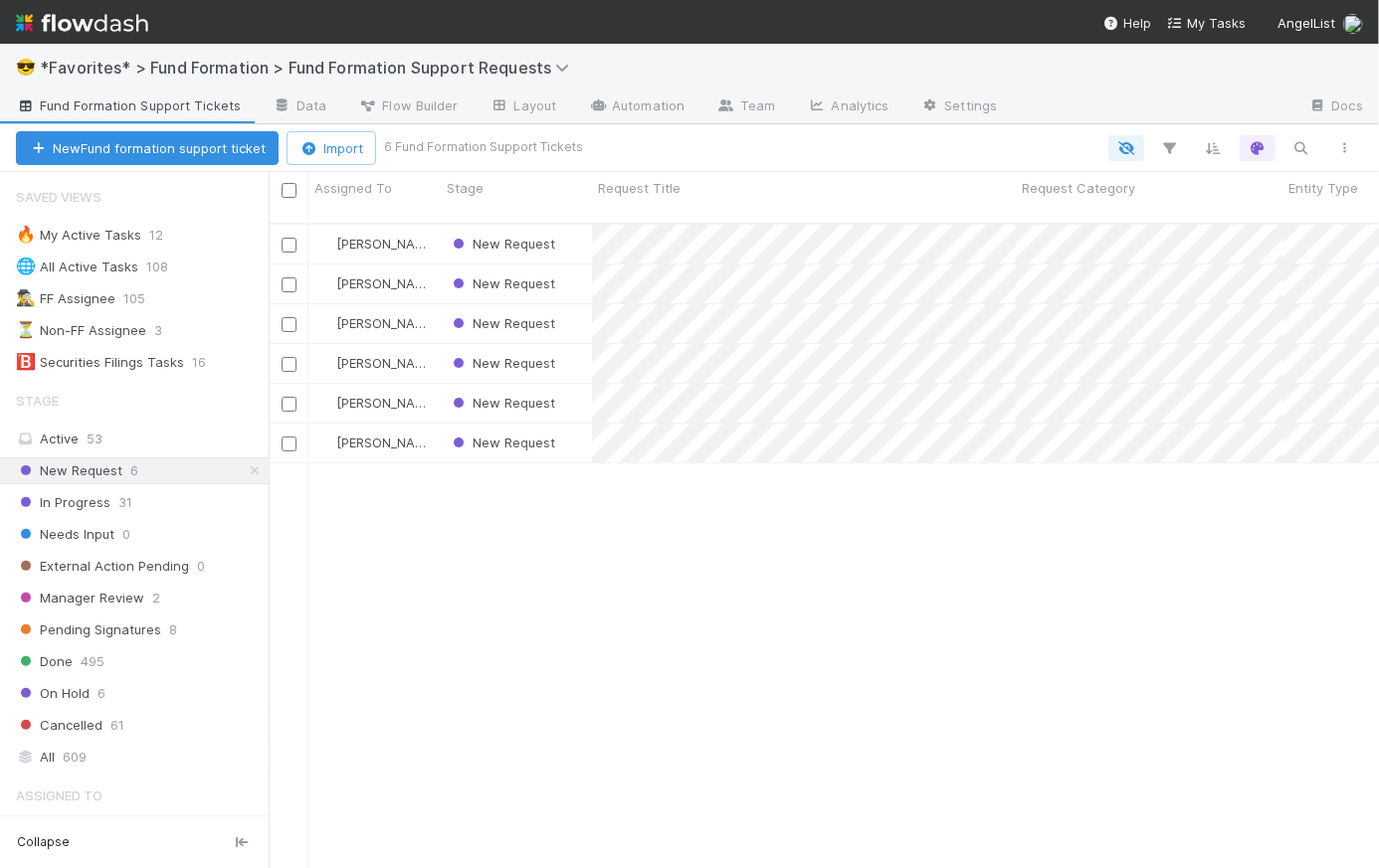
scroll to position [648, 1097]
click at [574, 227] on div "New Request" at bounding box center [517, 243] width 152 height 39
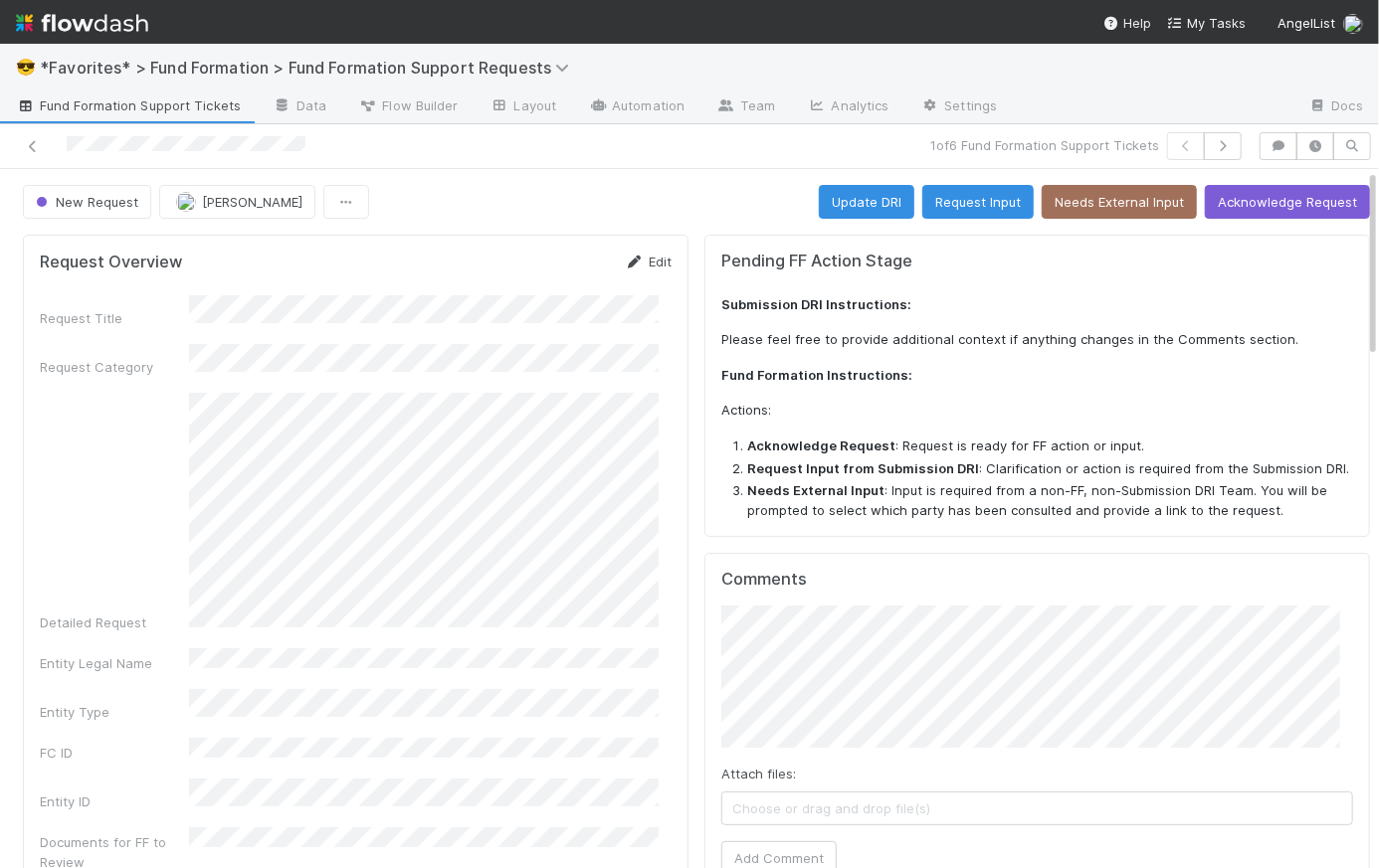
click at [652, 260] on link "Edit" at bounding box center [648, 261] width 47 height 16
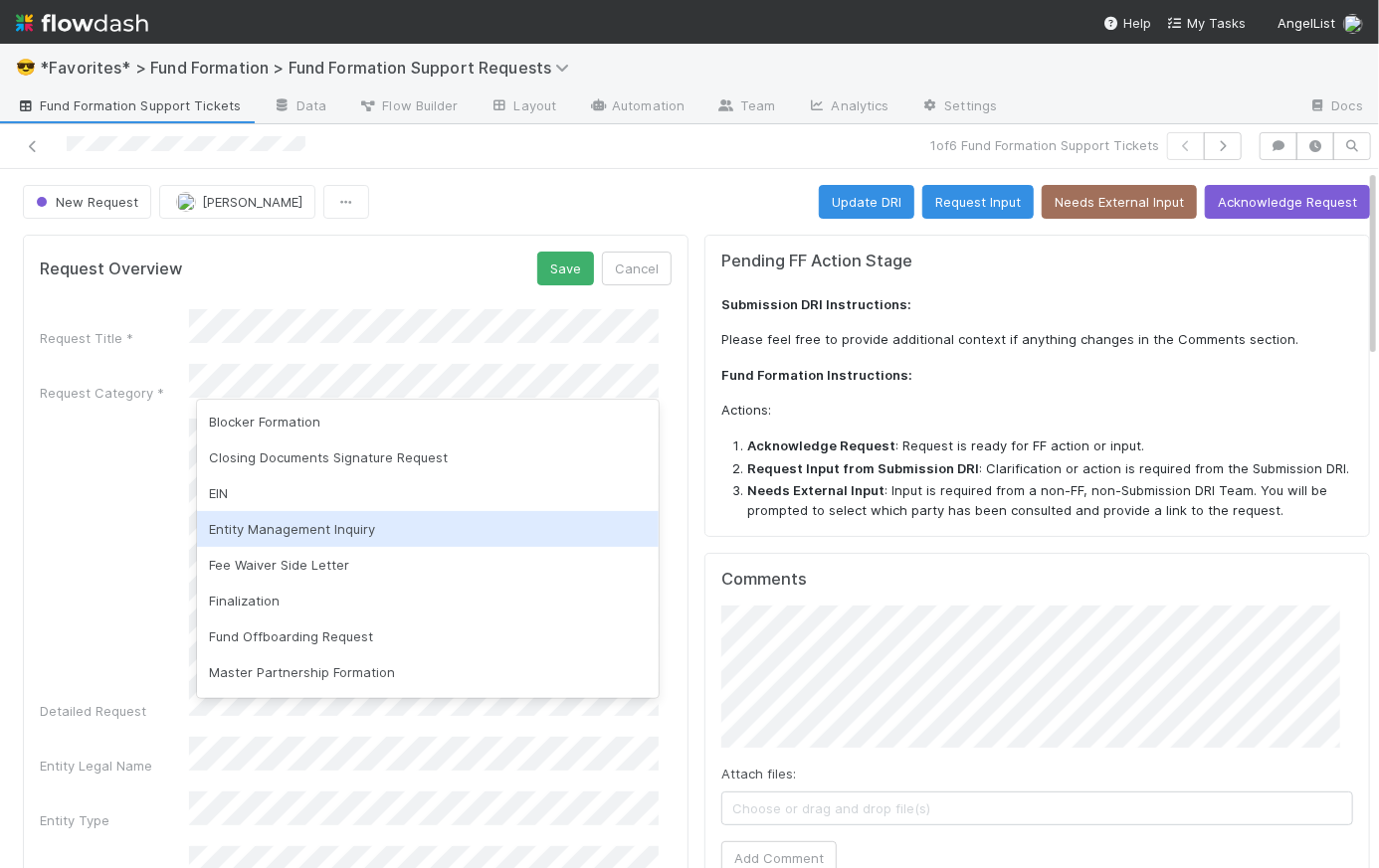
click at [346, 545] on div "Entity Management Inquiry" at bounding box center [427, 529] width 462 height 36
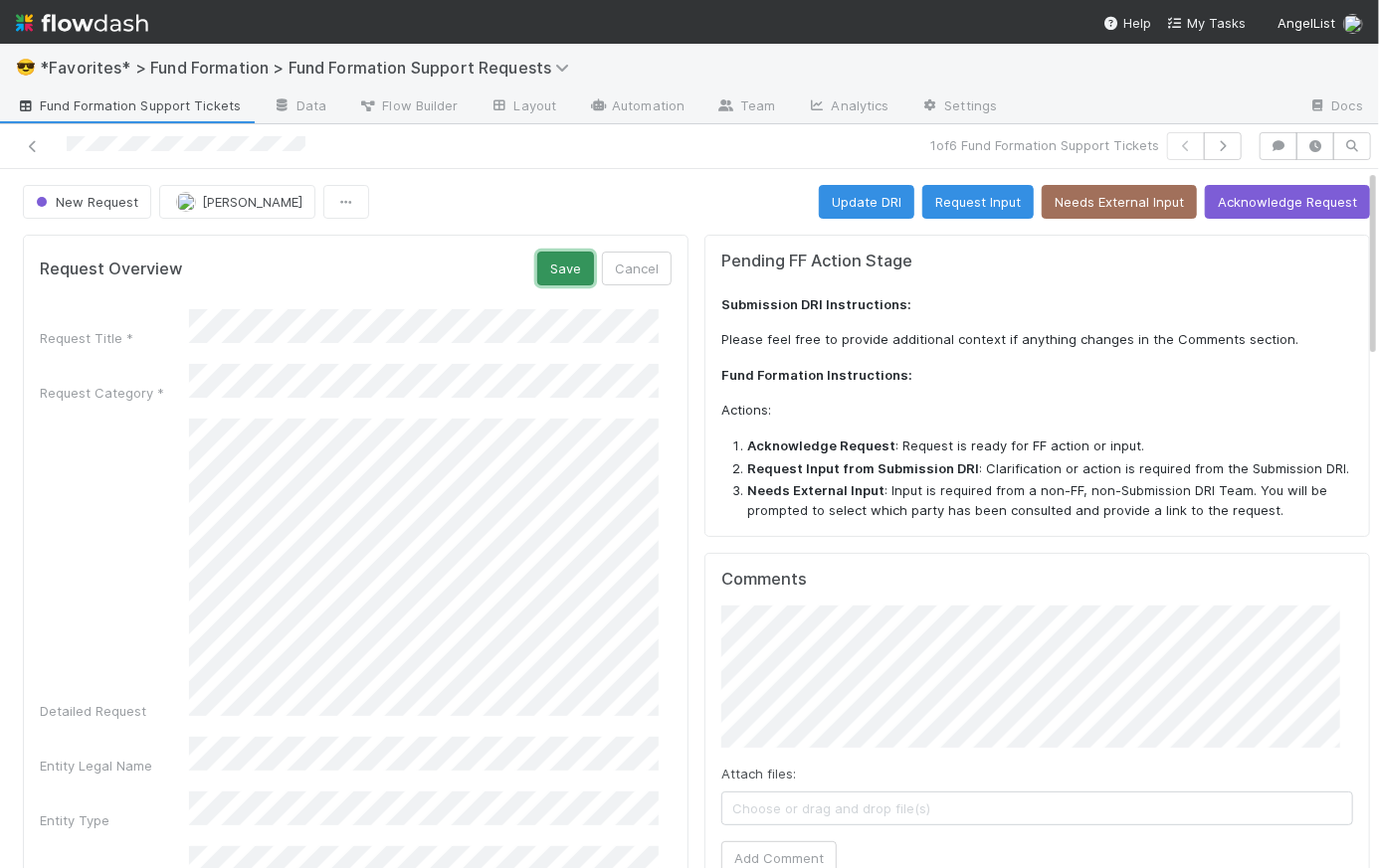
click at [551, 262] on button "Save" at bounding box center [565, 268] width 57 height 34
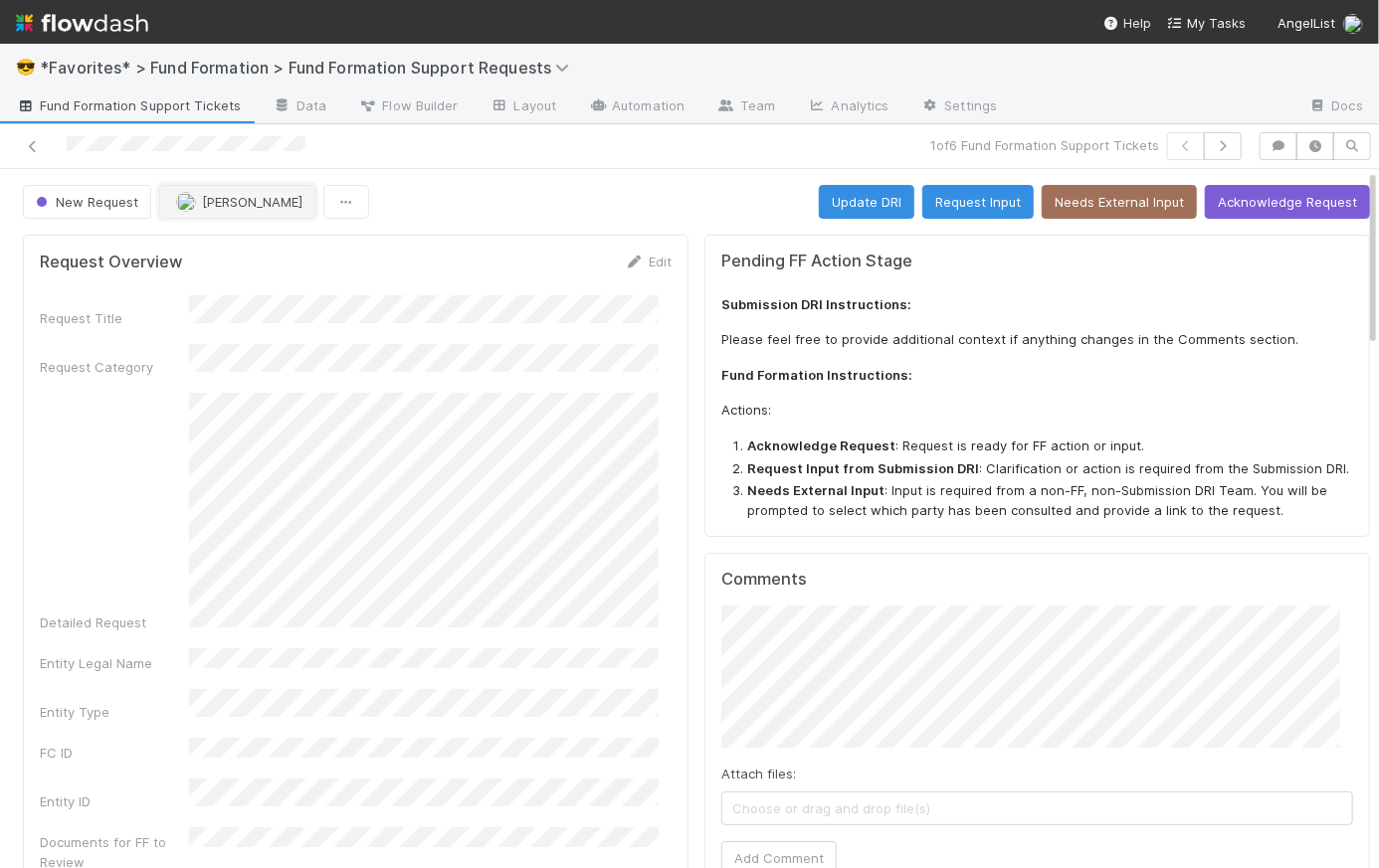
click at [262, 189] on button "[PERSON_NAME]" at bounding box center [237, 202] width 157 height 34
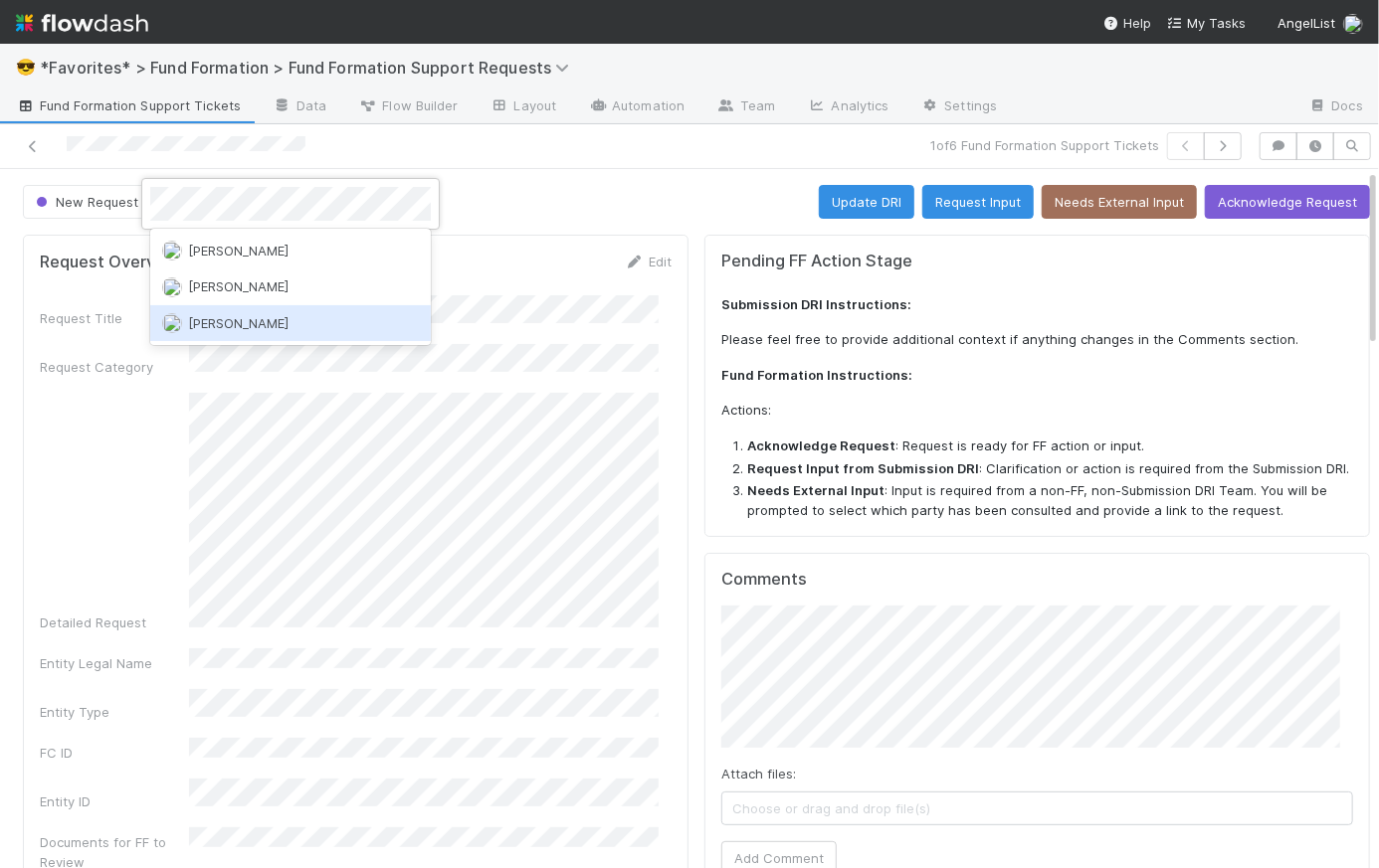
click at [317, 326] on div "Rick Segers" at bounding box center [290, 323] width 280 height 36
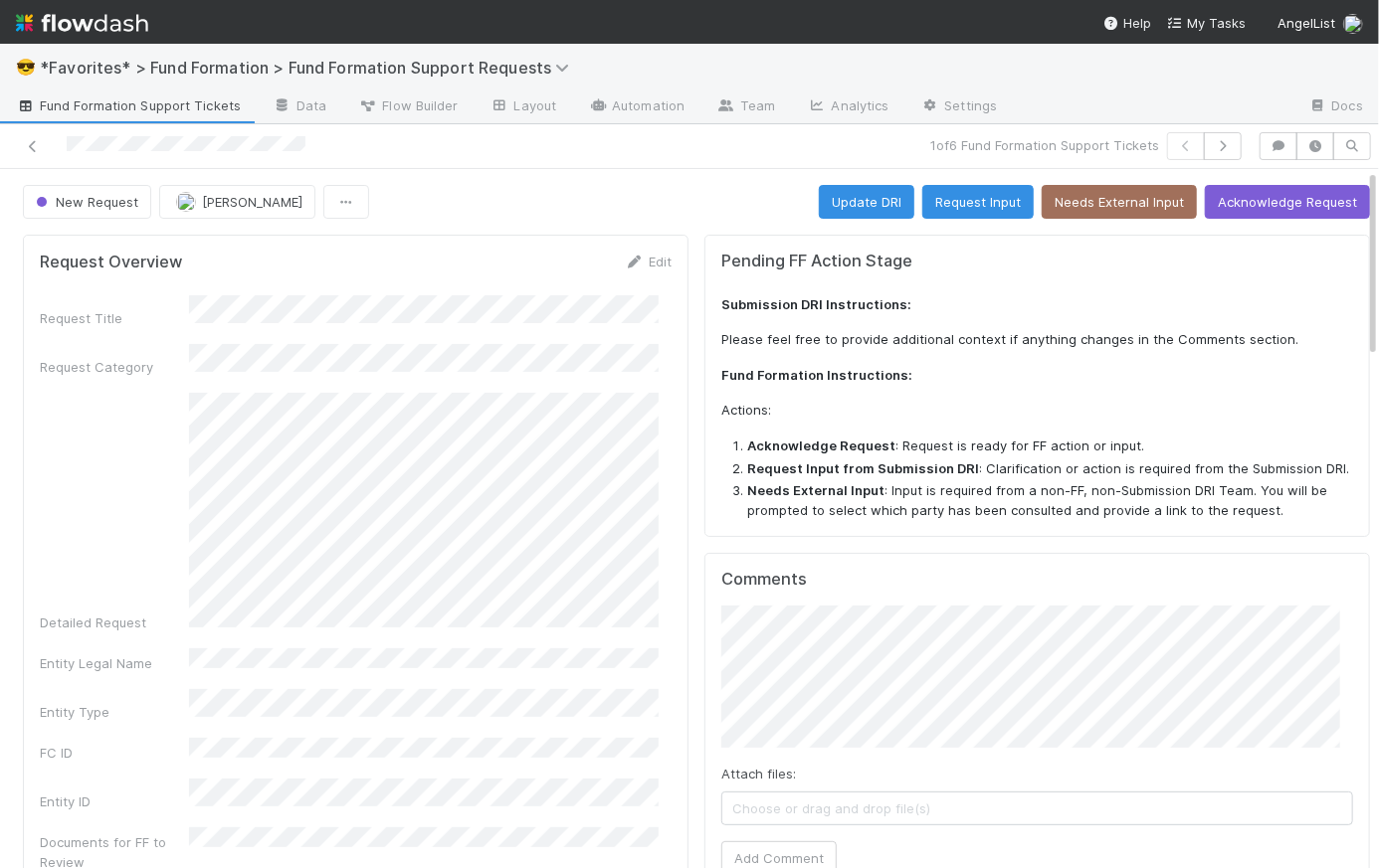
click at [621, 204] on div "New Request Rick Segers Update DRI Request Input Needs External Input Acknowled…" at bounding box center [696, 202] width 1347 height 34
click at [1212, 147] on icon "button" at bounding box center [1222, 147] width 20 height 12
click at [1218, 145] on icon "button" at bounding box center [1222, 147] width 20 height 12
click at [1218, 142] on icon "button" at bounding box center [1222, 147] width 20 height 12
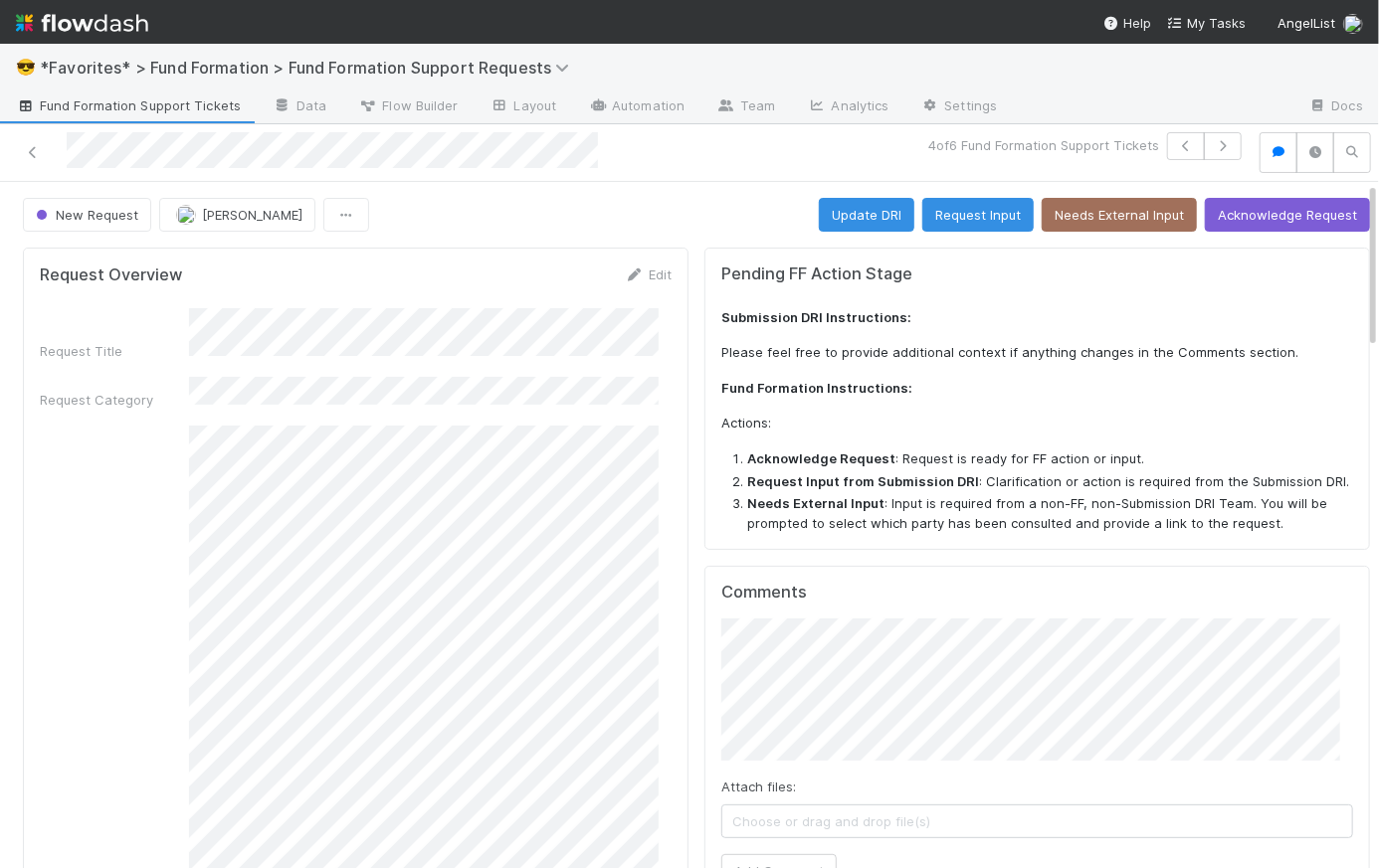
click at [77, 105] on span "Fund Formation Support Tickets" at bounding box center [128, 106] width 225 height 20
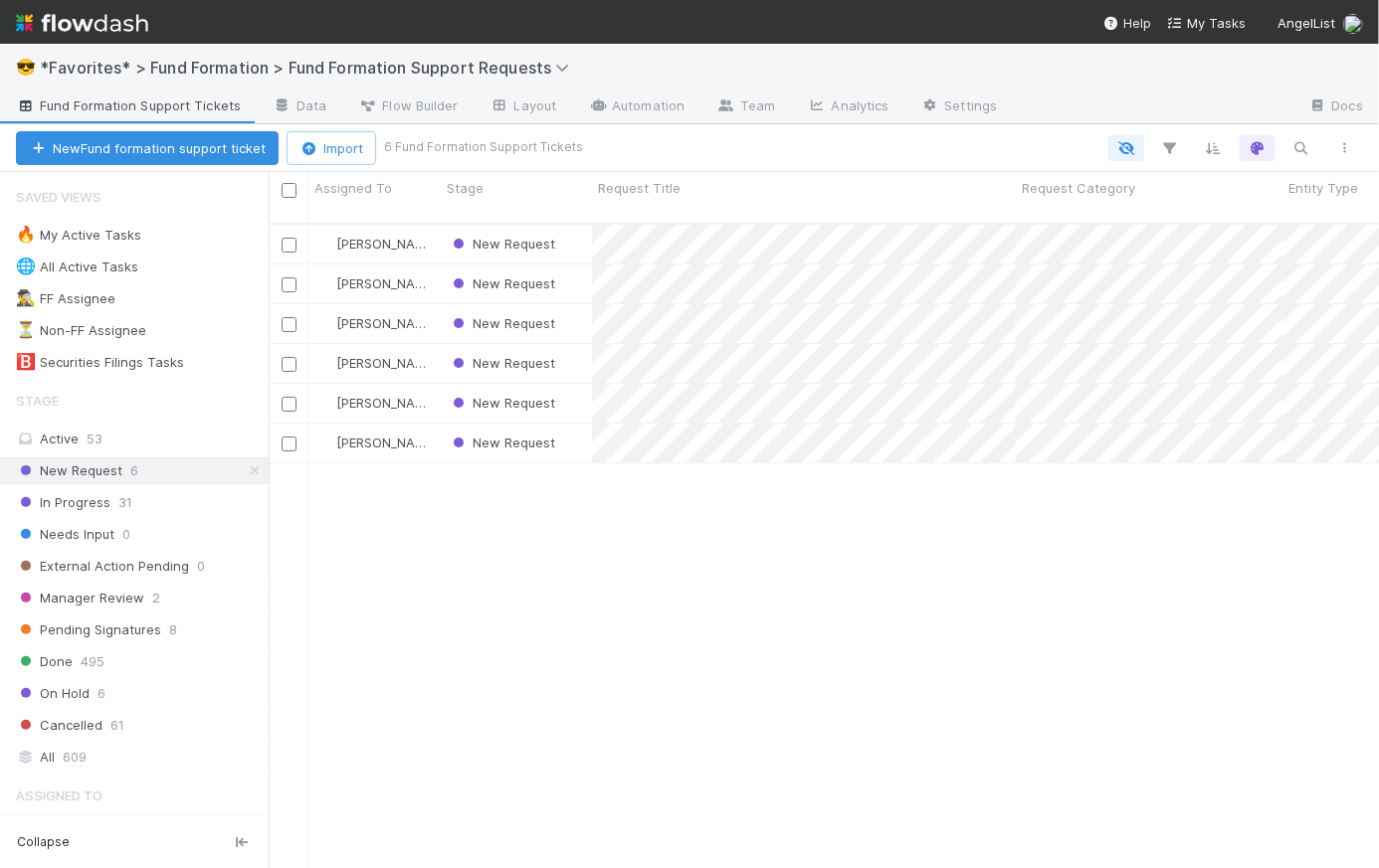
scroll to position [648, 1097]
click at [244, 472] on icon at bounding box center [254, 471] width 20 height 13
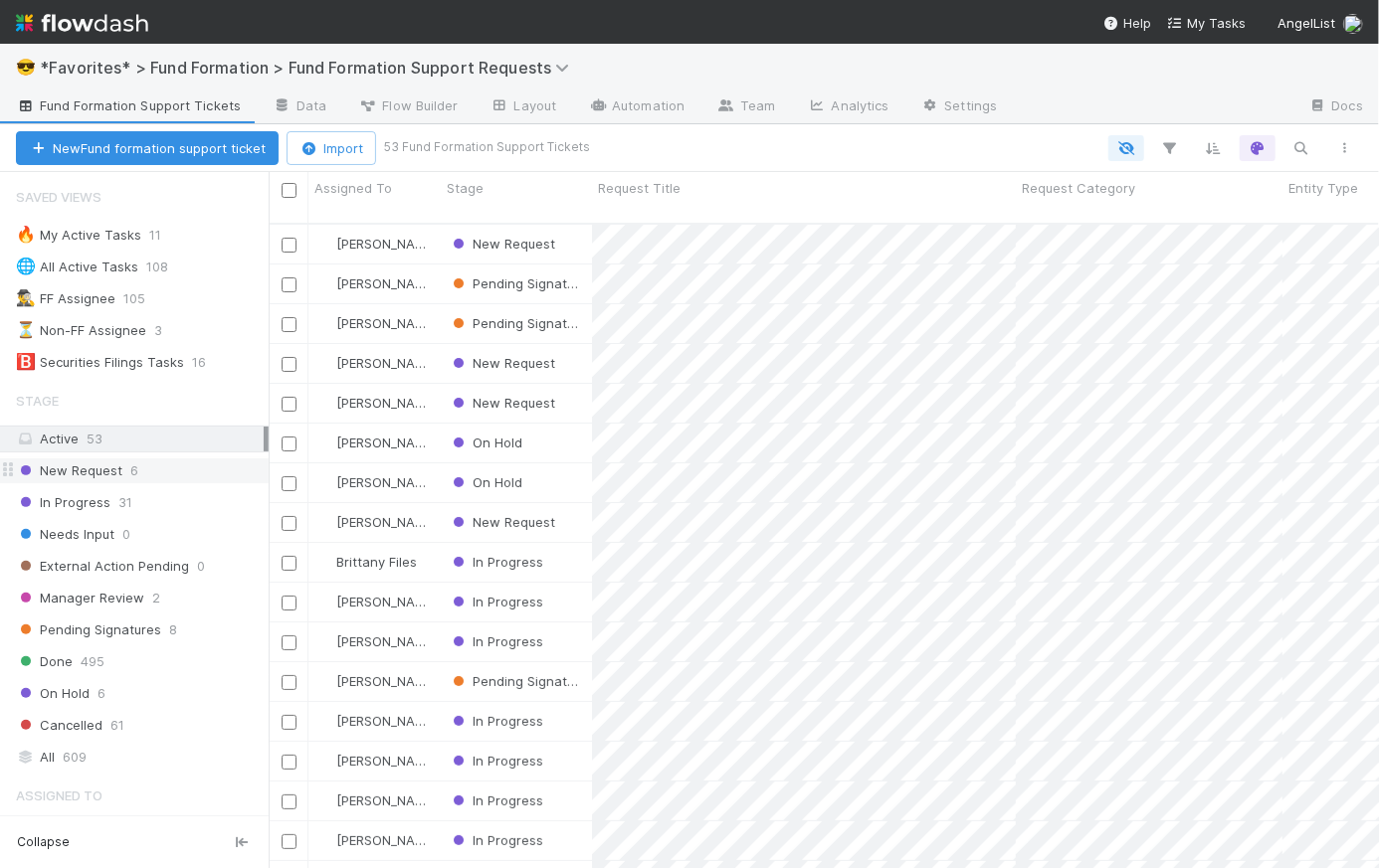
scroll to position [648, 1097]
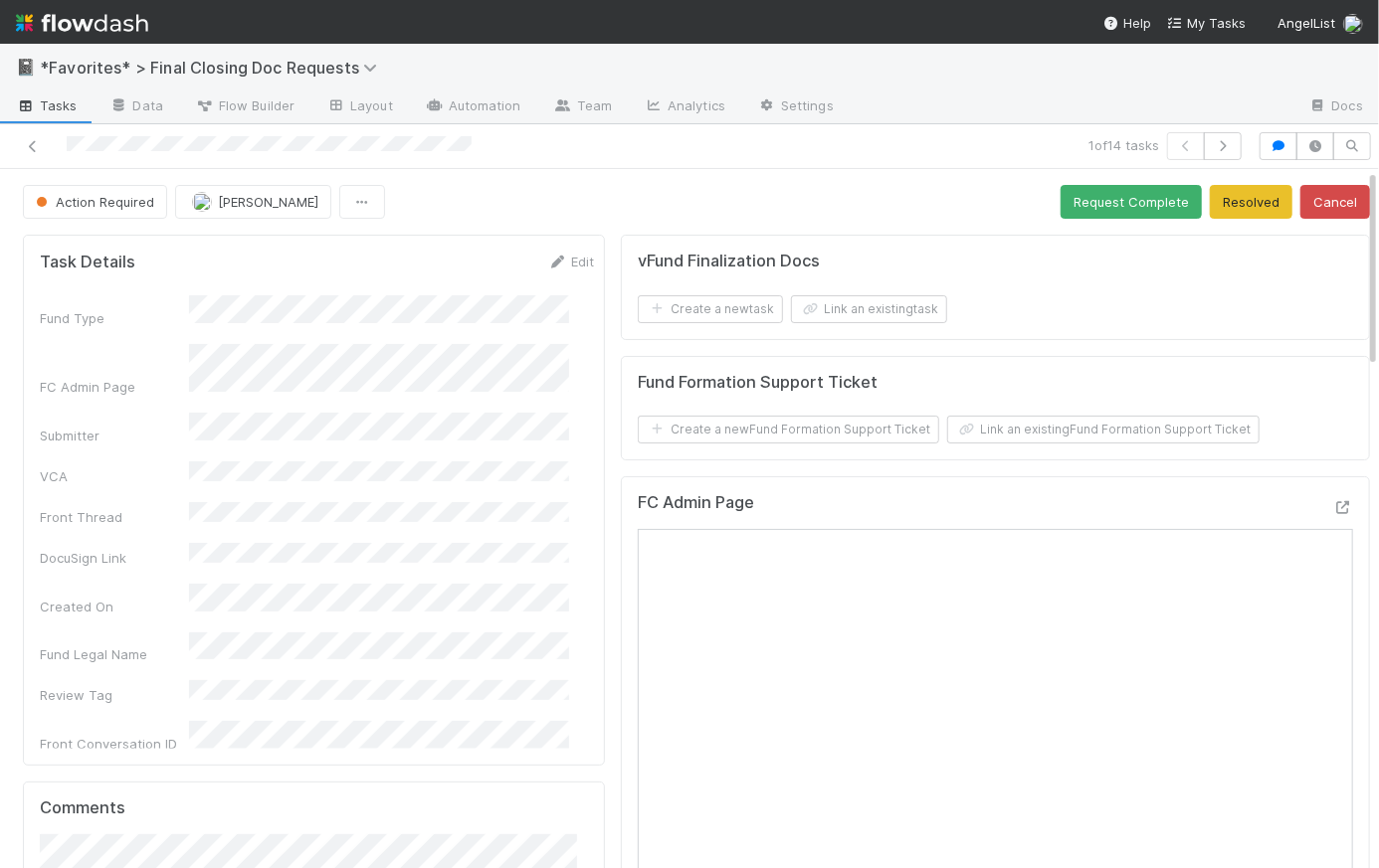
click at [77, 32] on img at bounding box center [82, 23] width 133 height 34
